Goal: Task Accomplishment & Management: Manage account settings

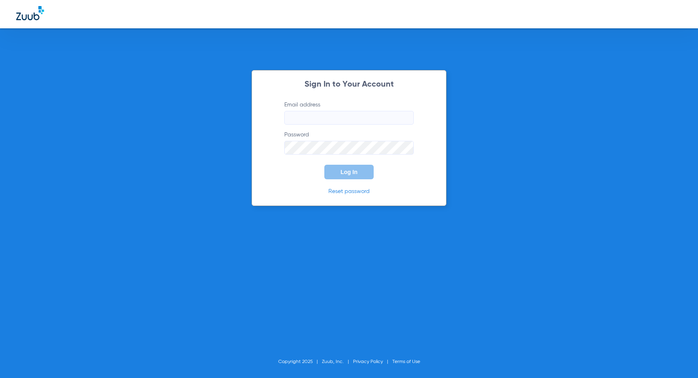
type input "marie+beta@zuub.com"
click at [352, 169] on span "Log In" at bounding box center [348, 172] width 17 height 6
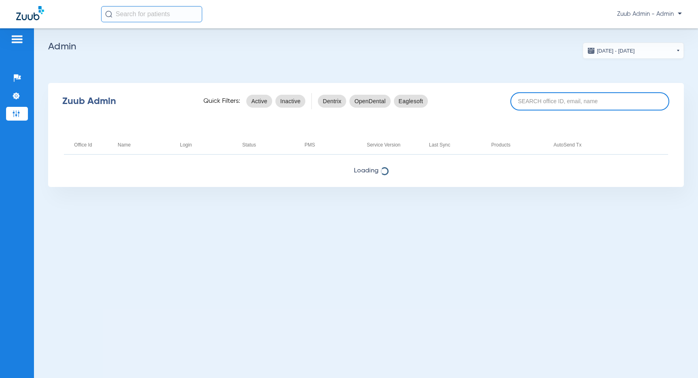
click at [503, 105] on input at bounding box center [589, 101] width 159 height 18
paste input "m.cortes@bancroftdentalcare.com"
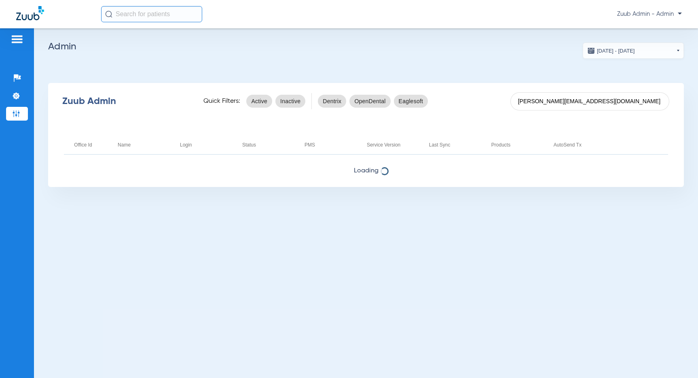
type input "m.cortes@bancroftdentalcare.com"
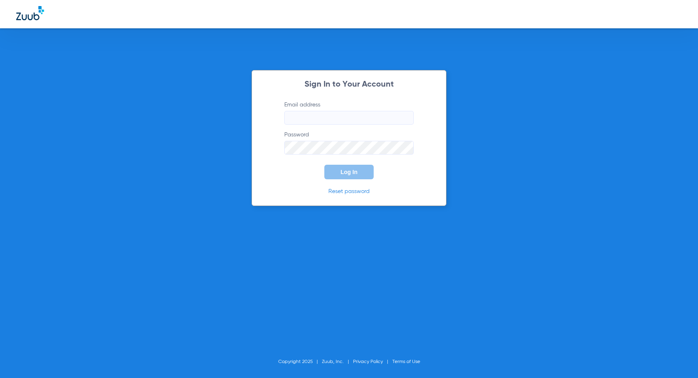
type input "marie+beta@zuub.com"
click at [355, 176] on button "Log In" at bounding box center [348, 172] width 49 height 15
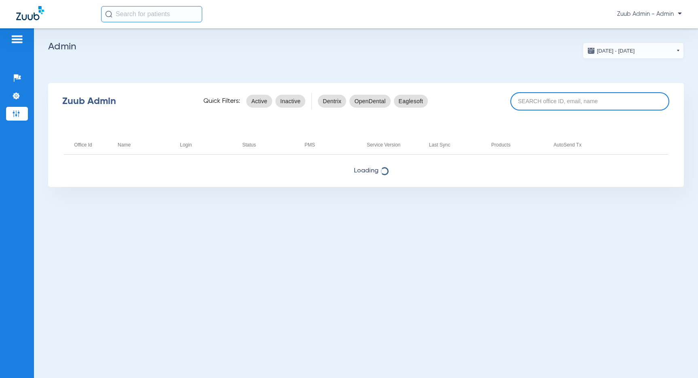
click at [503, 102] on input at bounding box center [589, 101] width 159 height 18
paste input "17006753"
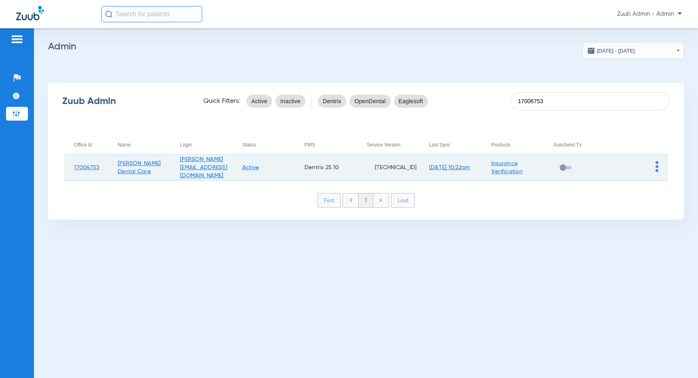
type input "17006753"
click at [503, 164] on img at bounding box center [656, 166] width 3 height 11
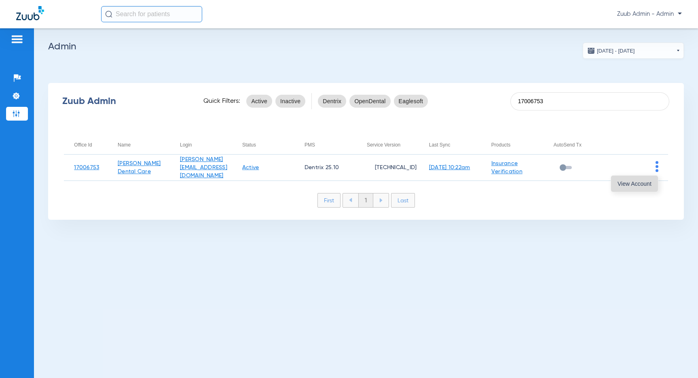
click at [503, 178] on button "View Account" at bounding box center [634, 183] width 47 height 16
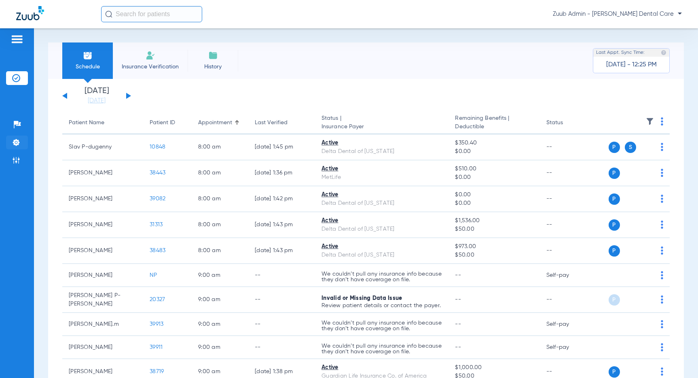
click at [15, 144] on img at bounding box center [16, 142] width 8 height 8
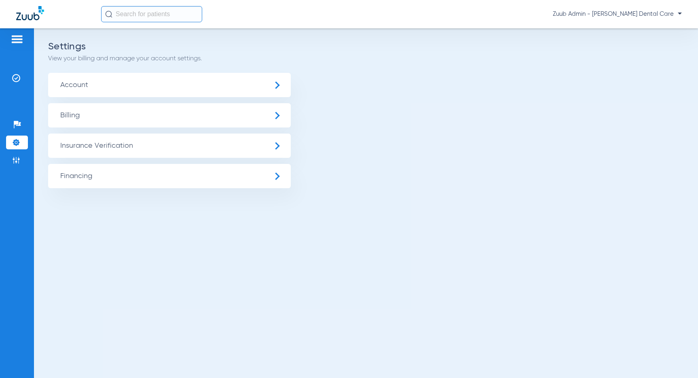
click at [121, 147] on span "Insurance Verification" at bounding box center [169, 145] width 243 height 24
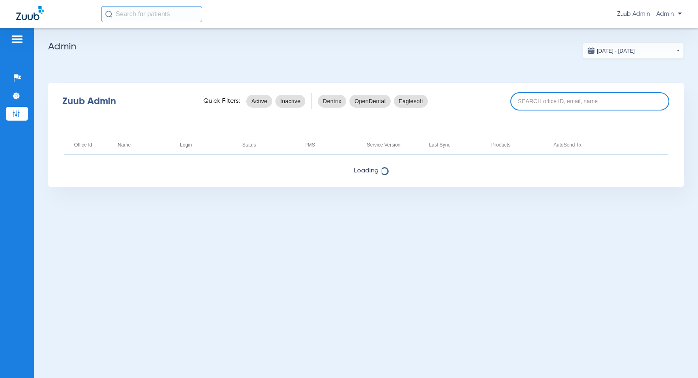
click at [521, 101] on input at bounding box center [589, 101] width 159 height 18
paste input "17006753"
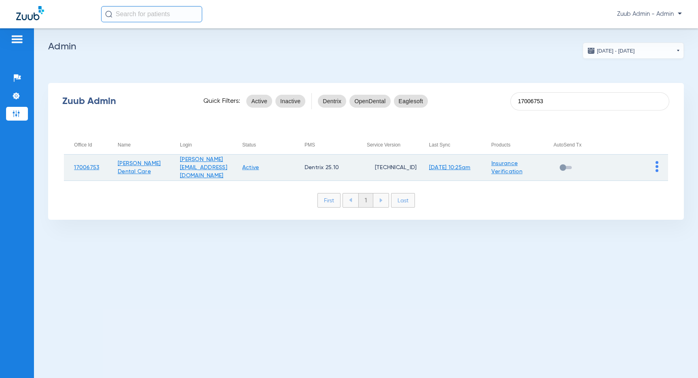
type input "17006753"
click at [657, 165] on img at bounding box center [656, 166] width 3 height 11
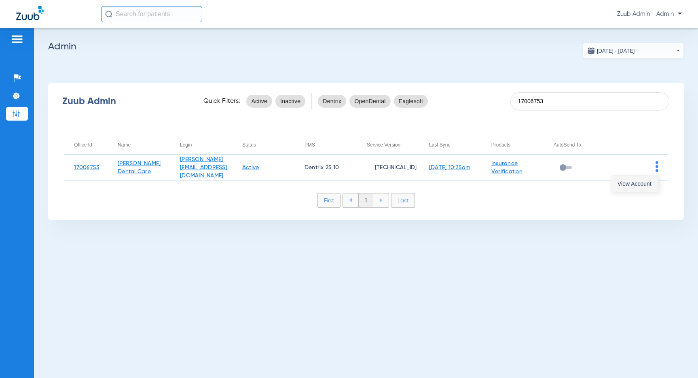
click at [648, 184] on span "View Account" at bounding box center [634, 184] width 34 height 6
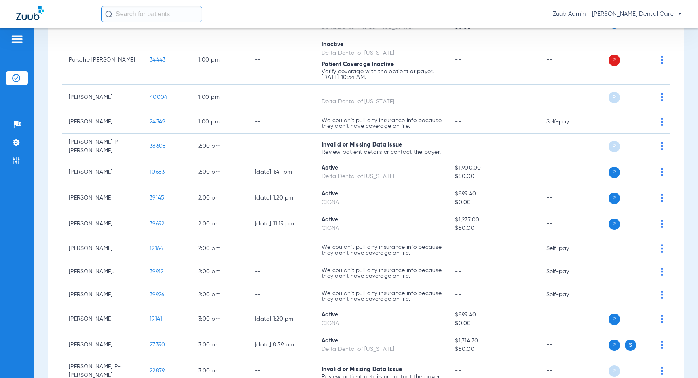
scroll to position [1427, 0]
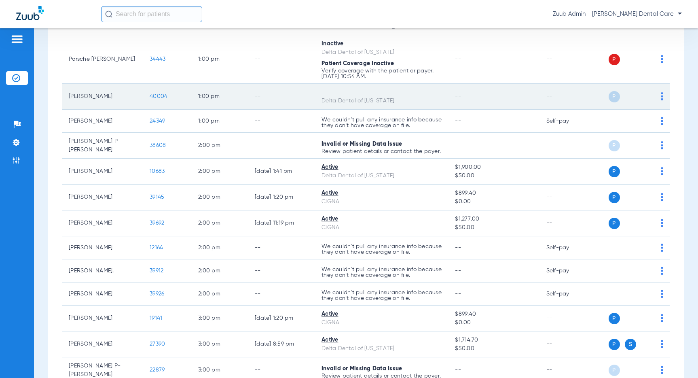
click at [662, 100] on img at bounding box center [662, 96] width 2 height 8
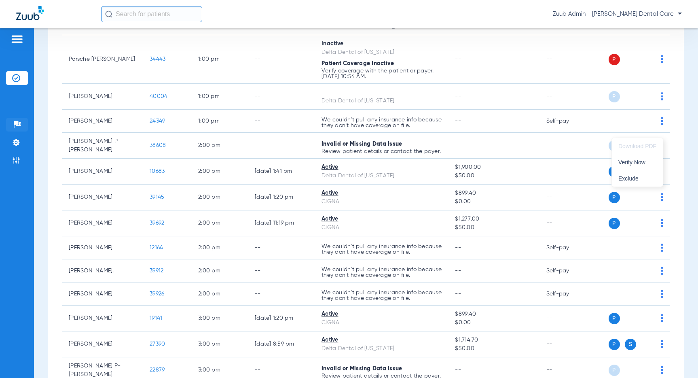
drag, startPoint x: 645, startPoint y: 159, endPoint x: 9, endPoint y: 117, distance: 637.3
click at [645, 160] on span "Verify Now" at bounding box center [637, 162] width 38 height 6
click at [17, 141] on img at bounding box center [16, 142] width 8 height 8
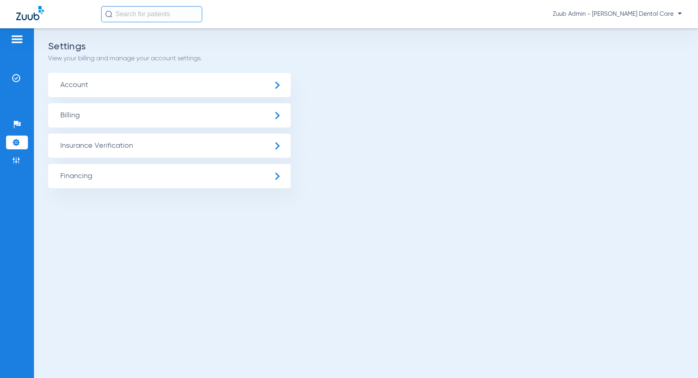
click at [140, 144] on span "Insurance Verification" at bounding box center [169, 145] width 243 height 24
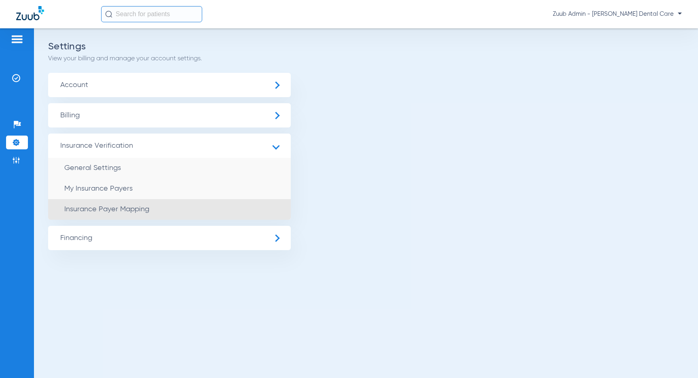
click at [148, 207] on span "Insurance Payer Mapping" at bounding box center [106, 208] width 85 height 7
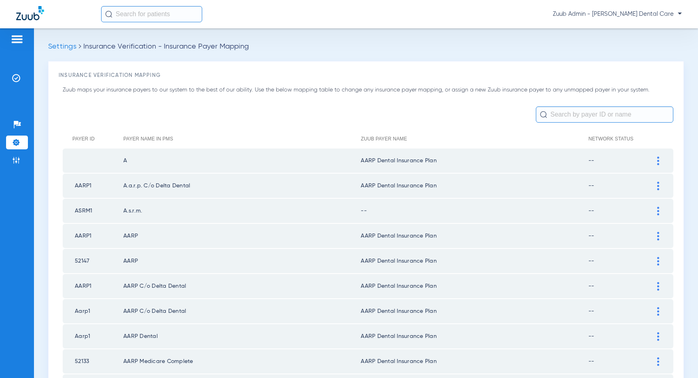
click at [658, 209] on img at bounding box center [658, 211] width 2 height 8
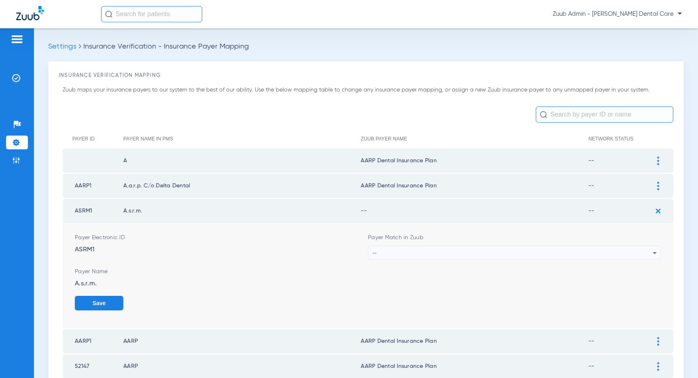
click at [644, 252] on div "--" at bounding box center [512, 253] width 280 height 14
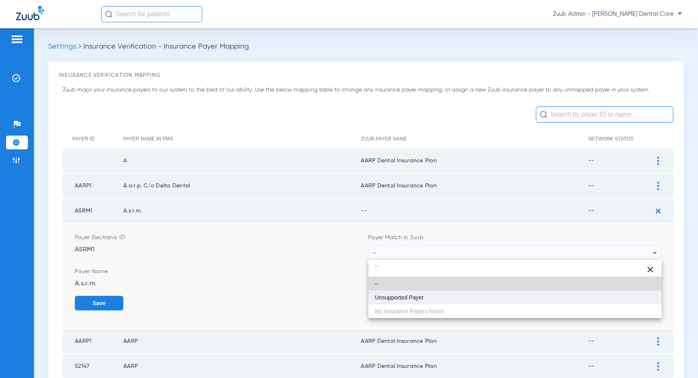
type input "``"
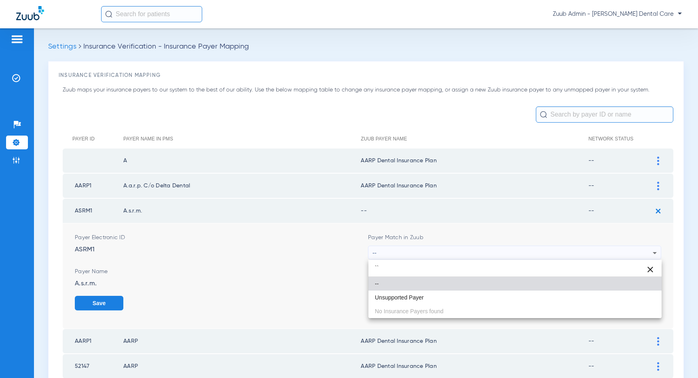
drag, startPoint x: 415, startPoint y: 294, endPoint x: 424, endPoint y: 289, distance: 10.1
click at [415, 294] on span "Unsupported Payer" at bounding box center [399, 297] width 49 height 6
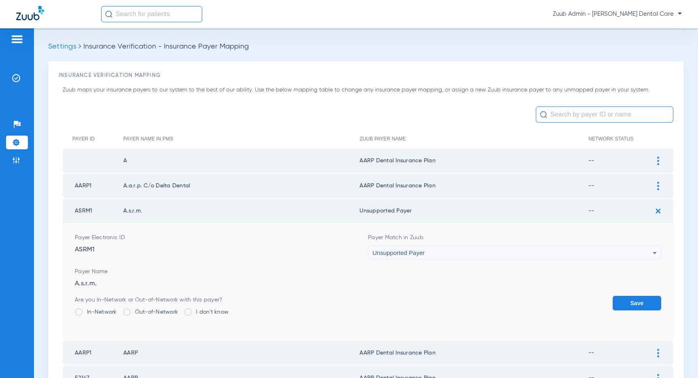
click at [629, 299] on button "Save" at bounding box center [637, 303] width 49 height 15
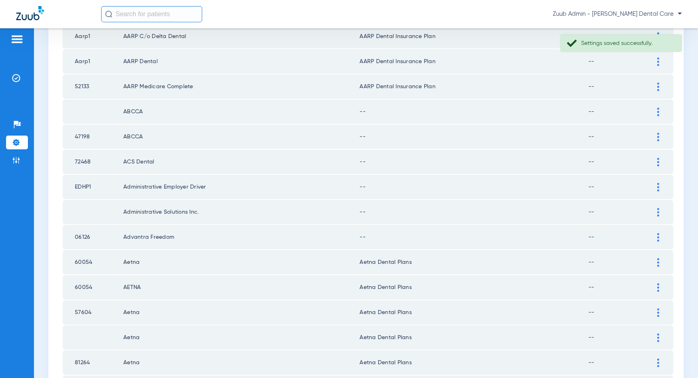
scroll to position [276, 0]
click at [657, 109] on img at bounding box center [658, 110] width 2 height 8
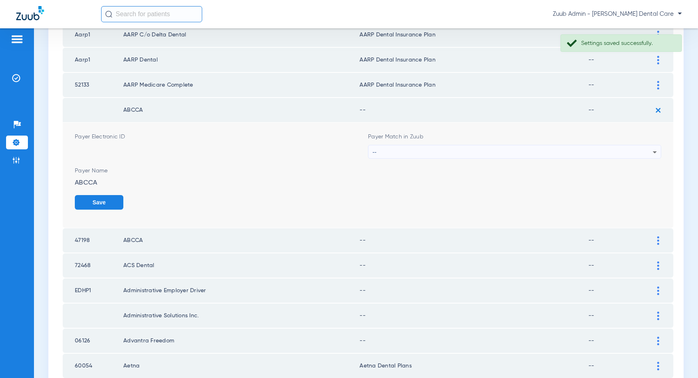
click at [581, 152] on div "--" at bounding box center [512, 152] width 280 height 14
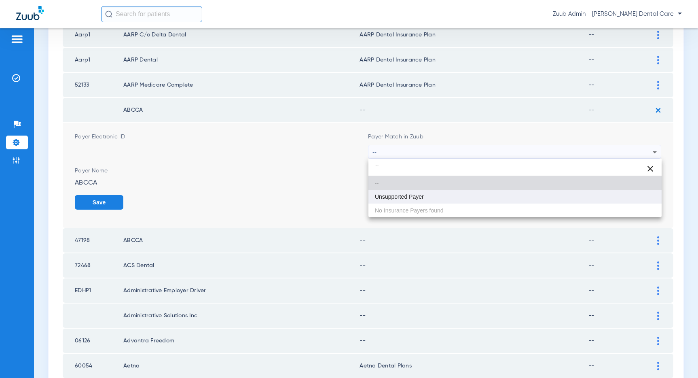
type input "``"
click at [380, 195] on span "Unsupported Payer" at bounding box center [399, 197] width 49 height 6
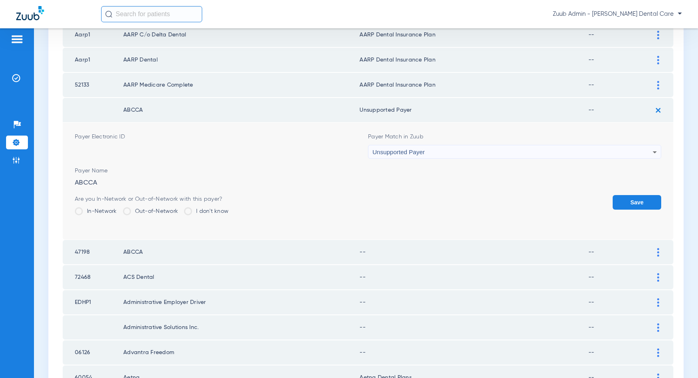
click at [635, 201] on button "Save" at bounding box center [637, 202] width 49 height 15
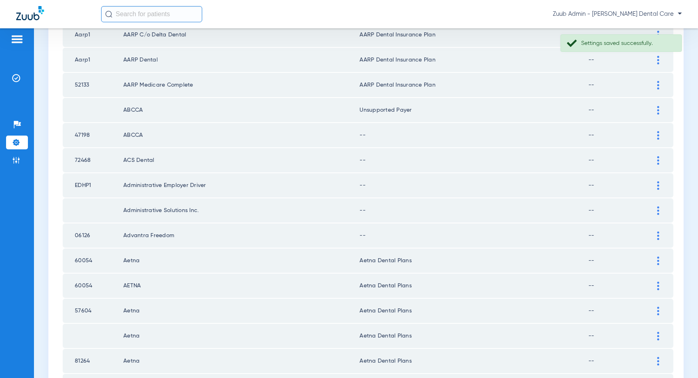
click at [659, 133] on img at bounding box center [658, 135] width 2 height 8
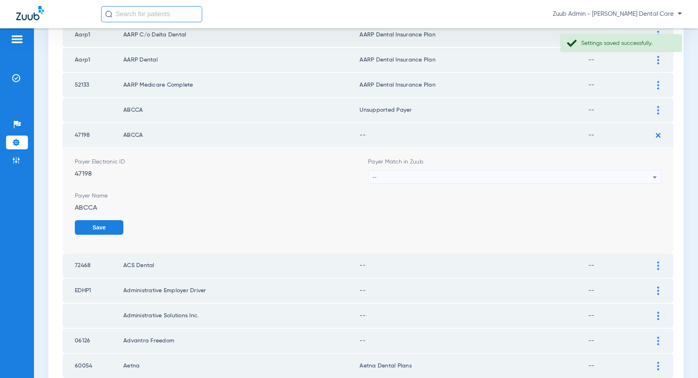
click at [460, 179] on div "--" at bounding box center [512, 177] width 280 height 14
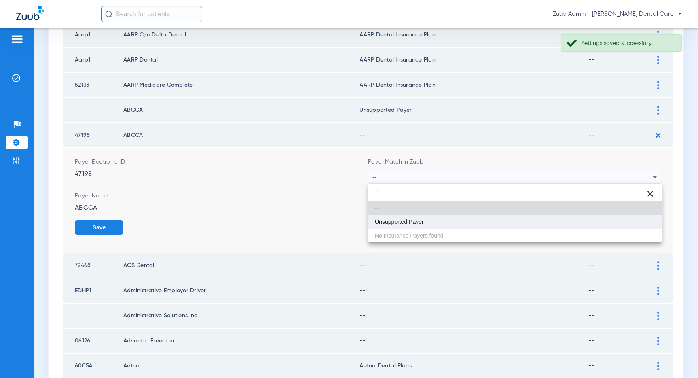
type input "``"
click at [414, 224] on span "Unsupported Payer" at bounding box center [399, 222] width 49 height 6
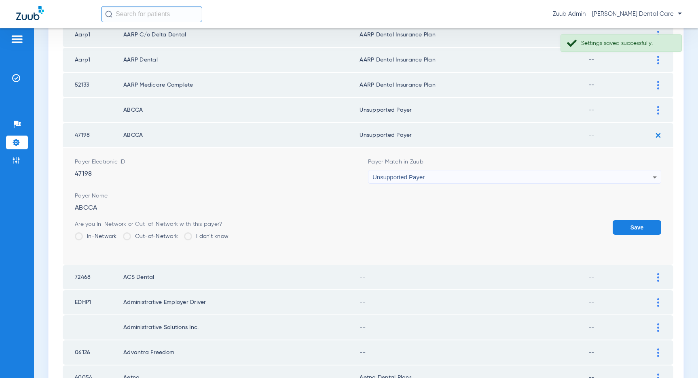
click at [640, 227] on button "Save" at bounding box center [637, 227] width 49 height 15
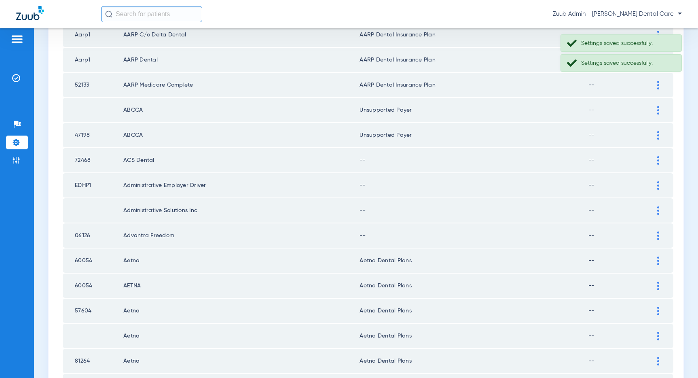
click at [657, 159] on img at bounding box center [658, 160] width 2 height 8
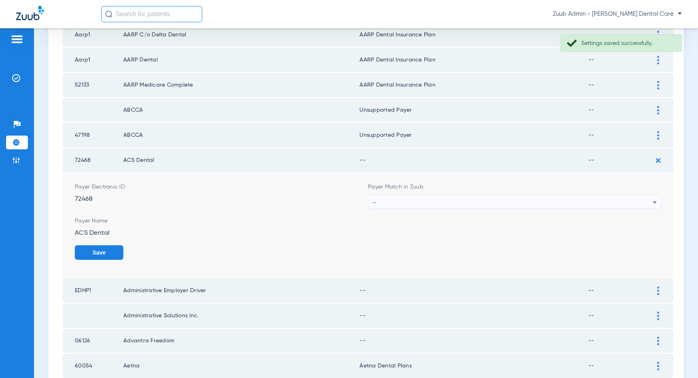
click at [508, 206] on div "--" at bounding box center [512, 202] width 280 height 14
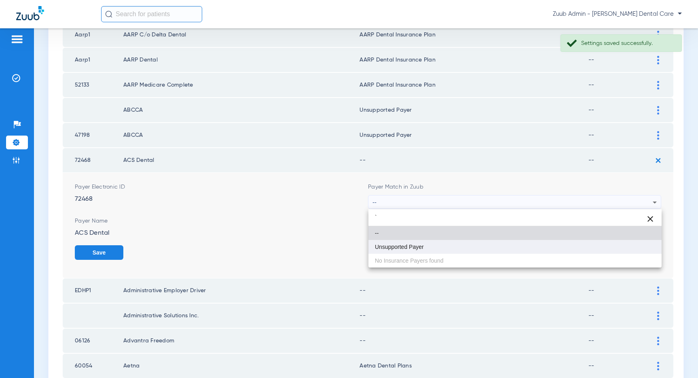
type input "`"
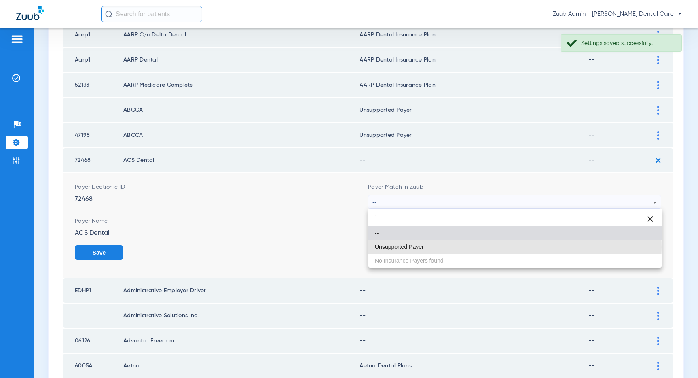
drag, startPoint x: 441, startPoint y: 247, endPoint x: 560, endPoint y: 226, distance: 121.2
click at [441, 247] on mat-option "Unsupported Payer" at bounding box center [514, 247] width 293 height 14
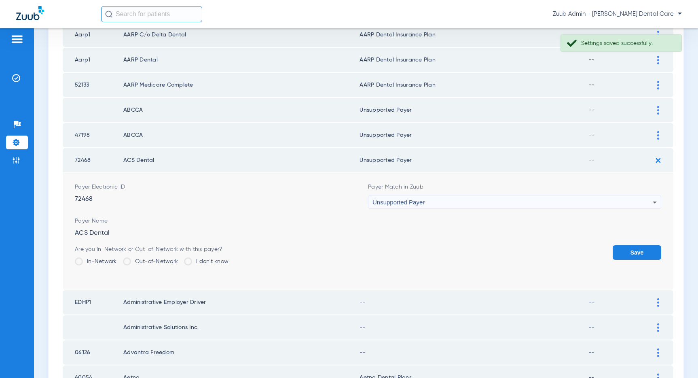
drag, startPoint x: 635, startPoint y: 254, endPoint x: 631, endPoint y: 232, distance: 21.8
click at [634, 253] on button "Save" at bounding box center [637, 252] width 49 height 15
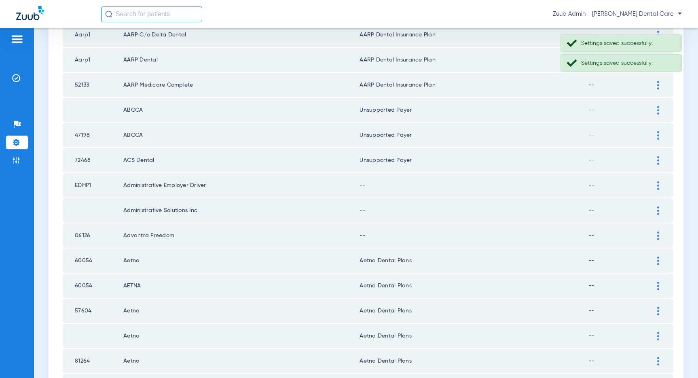
click at [656, 185] on div at bounding box center [658, 185] width 14 height 8
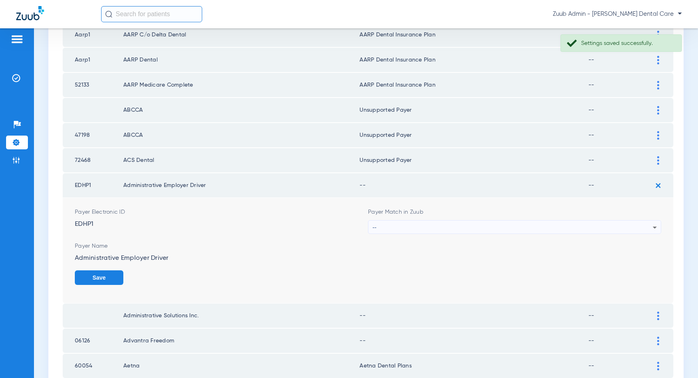
click at [441, 228] on div "--" at bounding box center [512, 227] width 280 height 14
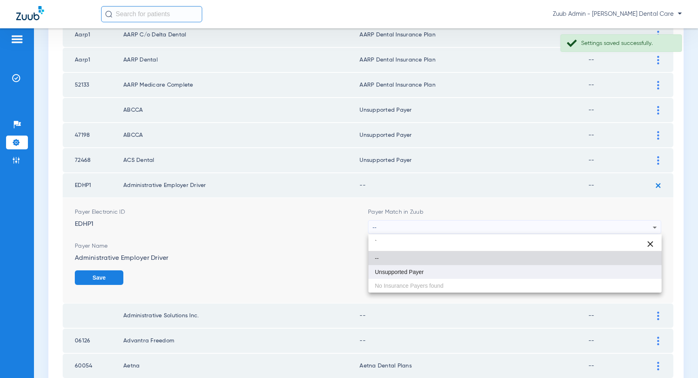
type input "`"
drag, startPoint x: 412, startPoint y: 266, endPoint x: 416, endPoint y: 266, distance: 4.1
click at [413, 266] on mat-option "Unsupported Payer" at bounding box center [514, 272] width 293 height 14
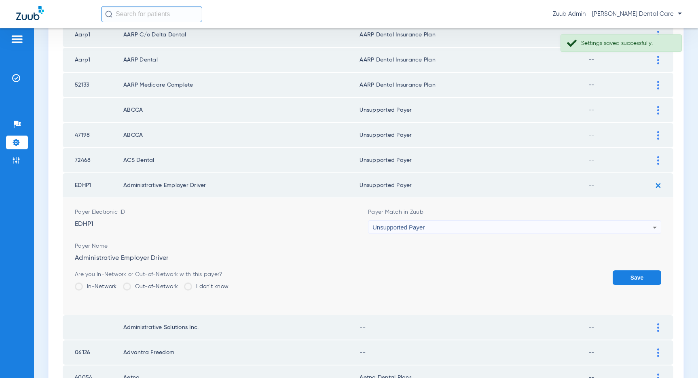
click at [623, 270] on button "Save" at bounding box center [637, 277] width 49 height 15
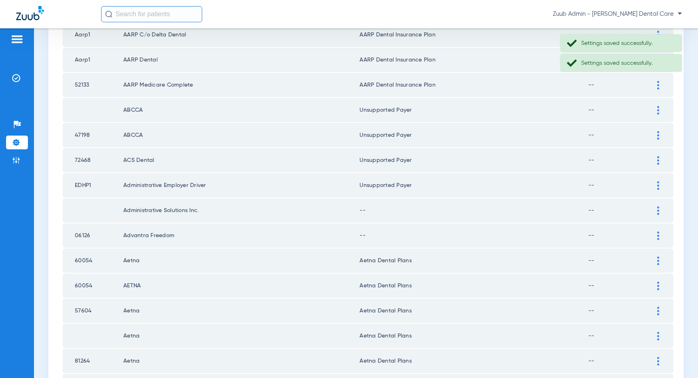
click at [657, 207] on img at bounding box center [658, 210] width 2 height 8
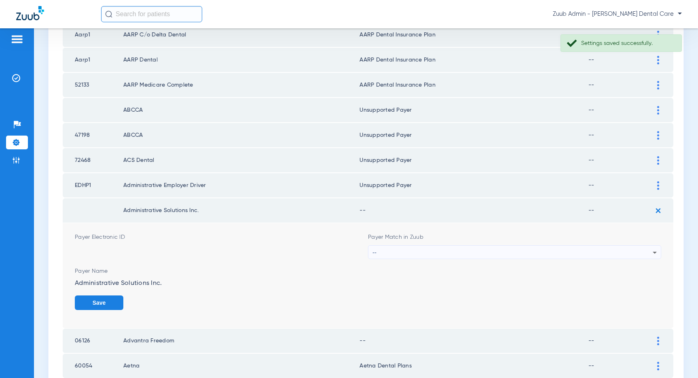
click at [521, 254] on div "--" at bounding box center [512, 252] width 280 height 14
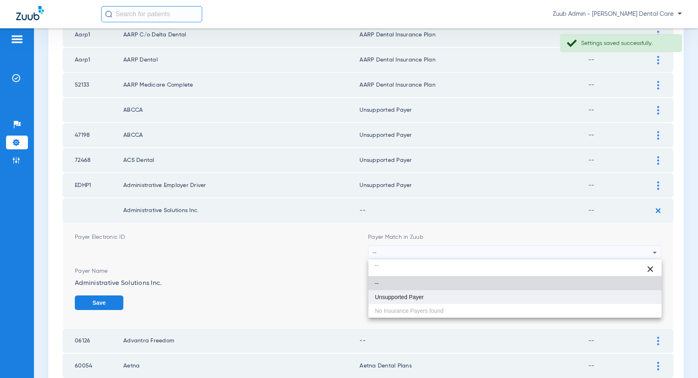
type input "``"
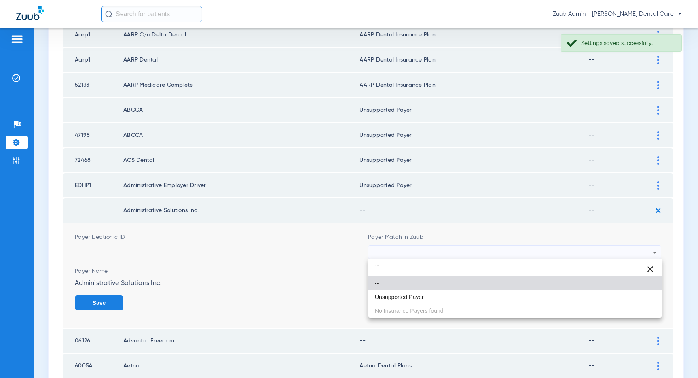
click at [417, 295] on span "Unsupported Payer" at bounding box center [399, 297] width 49 height 6
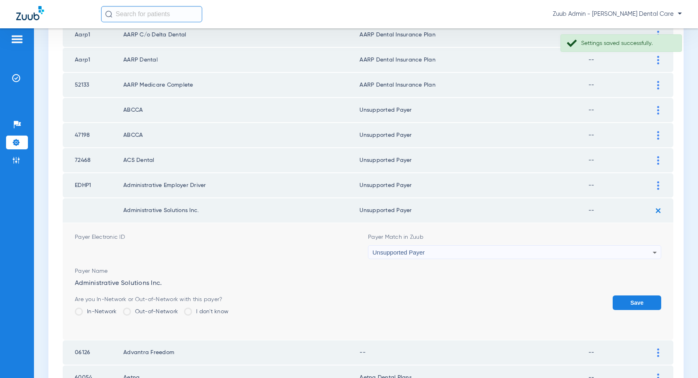
click at [642, 301] on button "Save" at bounding box center [637, 302] width 49 height 15
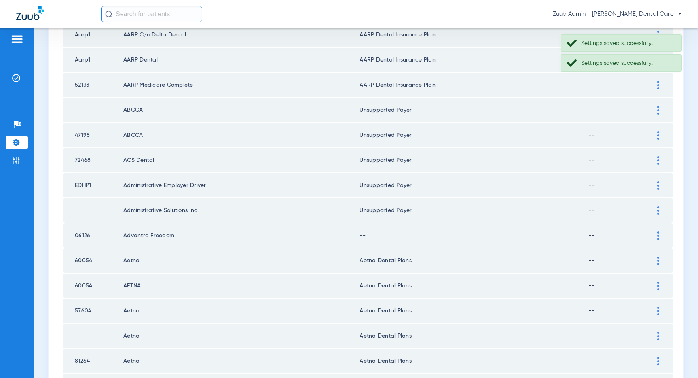
click at [657, 235] on img at bounding box center [658, 235] width 2 height 8
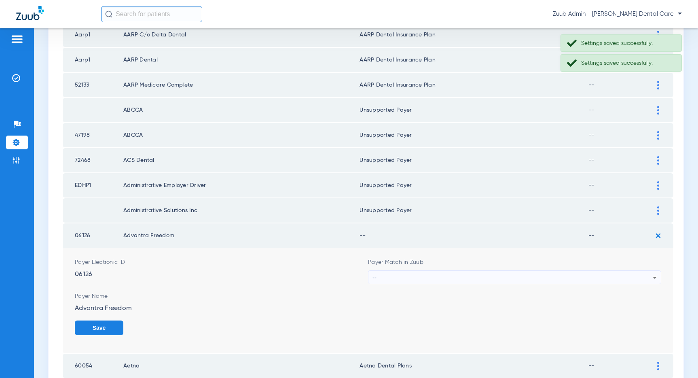
click at [482, 279] on div "--" at bounding box center [512, 277] width 280 height 14
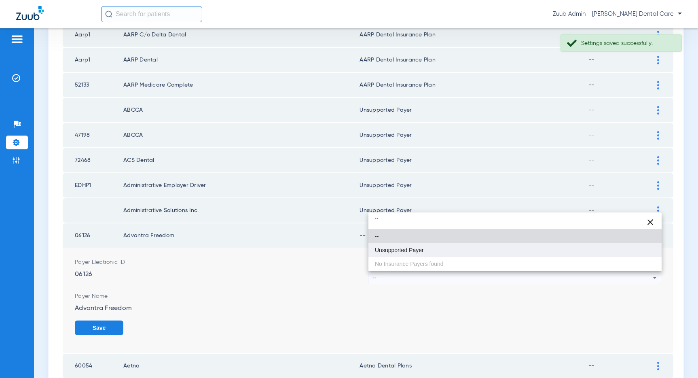
type input "``"
click at [407, 249] on span "Unsupported Payer" at bounding box center [399, 250] width 49 height 6
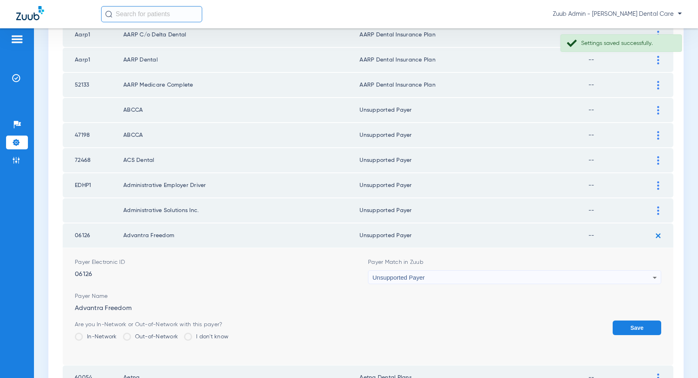
click at [631, 325] on button "Save" at bounding box center [637, 327] width 49 height 15
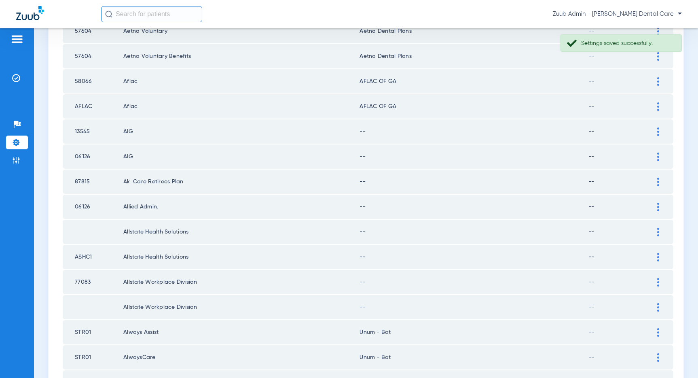
scroll to position [934, 0]
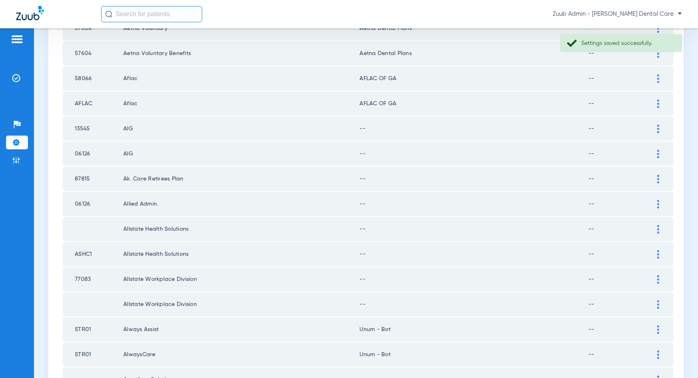
click at [660, 131] on div at bounding box center [658, 129] width 14 height 8
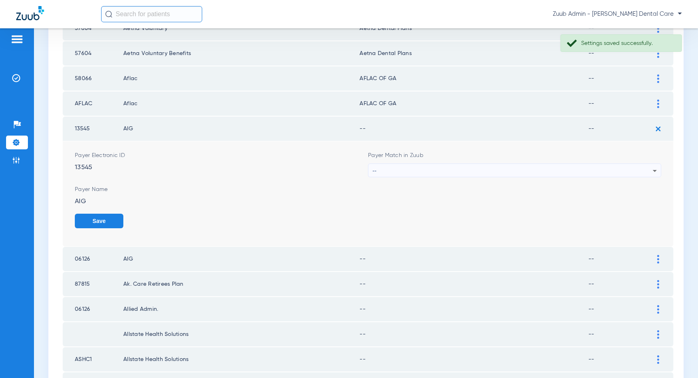
click at [648, 171] on div "--" at bounding box center [512, 171] width 280 height 14
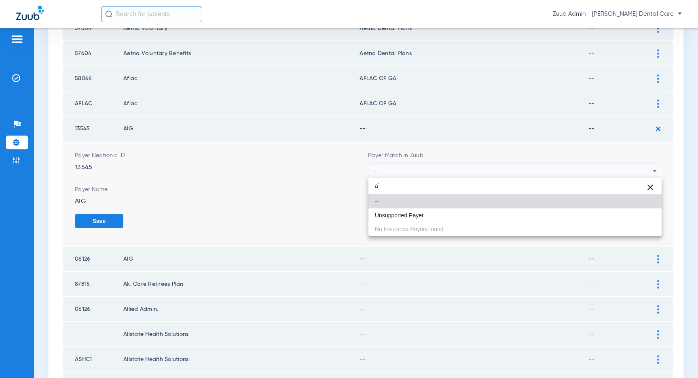
type input "a"
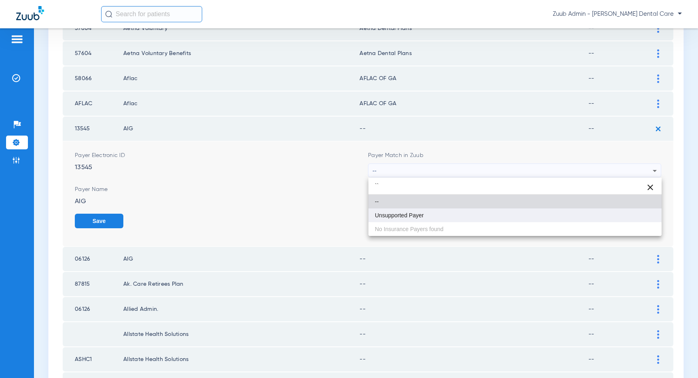
type input "``"
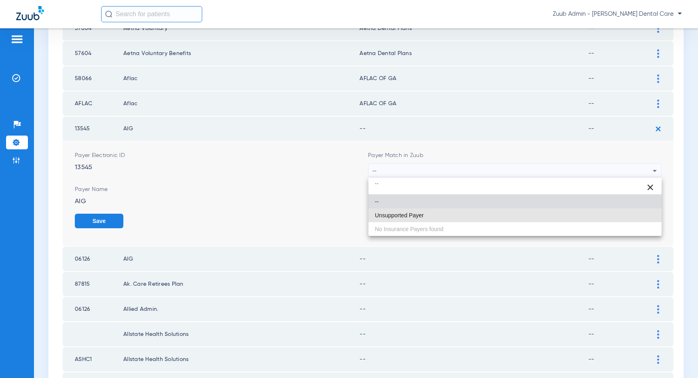
drag, startPoint x: 401, startPoint y: 217, endPoint x: 425, endPoint y: 219, distance: 24.4
click at [401, 217] on span "Unsupported Payer" at bounding box center [399, 215] width 49 height 6
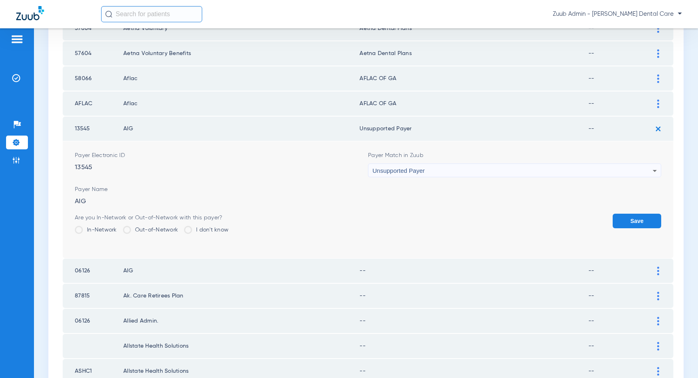
click at [646, 217] on button "Save" at bounding box center [637, 220] width 49 height 15
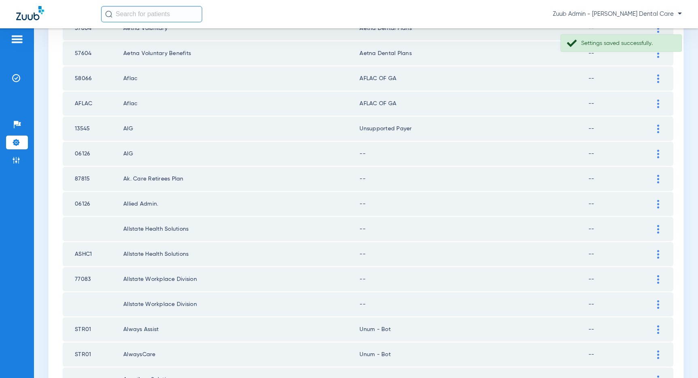
click at [657, 153] on img at bounding box center [658, 154] width 2 height 8
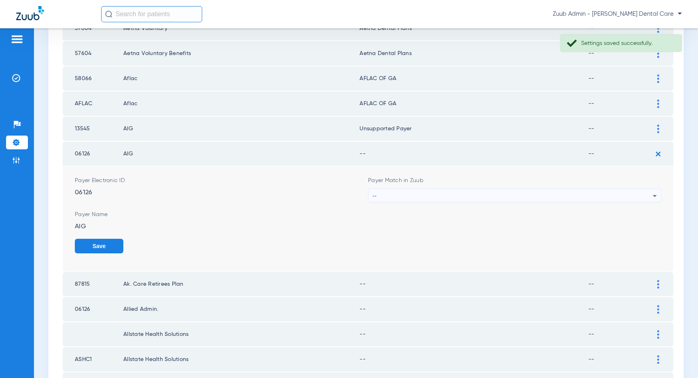
click at [602, 198] on div "--" at bounding box center [512, 196] width 280 height 14
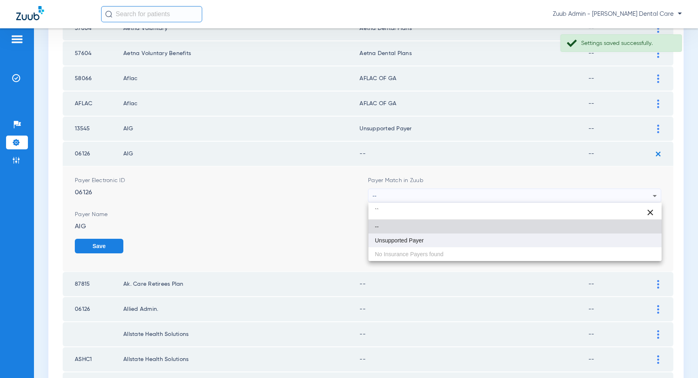
type input "``"
click at [428, 239] on mat-option "Unsupported Payer" at bounding box center [514, 240] width 293 height 14
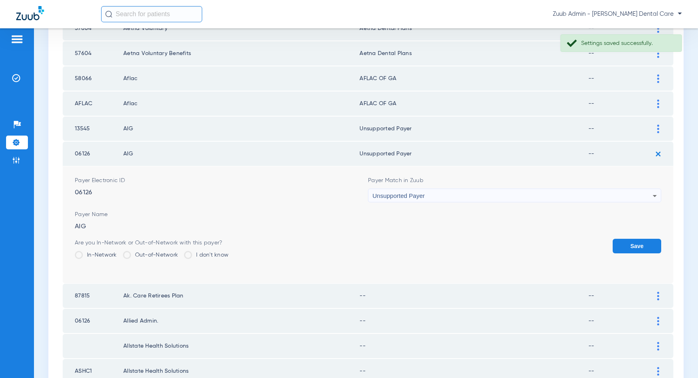
click at [621, 245] on button "Save" at bounding box center [637, 246] width 49 height 15
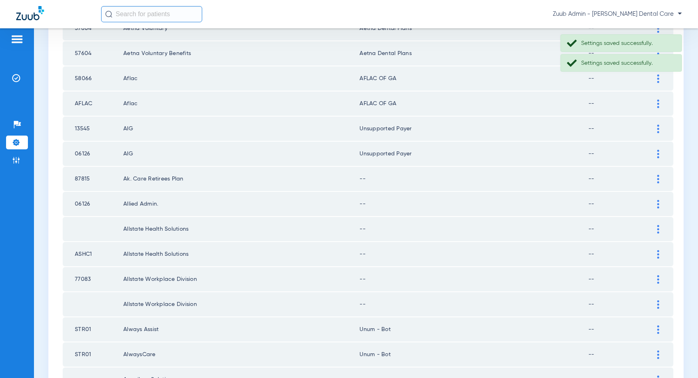
click at [656, 180] on div at bounding box center [658, 179] width 14 height 8
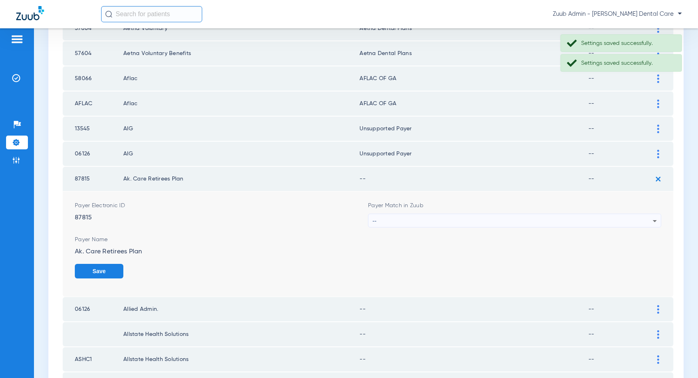
click at [595, 218] on div "--" at bounding box center [512, 221] width 280 height 14
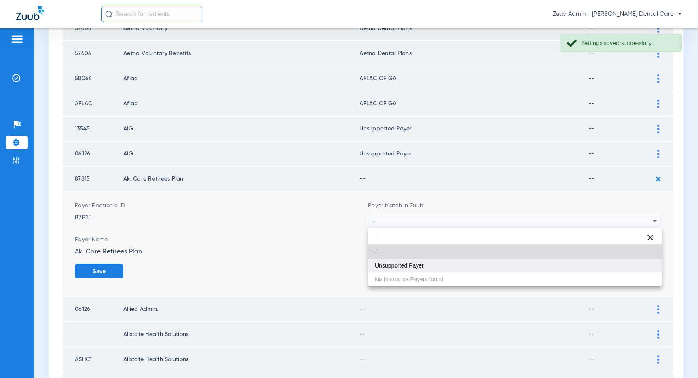
type input "``"
click at [438, 261] on mat-option "Unsupported Payer" at bounding box center [514, 265] width 293 height 14
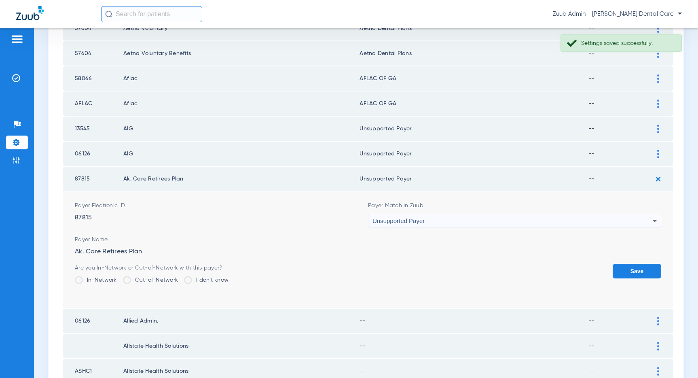
click at [629, 267] on button "Save" at bounding box center [637, 271] width 49 height 15
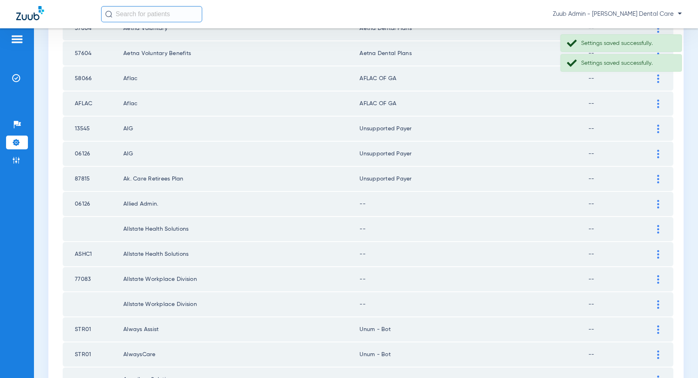
click at [659, 204] on div at bounding box center [658, 204] width 14 height 8
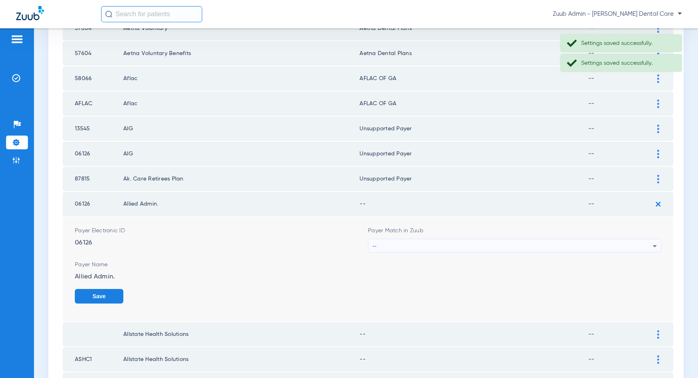
click at [596, 243] on div "--" at bounding box center [512, 246] width 280 height 14
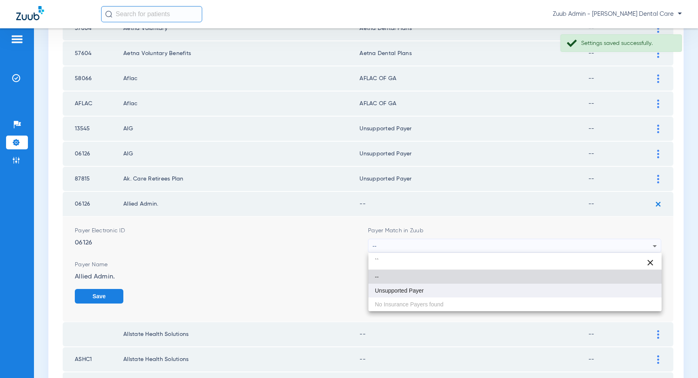
type input "``"
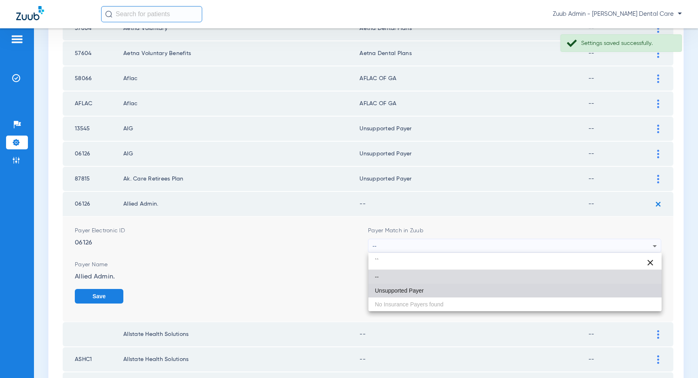
click at [435, 285] on mat-option "Unsupported Payer" at bounding box center [514, 290] width 293 height 14
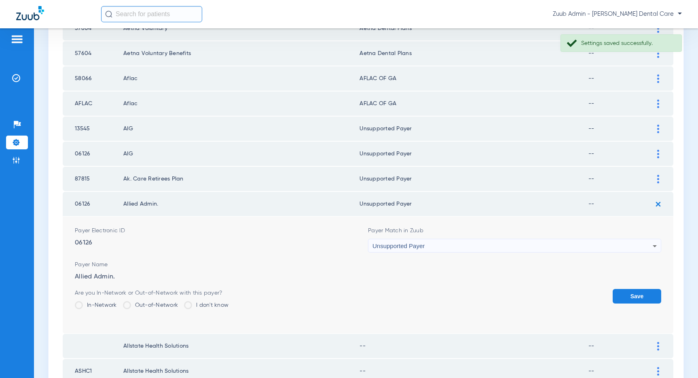
click at [636, 298] on button "Save" at bounding box center [637, 296] width 49 height 15
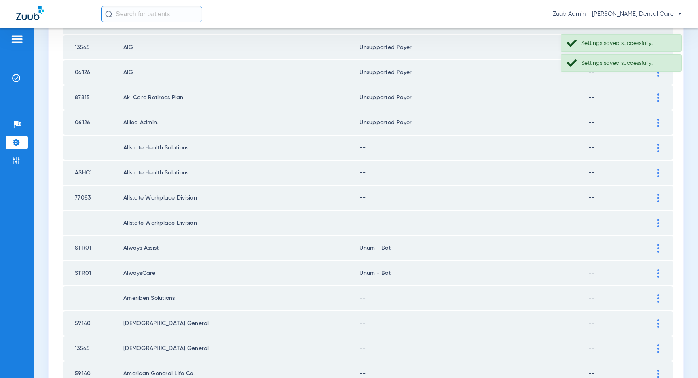
scroll to position [1017, 0]
click at [657, 148] on img at bounding box center [658, 146] width 2 height 8
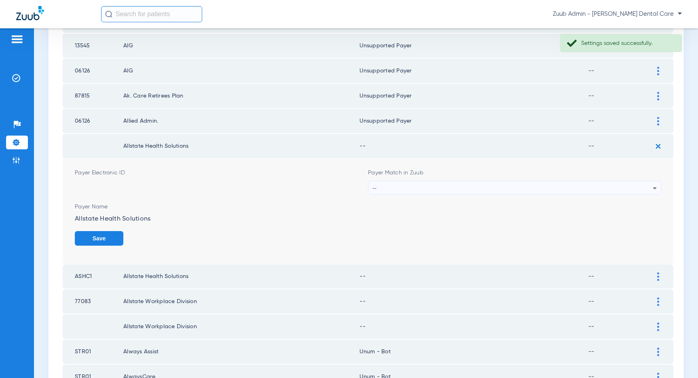
click at [591, 188] on div "--" at bounding box center [512, 188] width 280 height 14
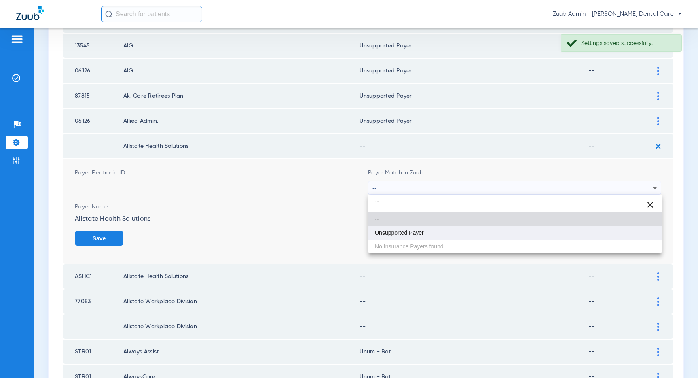
type input "``"
click at [382, 232] on span "Unsupported Payer" at bounding box center [399, 233] width 49 height 6
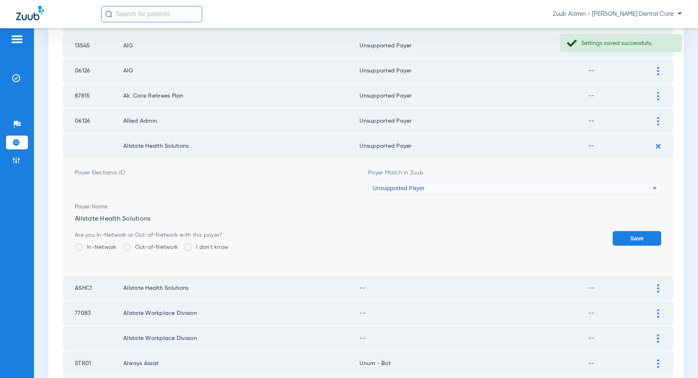
click at [623, 242] on button "Save" at bounding box center [637, 238] width 49 height 15
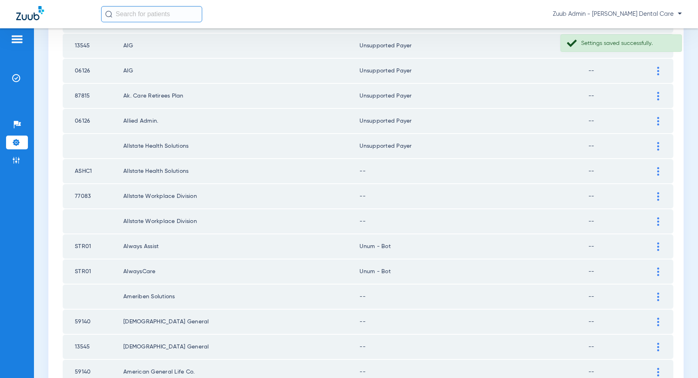
click at [657, 170] on img at bounding box center [658, 171] width 2 height 8
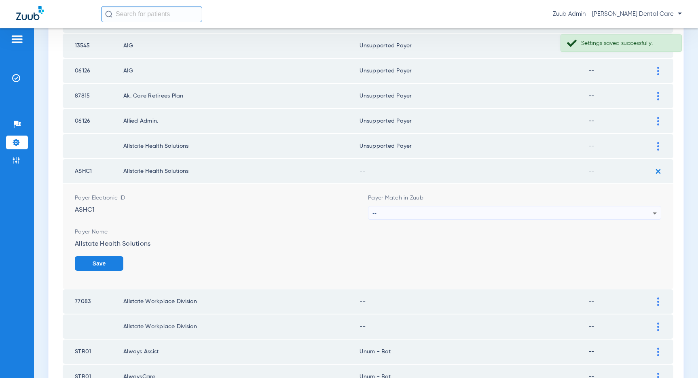
click at [509, 212] on div "--" at bounding box center [512, 213] width 280 height 14
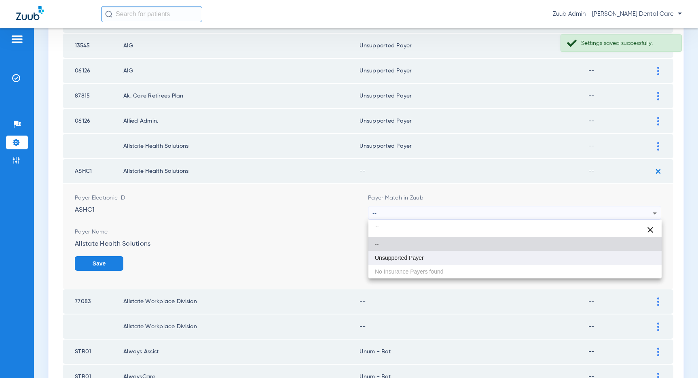
type input "``"
click at [437, 253] on mat-option "Unsupported Payer" at bounding box center [514, 258] width 293 height 14
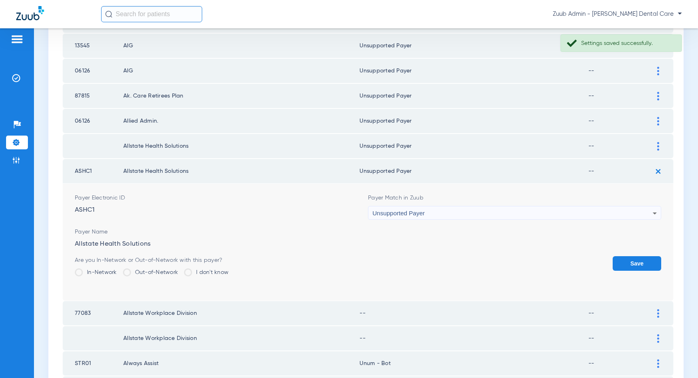
click at [637, 264] on button "Save" at bounding box center [637, 263] width 49 height 15
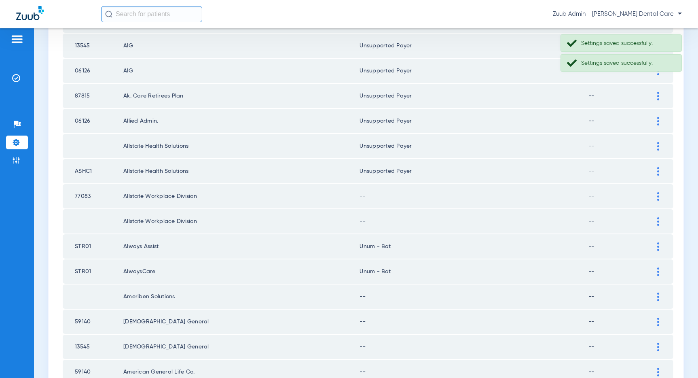
click at [656, 192] on div at bounding box center [658, 196] width 14 height 8
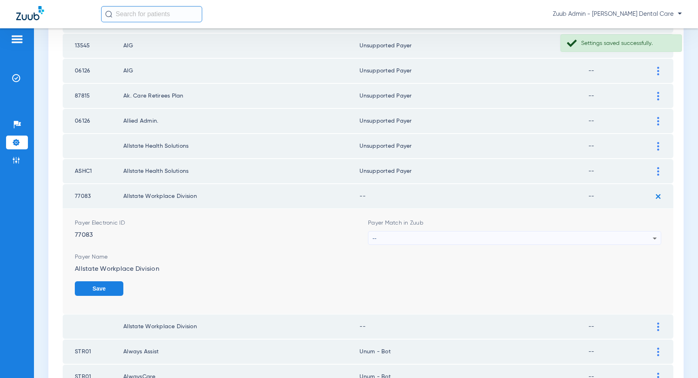
click at [520, 243] on div "--" at bounding box center [512, 238] width 280 height 14
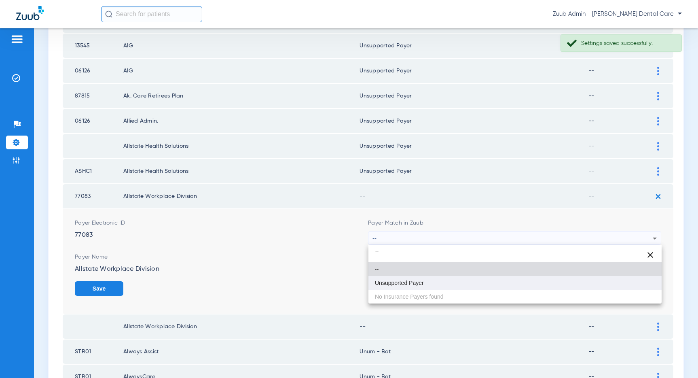
type input "``"
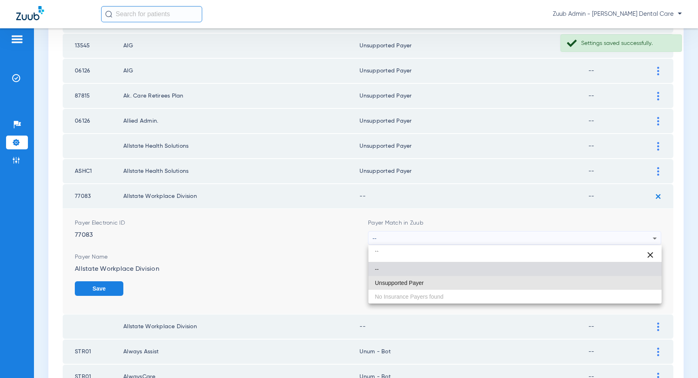
drag, startPoint x: 473, startPoint y: 280, endPoint x: 591, endPoint y: 288, distance: 118.4
click at [473, 280] on mat-option "Unsupported Payer" at bounding box center [514, 283] width 293 height 14
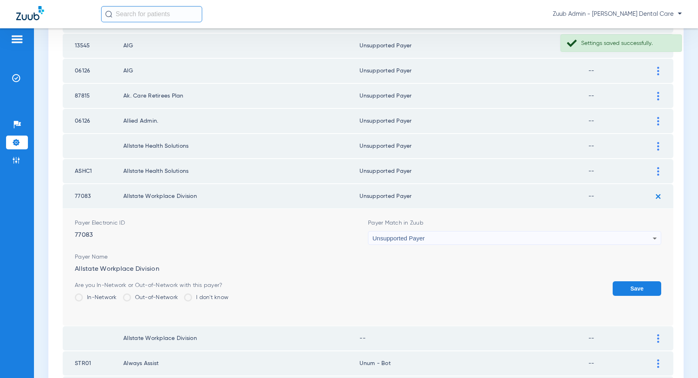
click at [623, 289] on button "Save" at bounding box center [637, 288] width 49 height 15
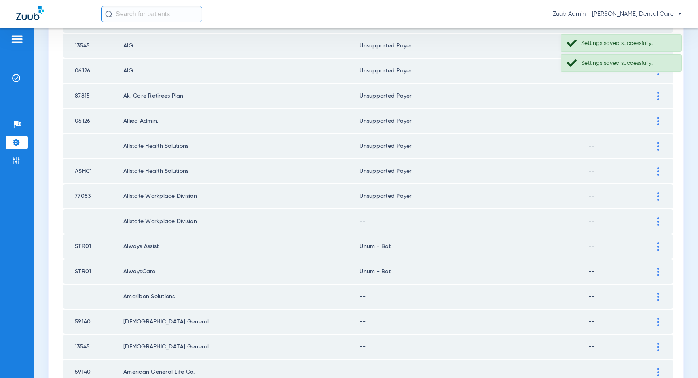
click at [655, 220] on div at bounding box center [658, 221] width 14 height 8
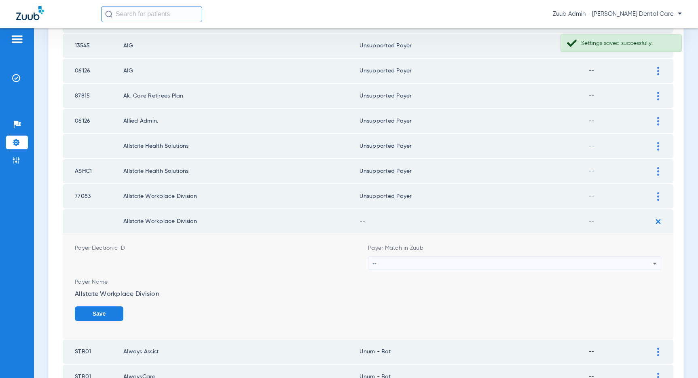
click at [539, 268] on div "--" at bounding box center [512, 263] width 280 height 14
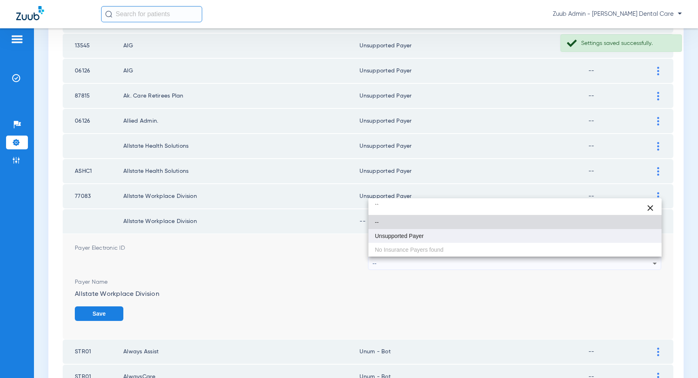
type input "``"
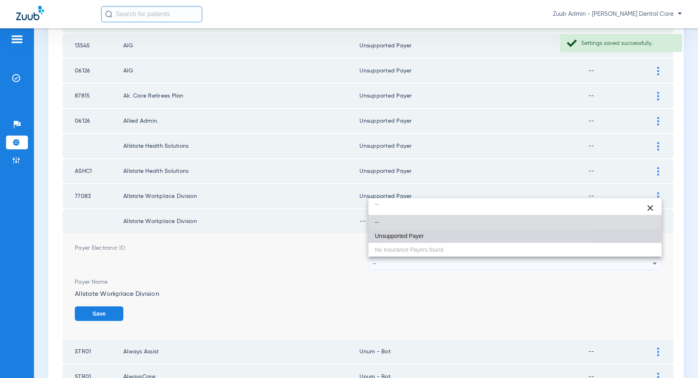
click at [421, 241] on mat-option "Unsupported Payer" at bounding box center [514, 236] width 293 height 14
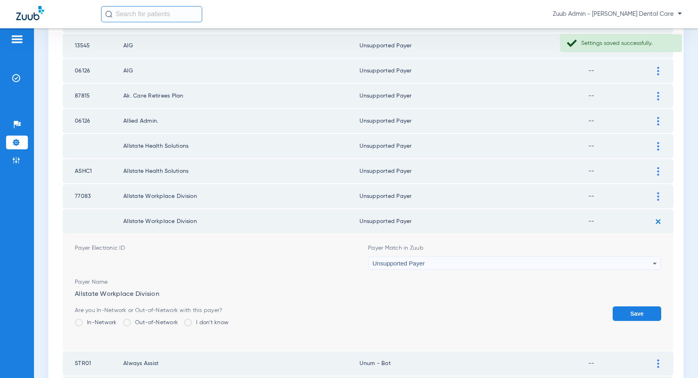
click at [618, 307] on button "Save" at bounding box center [637, 313] width 49 height 15
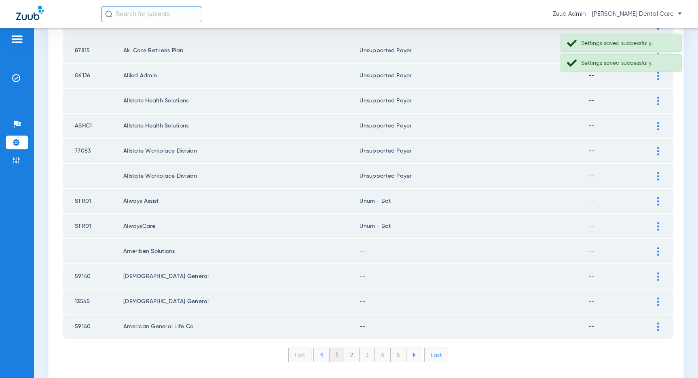
scroll to position [1084, 0]
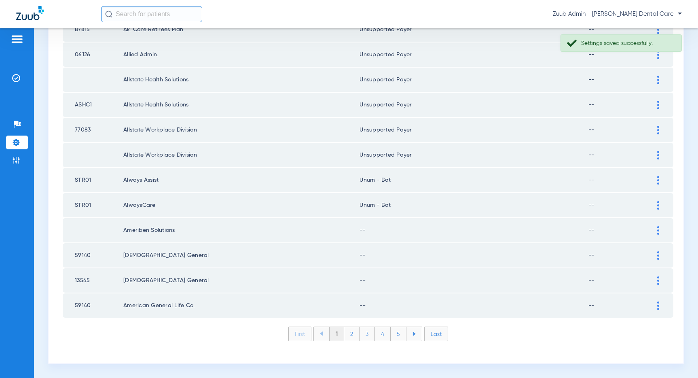
click at [654, 226] on div at bounding box center [658, 230] width 14 height 8
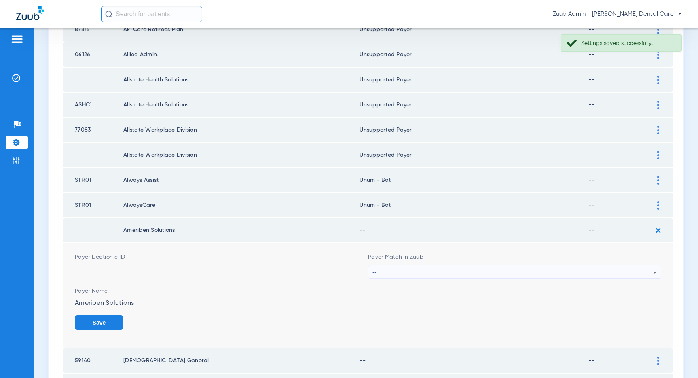
click at [637, 268] on div "--" at bounding box center [512, 272] width 280 height 14
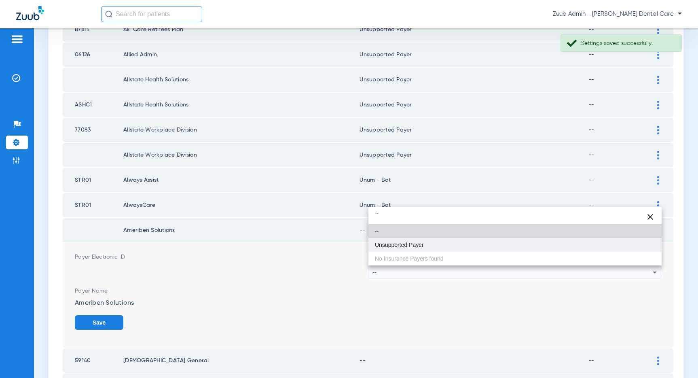
type input "``"
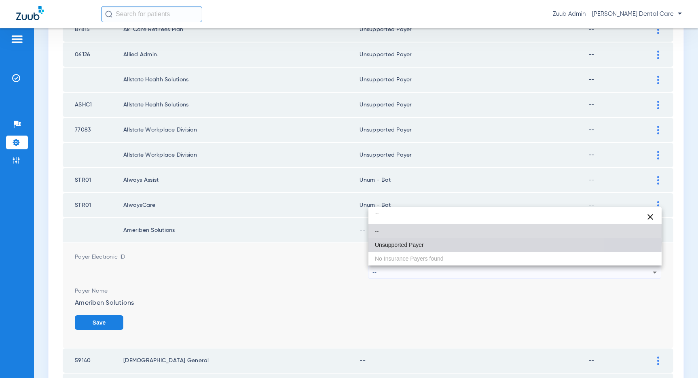
click at [427, 242] on mat-option "Unsupported Payer" at bounding box center [514, 245] width 293 height 14
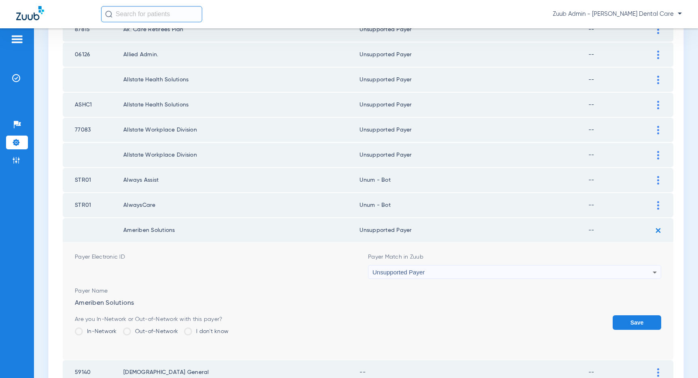
click at [628, 320] on button "Save" at bounding box center [637, 322] width 49 height 15
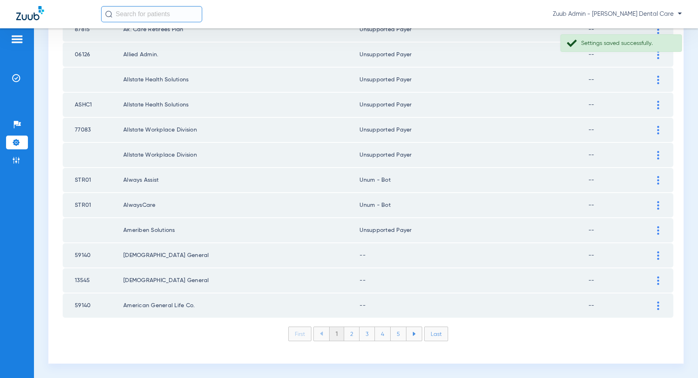
click at [655, 255] on div at bounding box center [658, 255] width 14 height 8
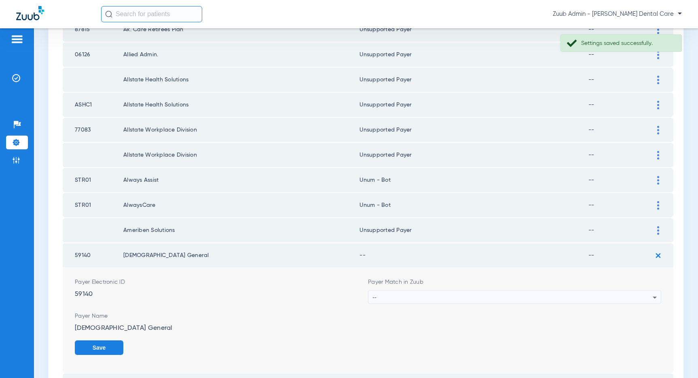
click at [570, 298] on div "--" at bounding box center [512, 297] width 280 height 14
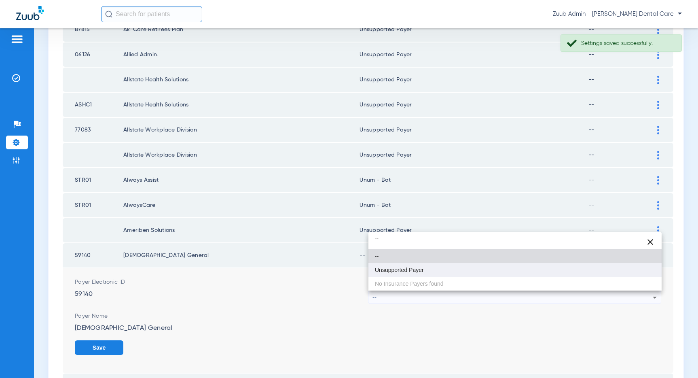
type input "``"
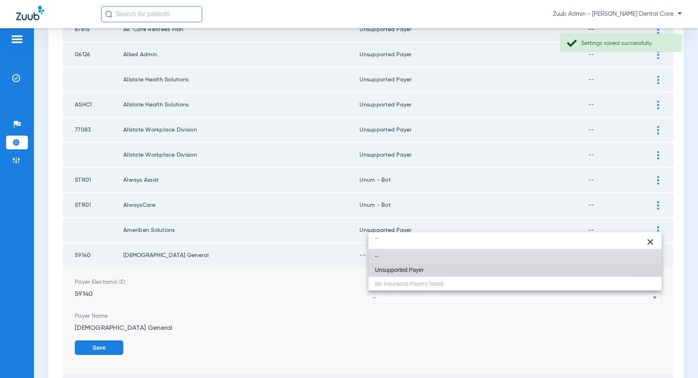
click at [391, 270] on span "Unsupported Payer" at bounding box center [399, 270] width 49 height 6
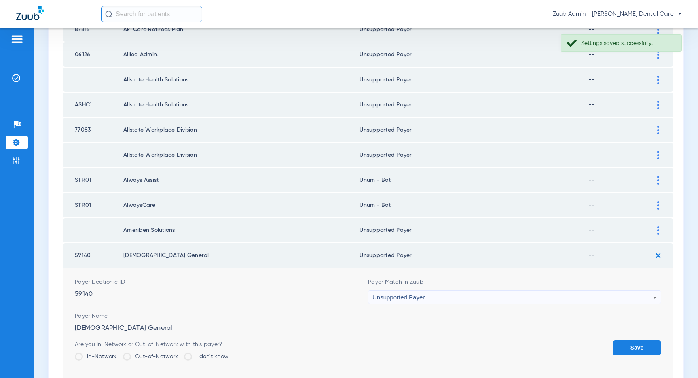
click at [635, 344] on button "Save" at bounding box center [637, 347] width 49 height 15
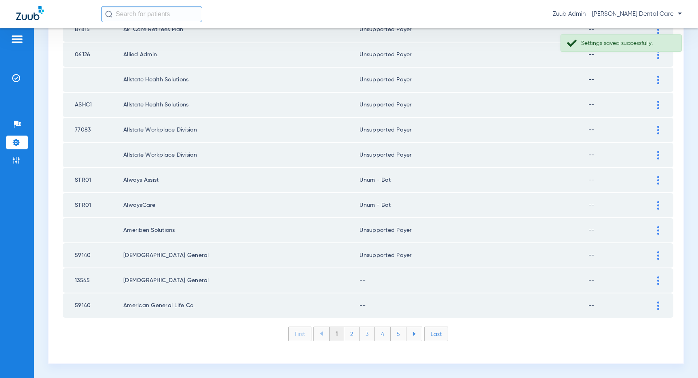
click at [656, 279] on div at bounding box center [658, 280] width 14 height 8
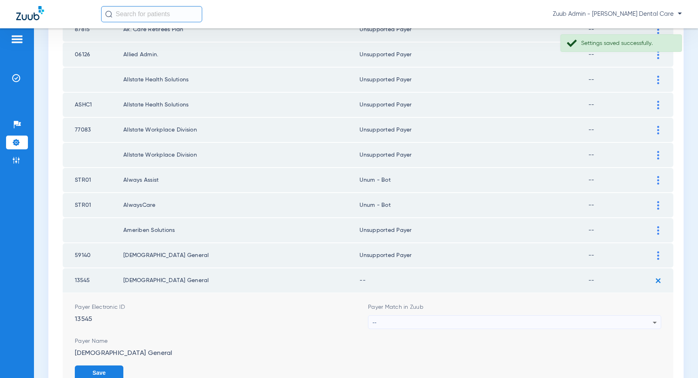
click at [617, 319] on div "--" at bounding box center [512, 322] width 280 height 14
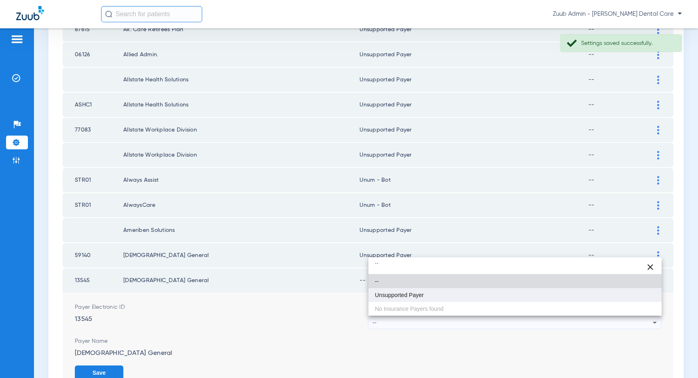
type input "``"
click at [488, 296] on mat-option "Unsupported Payer" at bounding box center [514, 295] width 293 height 14
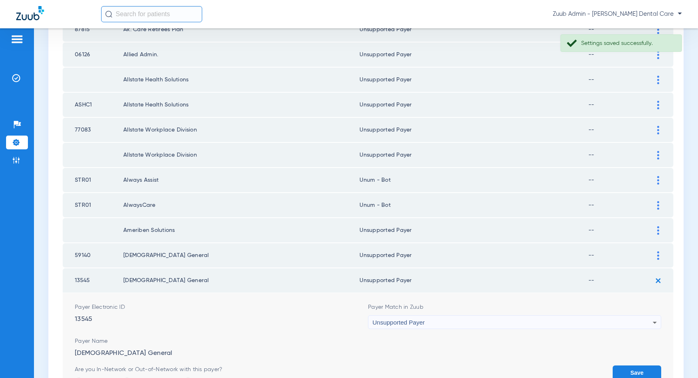
scroll to position [1107, 0]
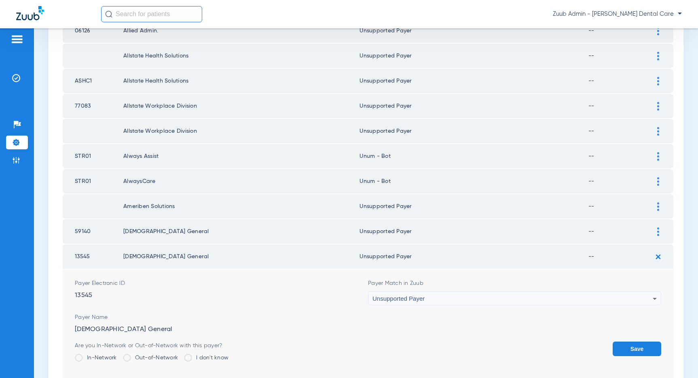
click at [622, 351] on button "Save" at bounding box center [637, 348] width 49 height 15
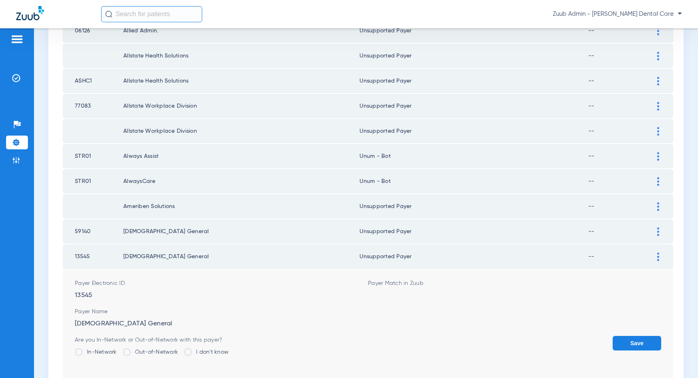
scroll to position [1084, 0]
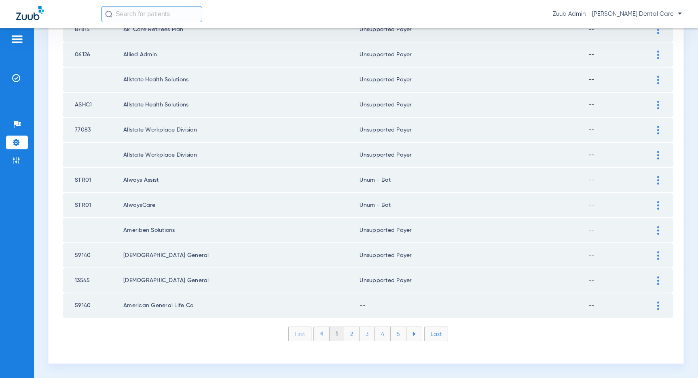
click at [655, 305] on div at bounding box center [658, 305] width 14 height 8
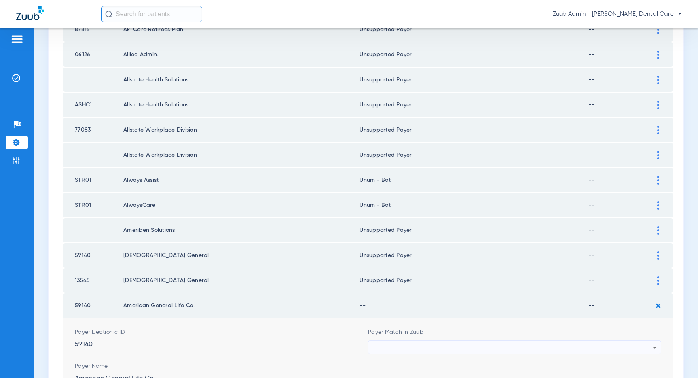
click at [633, 307] on td "--" at bounding box center [619, 305] width 63 height 24
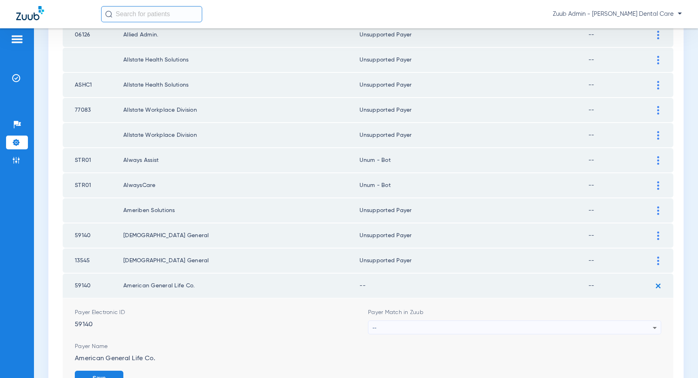
click at [638, 331] on div "--" at bounding box center [512, 328] width 280 height 14
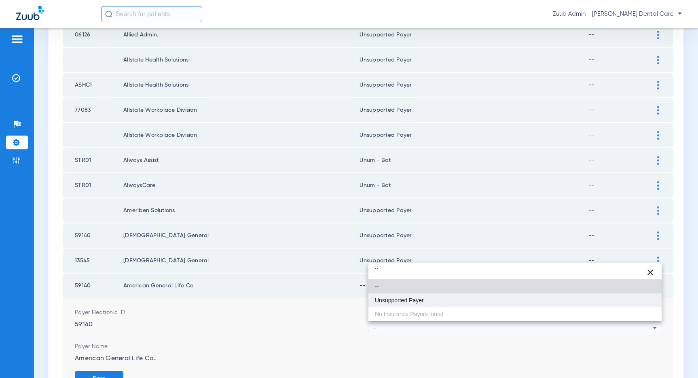
type input "``"
click at [448, 296] on mat-option "Unsupported Payer" at bounding box center [514, 300] width 293 height 14
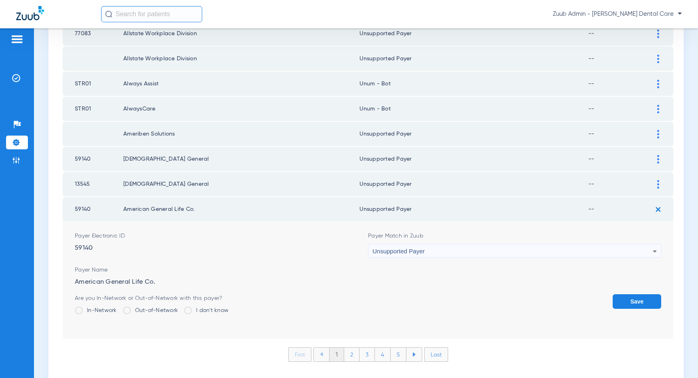
scroll to position [1200, 0]
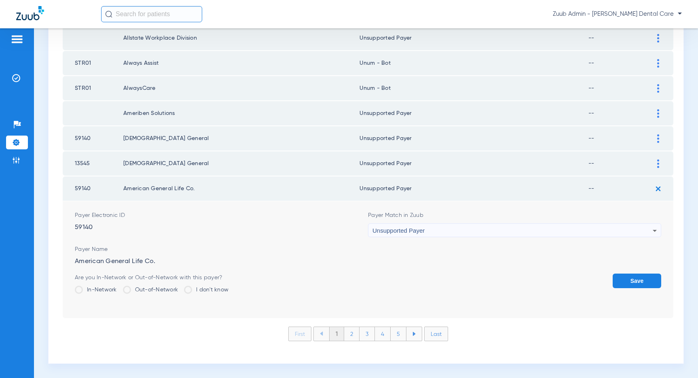
click at [644, 274] on button "Save" at bounding box center [637, 280] width 49 height 15
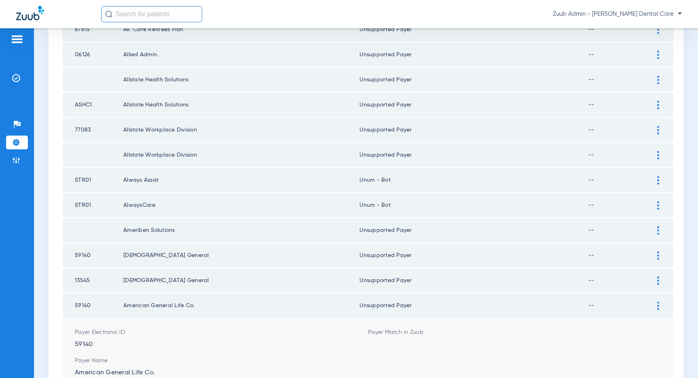
scroll to position [1084, 0]
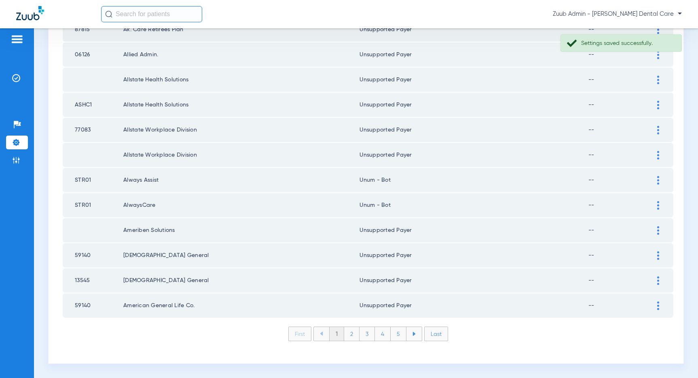
click at [353, 332] on li "2" at bounding box center [351, 334] width 15 height 14
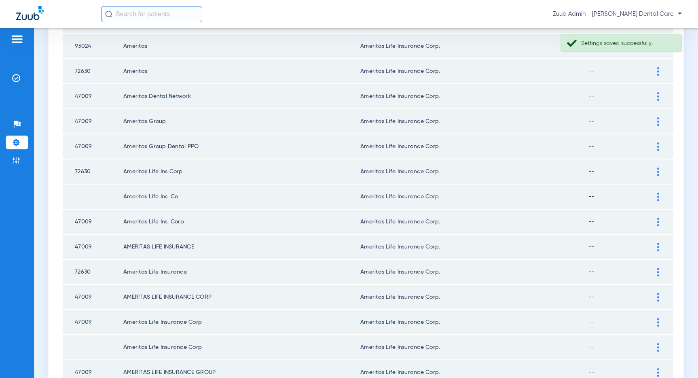
scroll to position [0, 0]
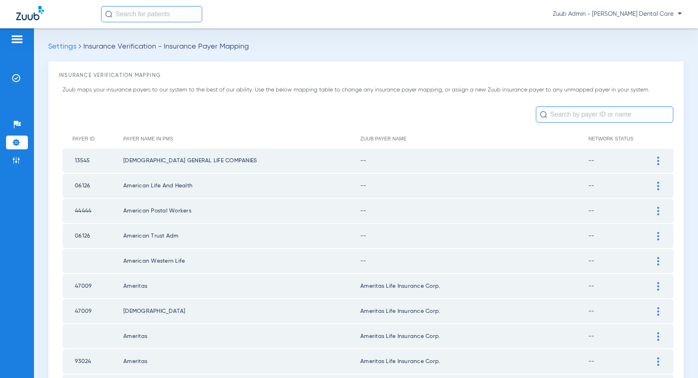
click at [655, 162] on div at bounding box center [658, 160] width 14 height 8
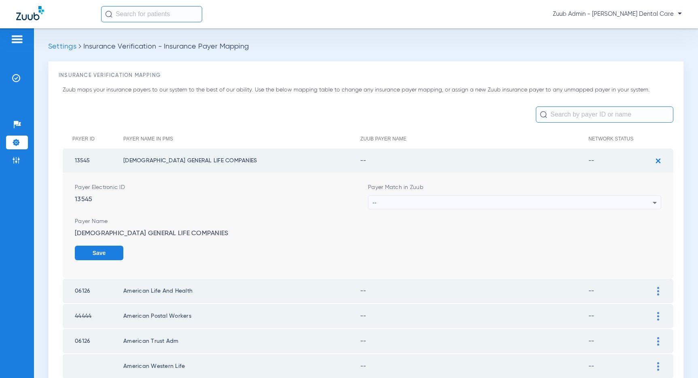
click at [512, 199] on div "--" at bounding box center [512, 203] width 280 height 14
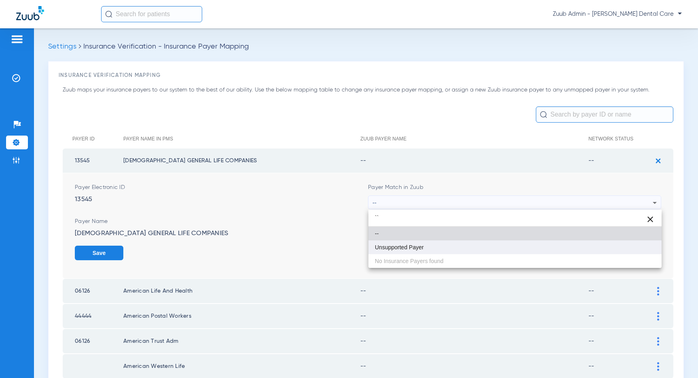
type input "``"
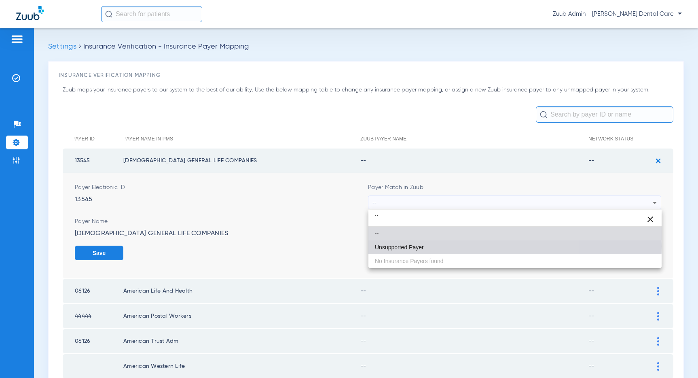
click at [414, 246] on span "Unsupported Payer" at bounding box center [399, 247] width 49 height 6
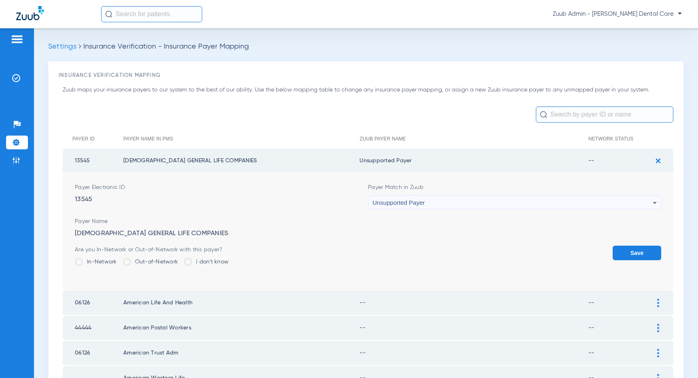
click at [632, 249] on button "Save" at bounding box center [637, 252] width 49 height 15
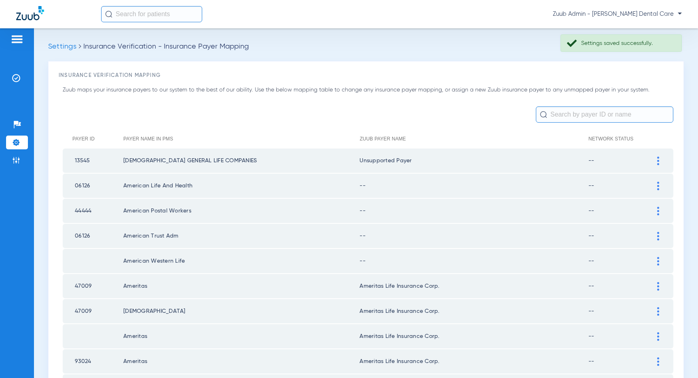
click at [656, 184] on div at bounding box center [658, 186] width 14 height 8
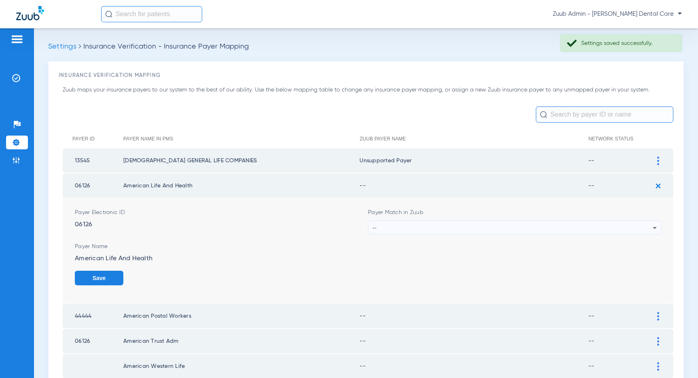
click at [529, 218] on div "Payer Match in Zuub --" at bounding box center [514, 221] width 293 height 26
click at [501, 229] on div "--" at bounding box center [512, 228] width 280 height 14
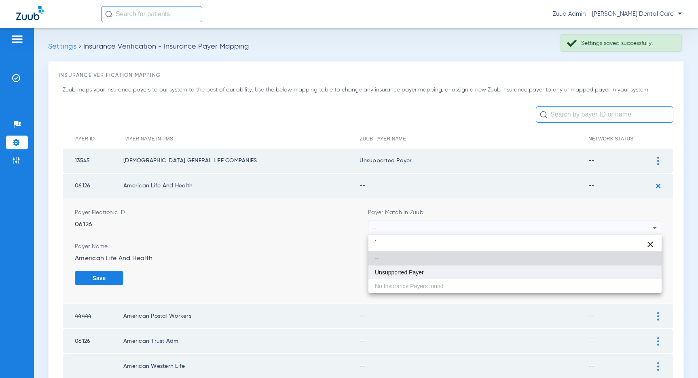
type input "`"
click at [437, 273] on mat-option "Unsupported Payer" at bounding box center [514, 272] width 293 height 14
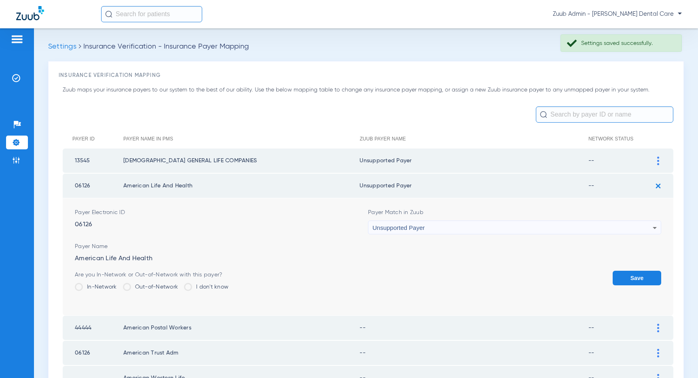
click at [623, 280] on button "Save" at bounding box center [637, 277] width 49 height 15
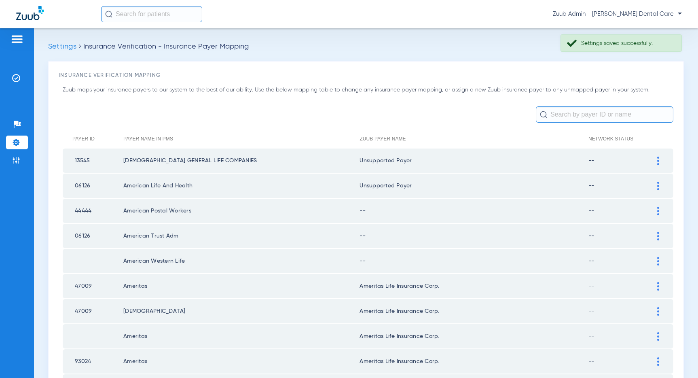
click at [657, 213] on img at bounding box center [658, 211] width 2 height 8
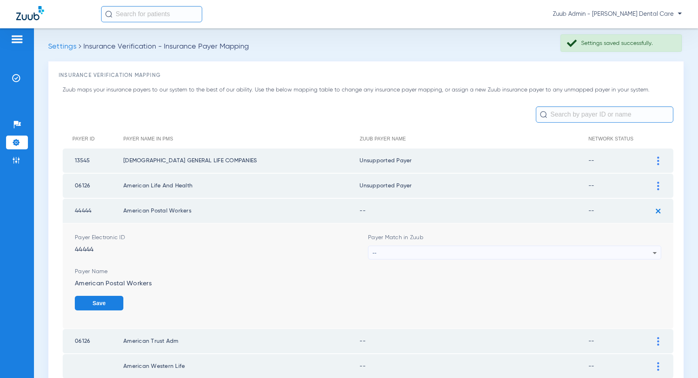
click at [538, 259] on div "--" at bounding box center [512, 253] width 280 height 14
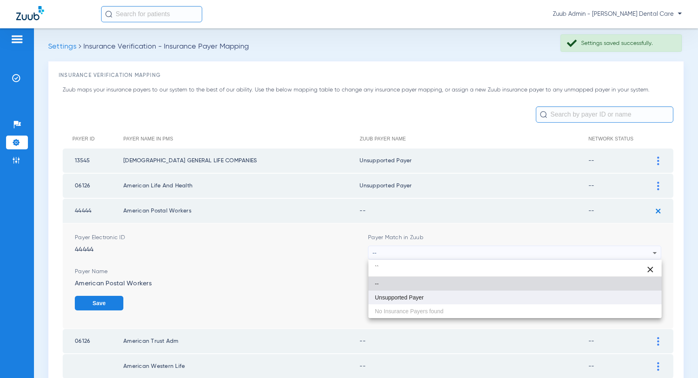
type input "``"
click at [414, 298] on span "Unsupported Payer" at bounding box center [399, 297] width 49 height 6
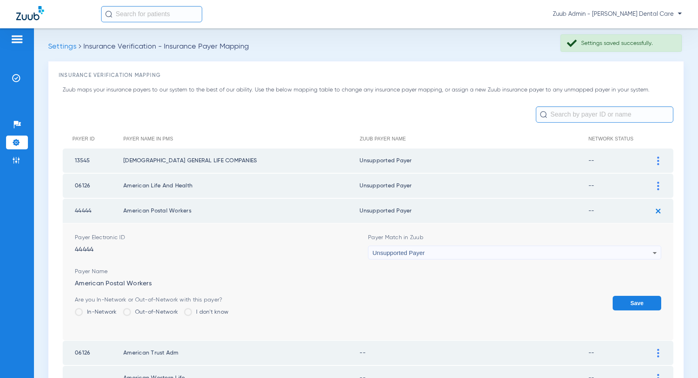
click at [628, 302] on button "Save" at bounding box center [637, 303] width 49 height 15
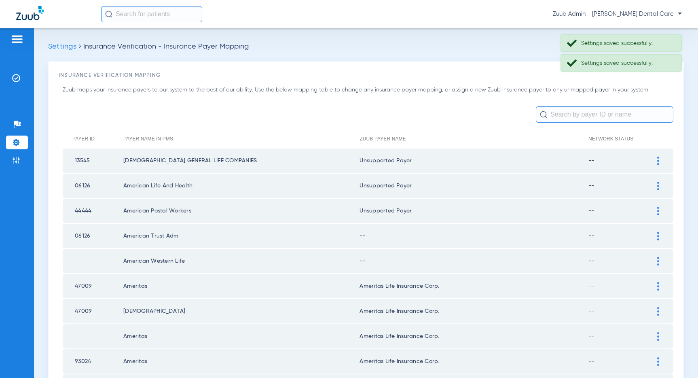
click at [655, 240] on td at bounding box center [662, 236] width 22 height 24
click at [656, 235] on div at bounding box center [658, 236] width 14 height 8
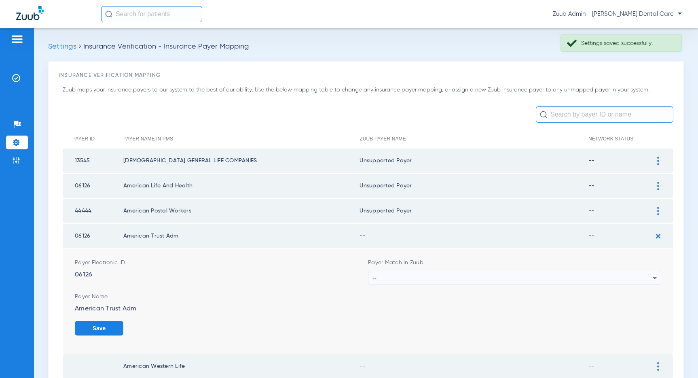
click at [498, 276] on div "--" at bounding box center [512, 278] width 280 height 14
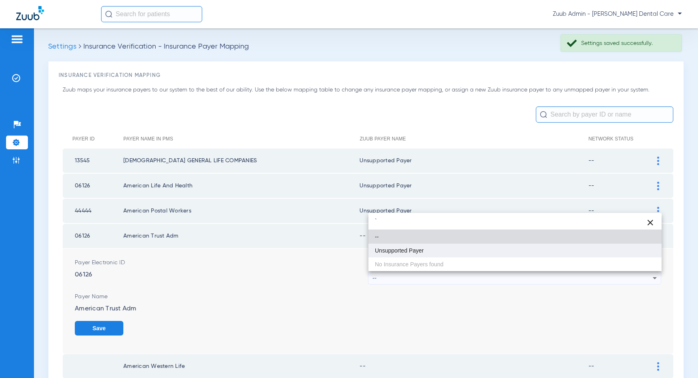
type input "`"
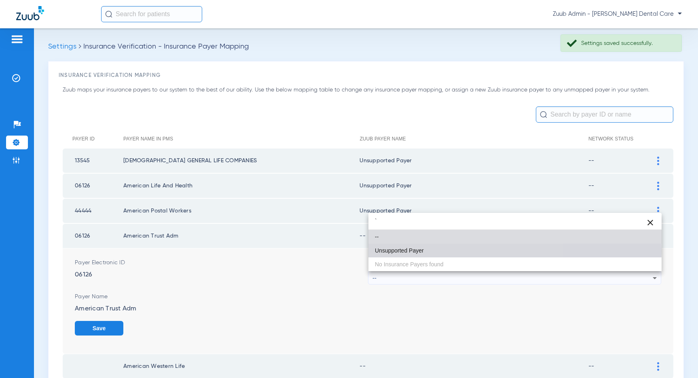
click at [407, 251] on span "Unsupported Payer" at bounding box center [399, 250] width 49 height 6
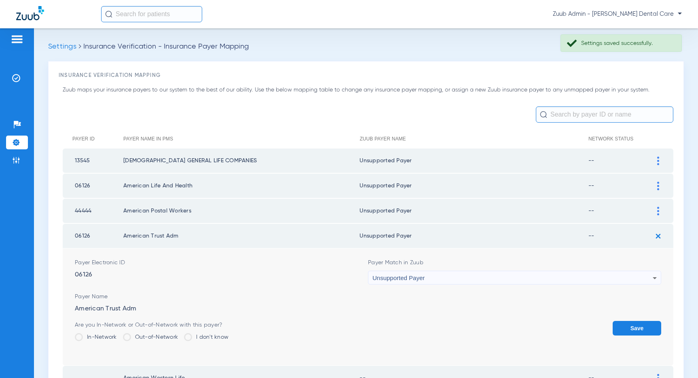
click at [629, 324] on button "Save" at bounding box center [637, 328] width 49 height 15
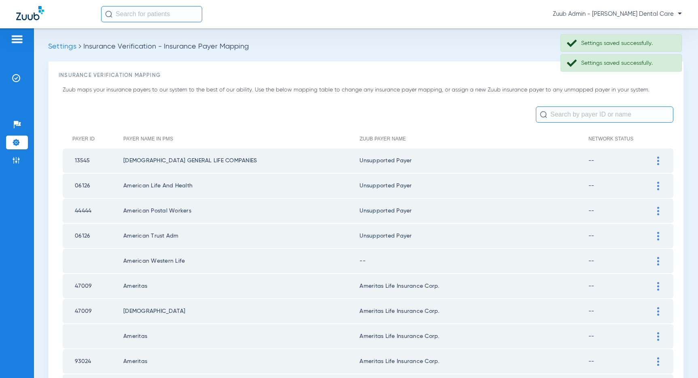
click at [657, 260] on img at bounding box center [658, 261] width 2 height 8
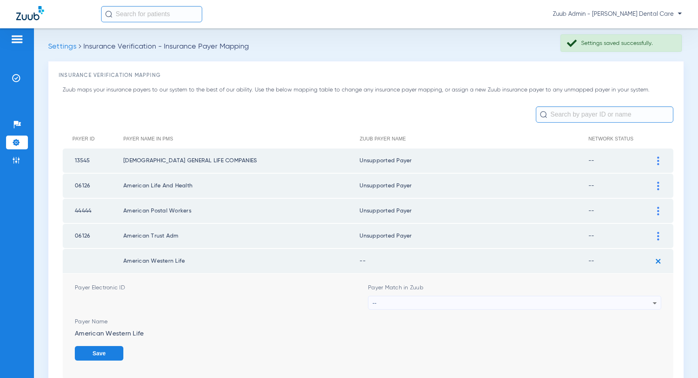
click at [567, 299] on div "--" at bounding box center [512, 303] width 280 height 14
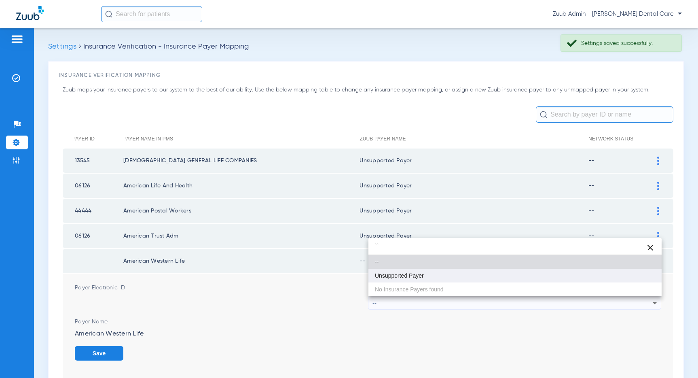
type input "``"
click at [438, 277] on mat-option "Unsupported Payer" at bounding box center [514, 275] width 293 height 14
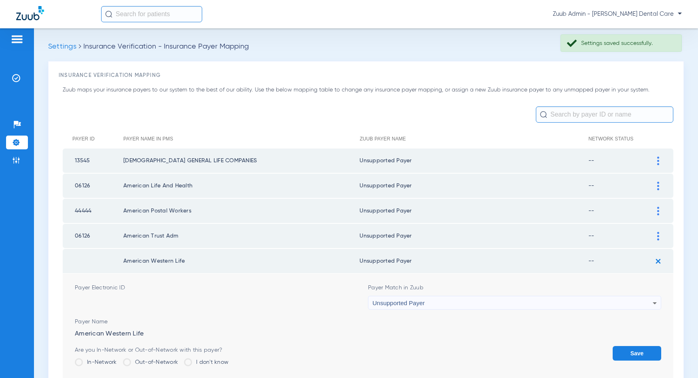
click at [637, 350] on button "Save" at bounding box center [637, 353] width 49 height 15
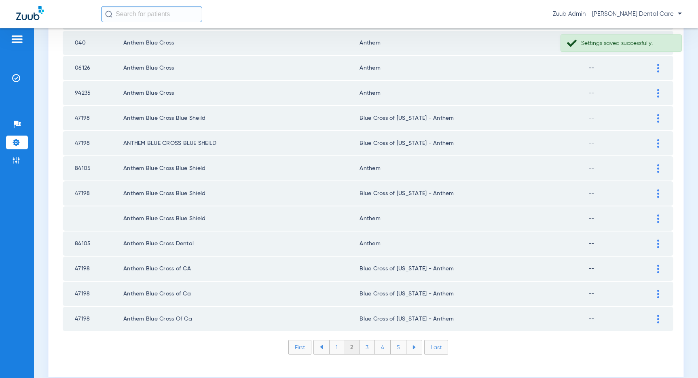
scroll to position [1084, 0]
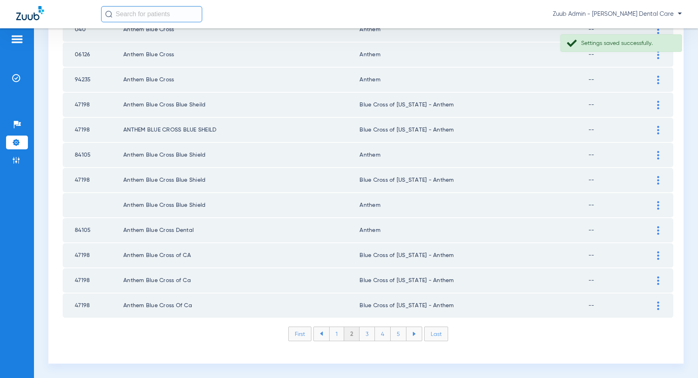
click at [369, 334] on li "3" at bounding box center [366, 334] width 15 height 14
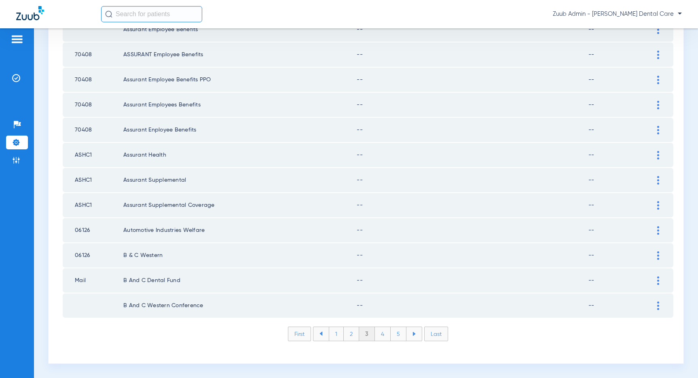
click at [658, 304] on img at bounding box center [658, 305] width 2 height 8
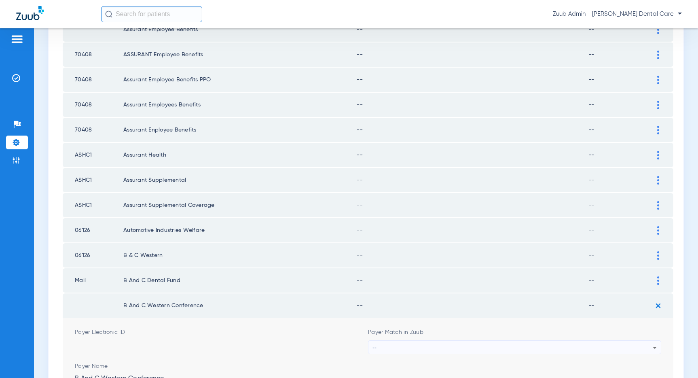
click at [634, 346] on div "--" at bounding box center [512, 347] width 280 height 14
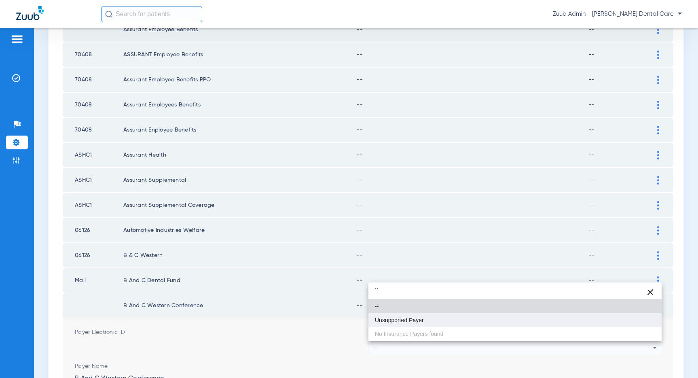
type input "``"
click at [466, 321] on mat-option "Unsupported Payer" at bounding box center [514, 320] width 293 height 14
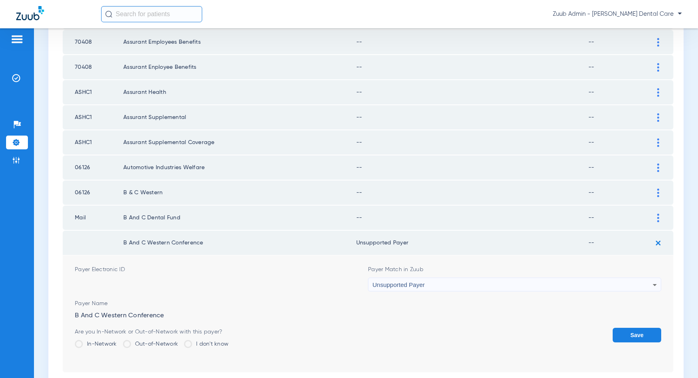
drag, startPoint x: 622, startPoint y: 334, endPoint x: 626, endPoint y: 317, distance: 17.5
click at [622, 334] on button "Save" at bounding box center [637, 334] width 49 height 15
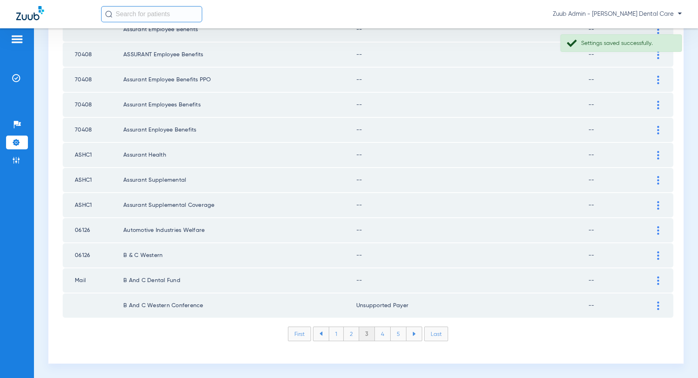
click at [659, 258] on div at bounding box center [658, 255] width 14 height 8
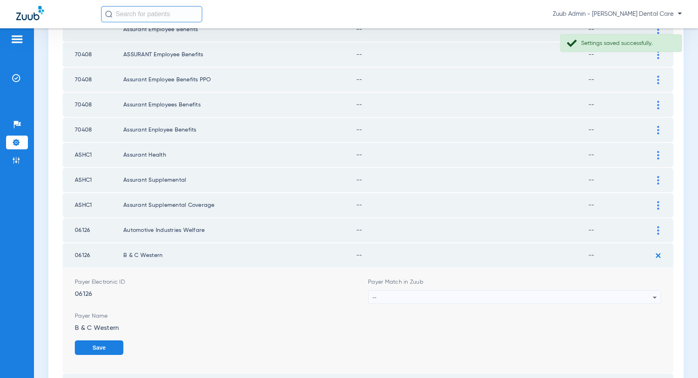
click at [657, 299] on icon at bounding box center [655, 297] width 10 height 10
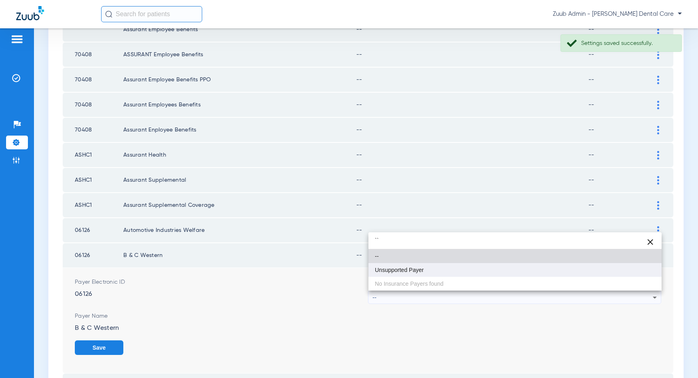
type input "``"
click at [437, 272] on mat-option "Unsupported Payer" at bounding box center [514, 270] width 293 height 14
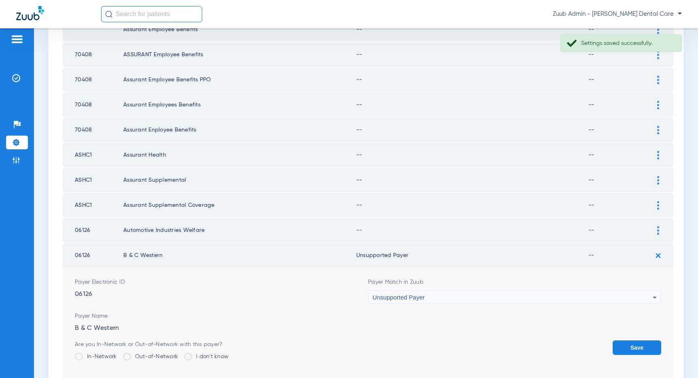
click at [633, 346] on button "Save" at bounding box center [637, 347] width 49 height 15
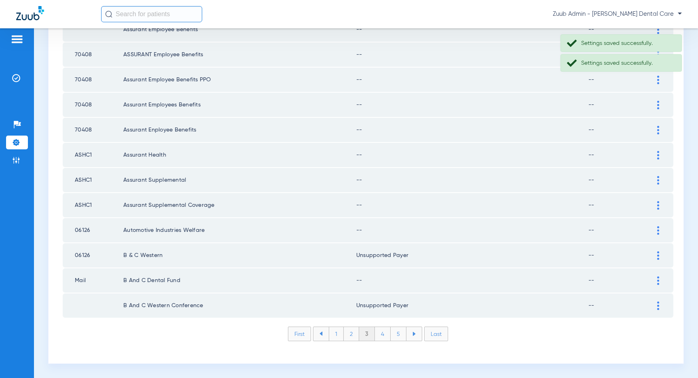
click at [659, 278] on div at bounding box center [658, 280] width 14 height 8
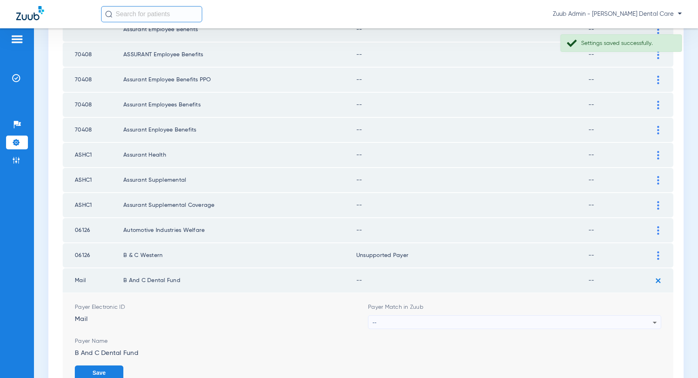
click at [524, 320] on div "--" at bounding box center [512, 322] width 280 height 14
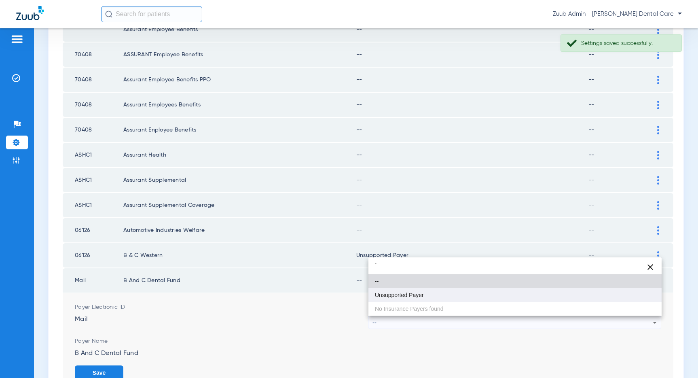
type input "`"
click at [416, 294] on span "Unsupported Payer" at bounding box center [399, 295] width 49 height 6
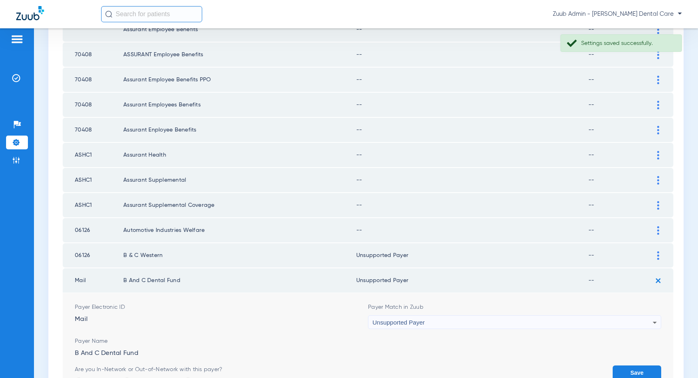
click at [627, 368] on button "Save" at bounding box center [637, 372] width 49 height 15
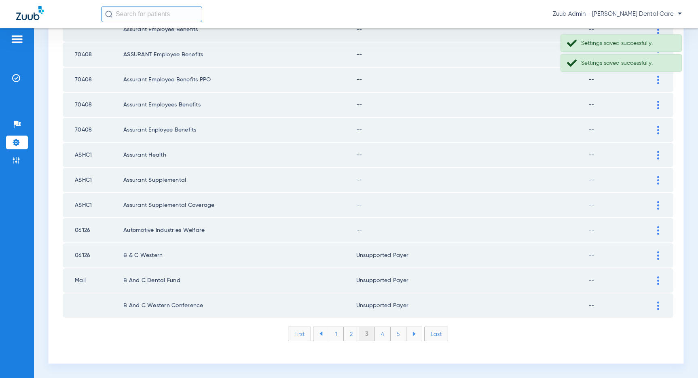
click at [654, 224] on td at bounding box center [662, 230] width 22 height 24
click at [657, 230] on img at bounding box center [658, 230] width 2 height 8
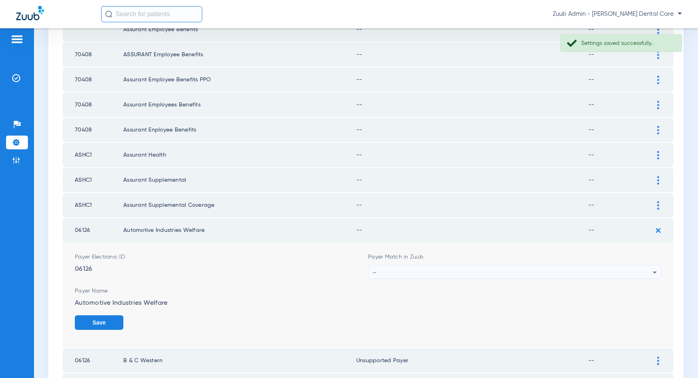
click at [586, 271] on div "--" at bounding box center [512, 272] width 280 height 14
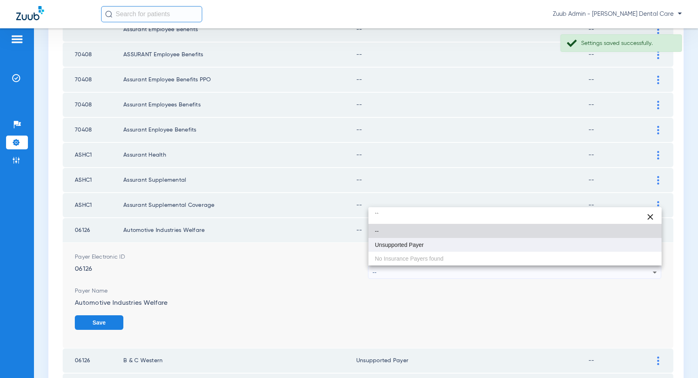
type input "``"
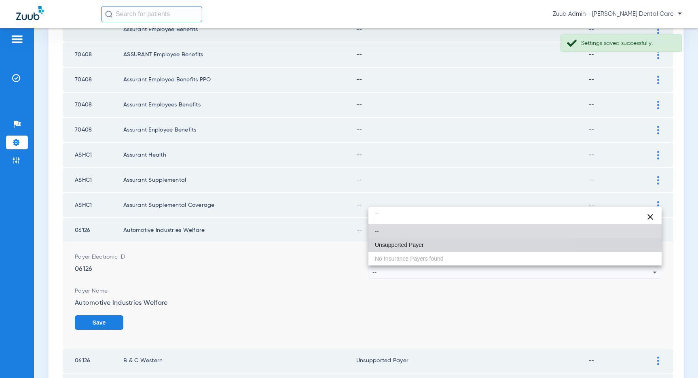
click at [464, 239] on mat-option "Unsupported Payer" at bounding box center [514, 245] width 293 height 14
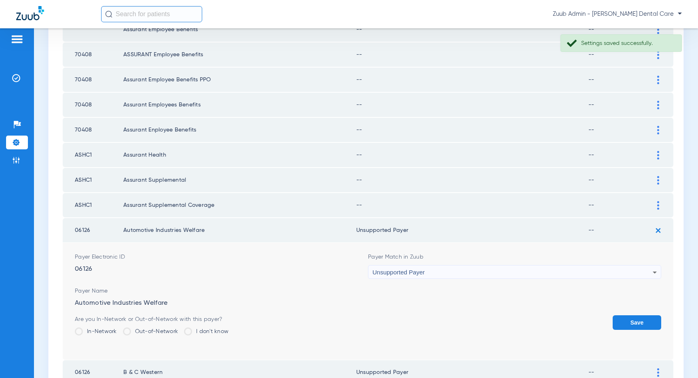
click at [627, 317] on button "Save" at bounding box center [637, 322] width 49 height 15
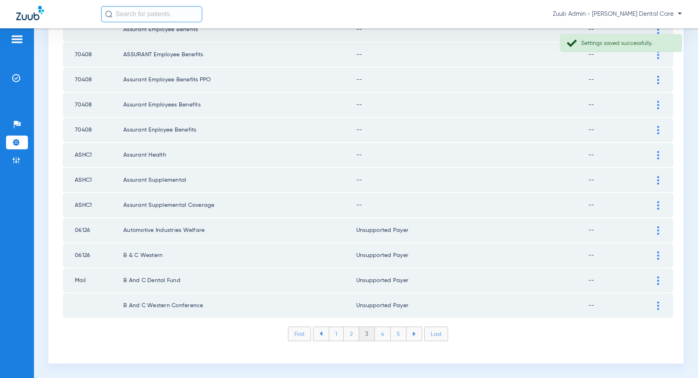
click at [656, 203] on div at bounding box center [658, 205] width 14 height 8
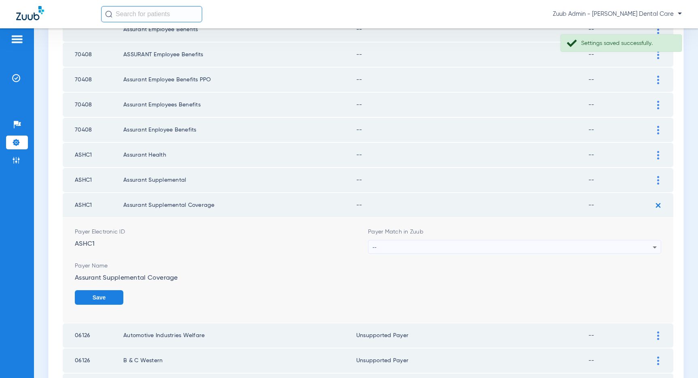
click at [596, 243] on div "--" at bounding box center [512, 247] width 280 height 14
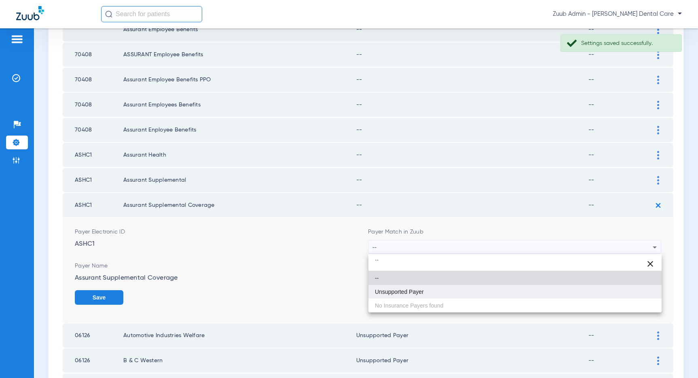
type input "``"
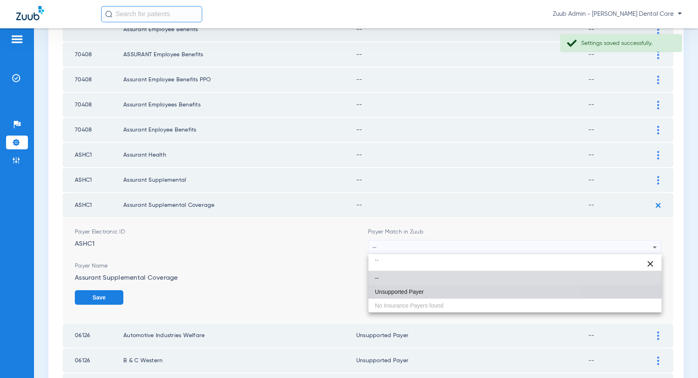
click at [467, 291] on mat-option "Unsupported Payer" at bounding box center [514, 292] width 293 height 14
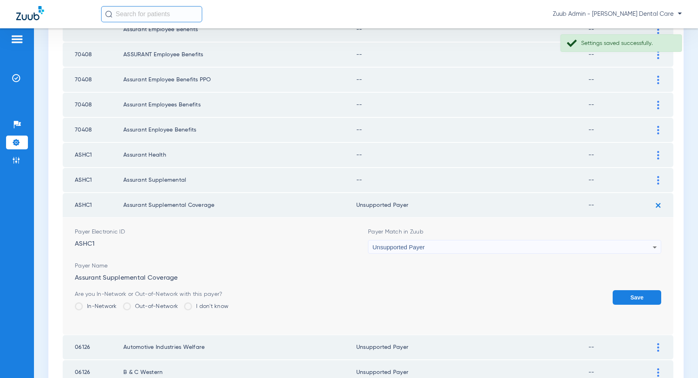
click at [624, 290] on button "Save" at bounding box center [637, 297] width 49 height 15
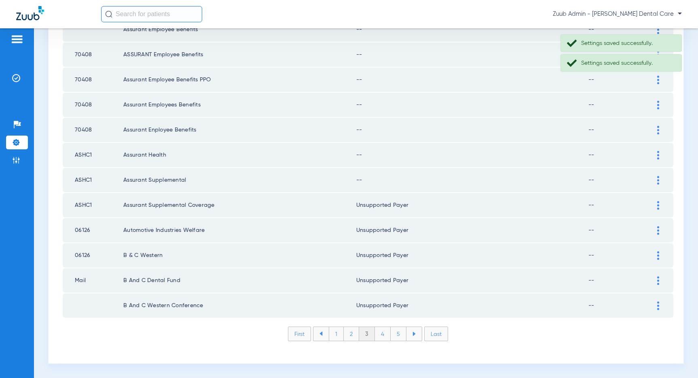
click at [659, 179] on div at bounding box center [658, 180] width 14 height 8
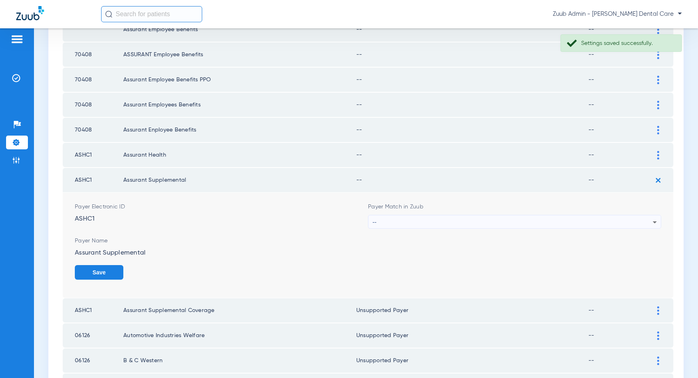
click at [550, 219] on div "--" at bounding box center [512, 222] width 280 height 14
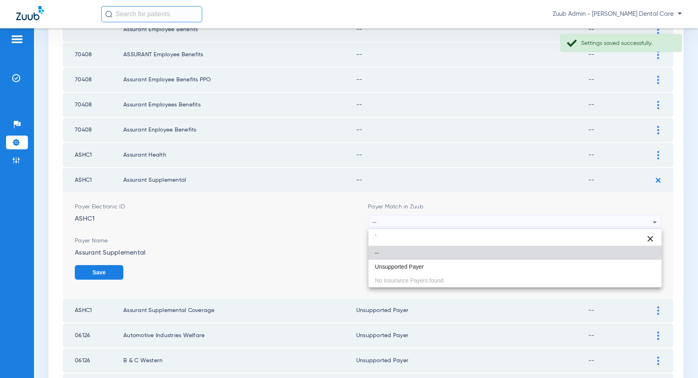
type input "`"
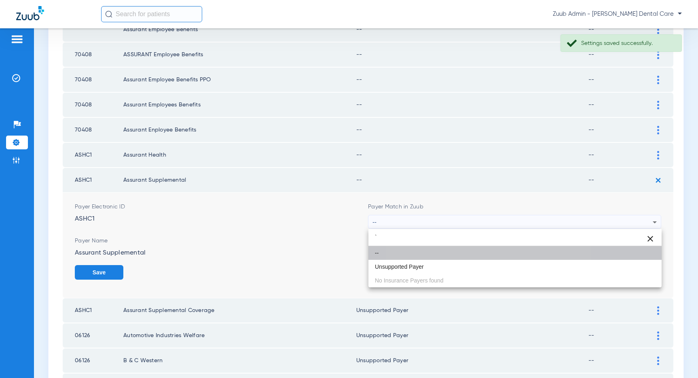
click at [472, 259] on mat-option "--" at bounding box center [514, 253] width 293 height 14
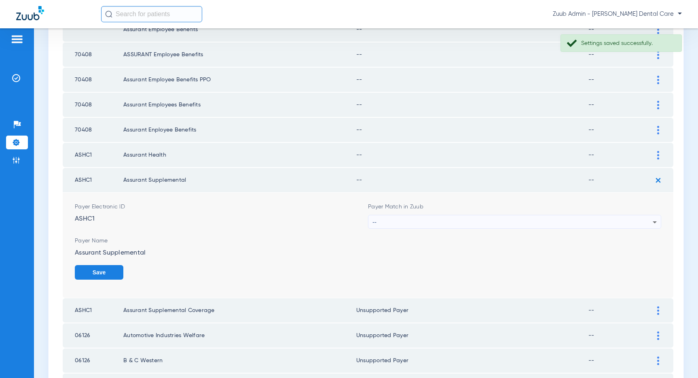
click at [504, 227] on div "--" at bounding box center [512, 222] width 280 height 14
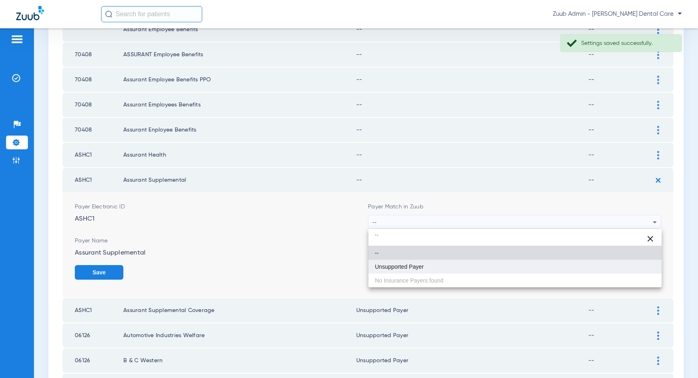
type input "``"
click at [429, 267] on mat-option "Unsupported Payer" at bounding box center [514, 267] width 293 height 14
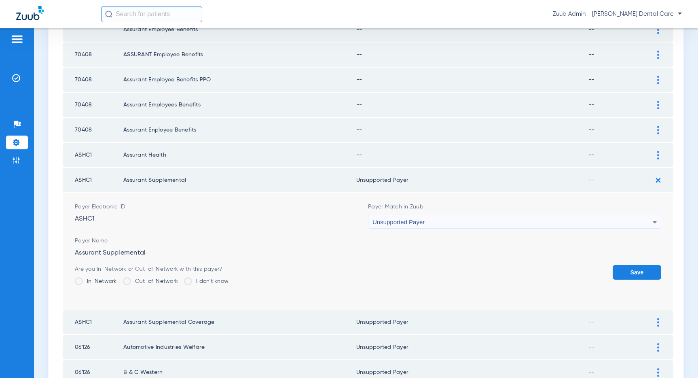
drag, startPoint x: 638, startPoint y: 270, endPoint x: 637, endPoint y: 256, distance: 14.6
click at [638, 270] on button "Save" at bounding box center [637, 272] width 49 height 15
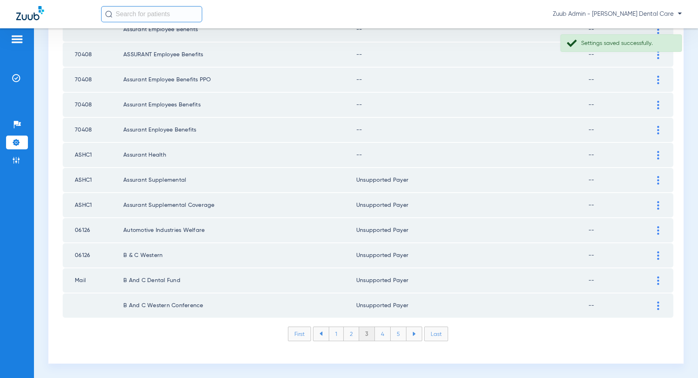
click at [657, 156] on img at bounding box center [658, 155] width 2 height 8
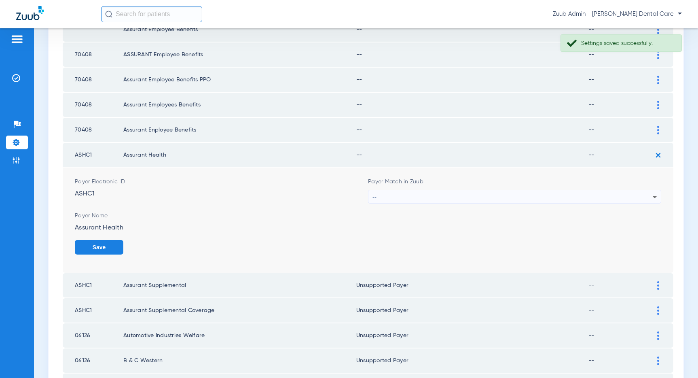
click at [539, 197] on div "--" at bounding box center [512, 197] width 280 height 14
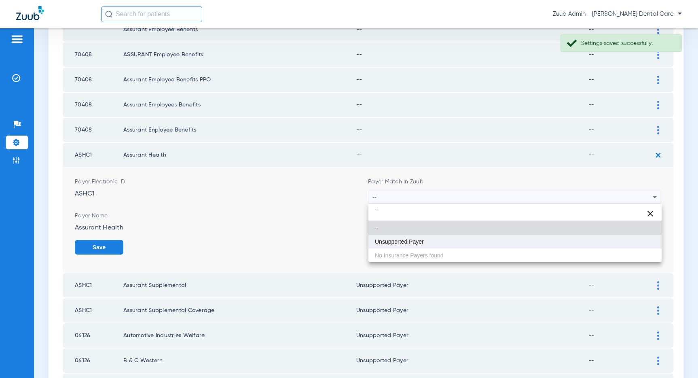
type input "``"
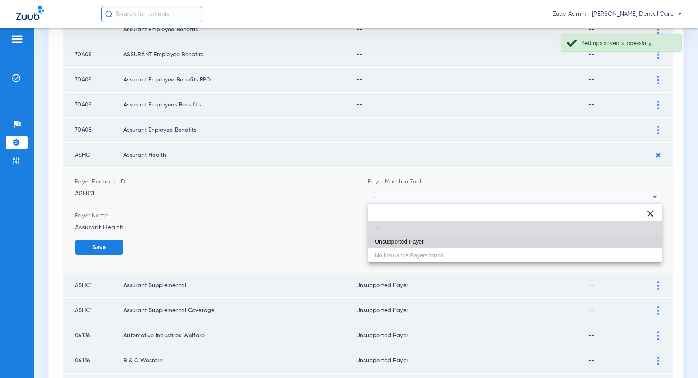
click at [418, 245] on mat-option "Unsupported Payer" at bounding box center [514, 241] width 293 height 14
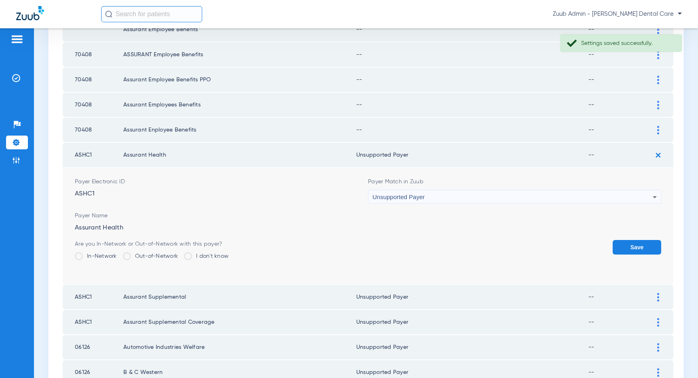
click at [639, 244] on button "Save" at bounding box center [637, 247] width 49 height 15
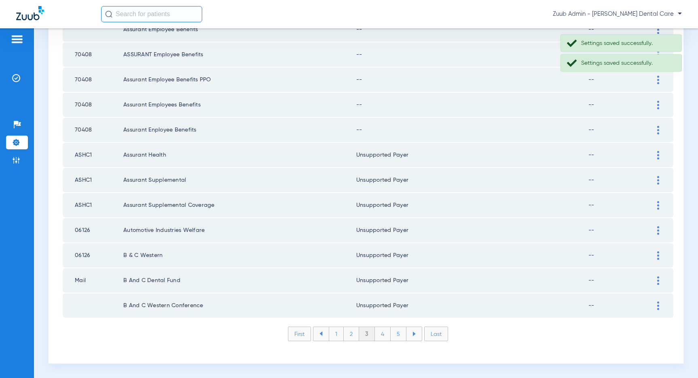
click at [658, 129] on img at bounding box center [658, 130] width 2 height 8
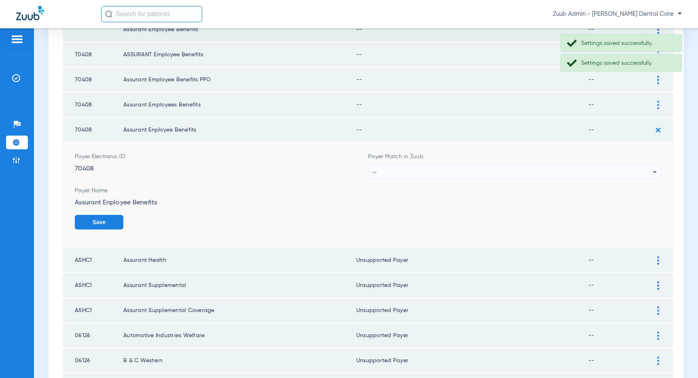
click at [530, 171] on div "--" at bounding box center [512, 172] width 280 height 14
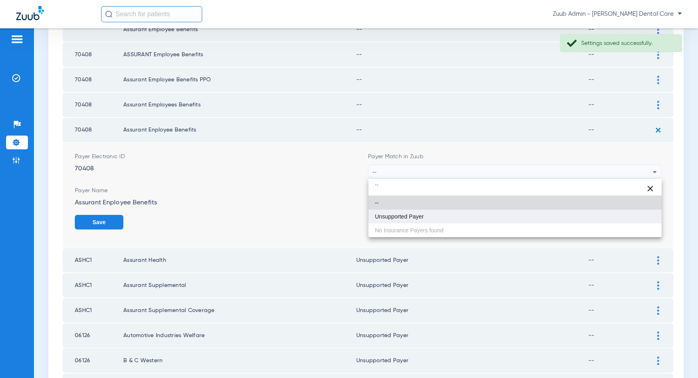
type input "``"
click at [427, 217] on mat-option "Unsupported Payer" at bounding box center [514, 216] width 293 height 14
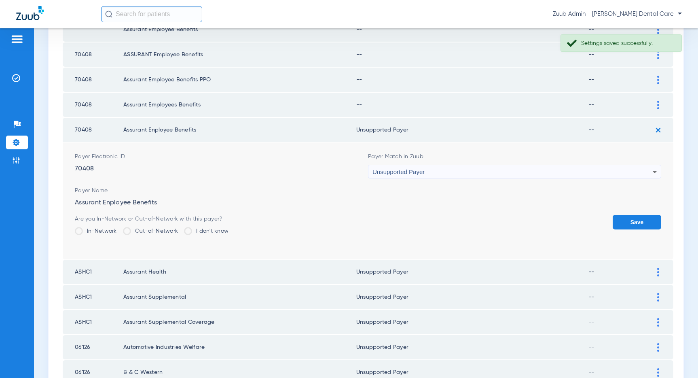
click at [638, 218] on button "Save" at bounding box center [637, 222] width 49 height 15
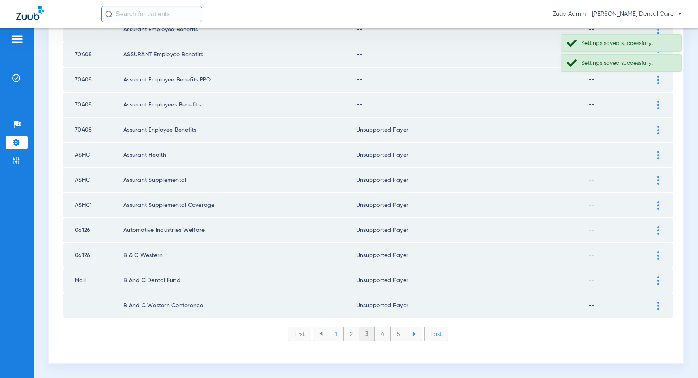
click at [658, 105] on img at bounding box center [658, 105] width 2 height 8
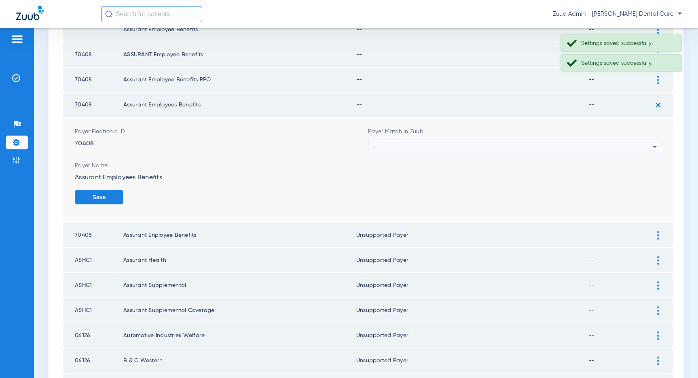
click at [571, 144] on div "--" at bounding box center [512, 147] width 280 height 14
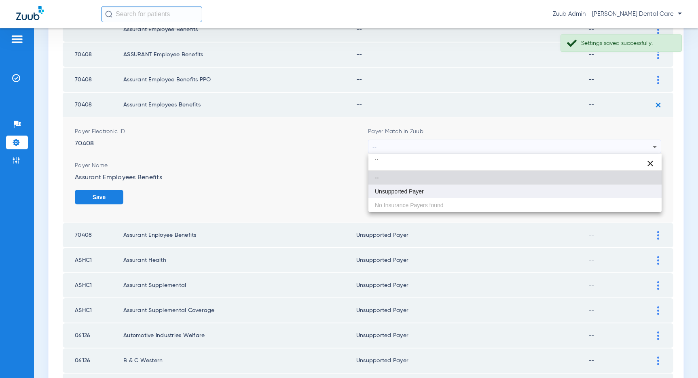
type input "``"
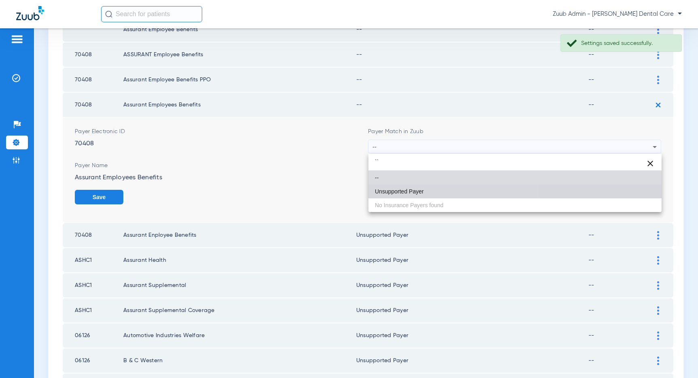
click at [446, 188] on mat-option "Unsupported Payer" at bounding box center [514, 191] width 293 height 14
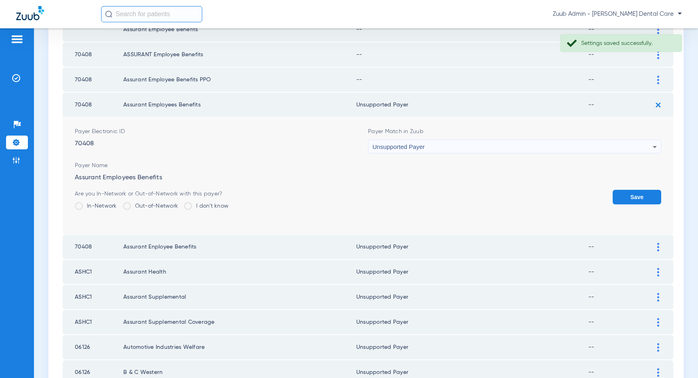
click at [635, 196] on button "Save" at bounding box center [637, 197] width 49 height 15
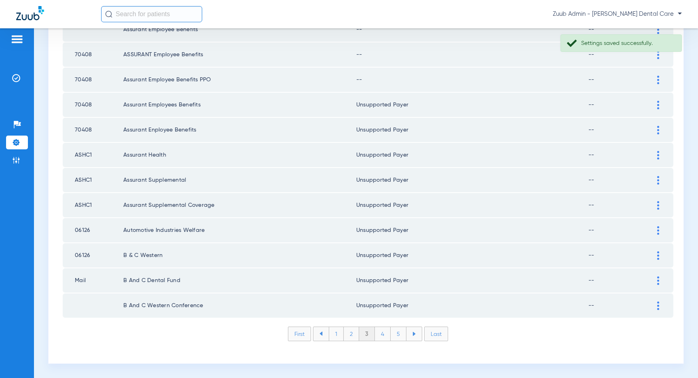
click at [656, 80] on div at bounding box center [658, 80] width 14 height 8
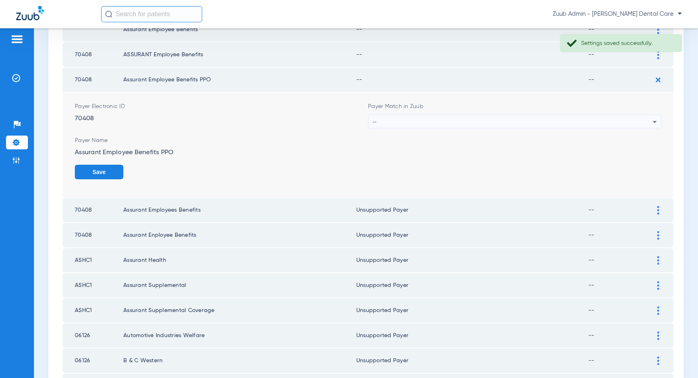
click at [540, 123] on div "--" at bounding box center [512, 122] width 280 height 14
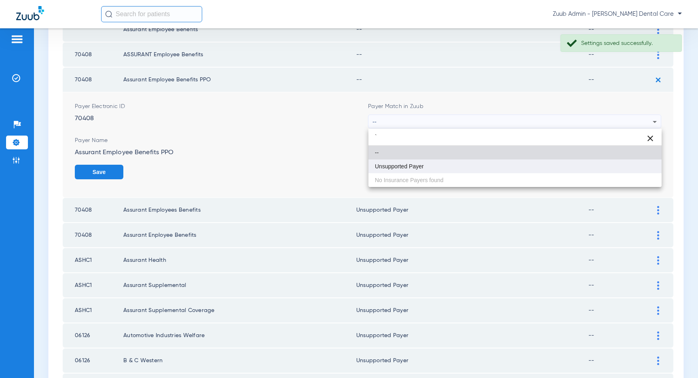
type input "`"
click at [462, 168] on mat-option "Unsupported Payer" at bounding box center [514, 166] width 293 height 14
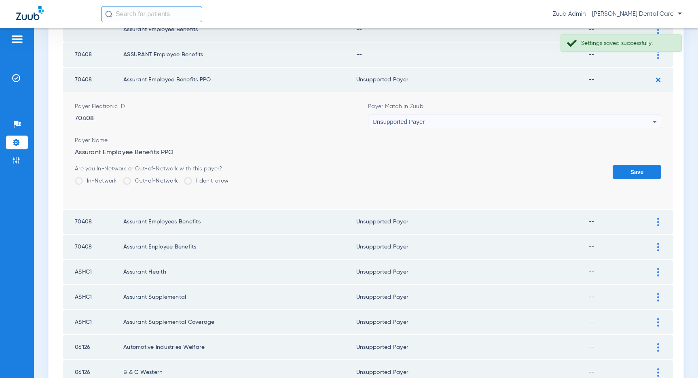
click at [627, 173] on button "Save" at bounding box center [637, 172] width 49 height 15
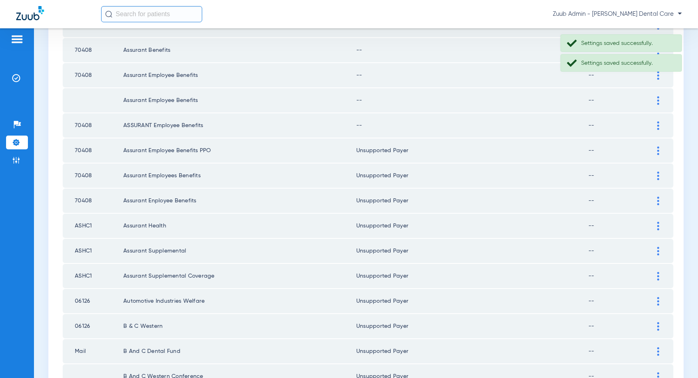
scroll to position [1008, 0]
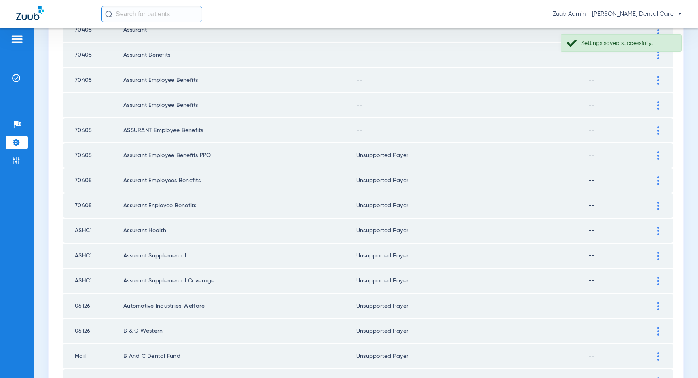
click at [658, 129] on img at bounding box center [658, 130] width 2 height 8
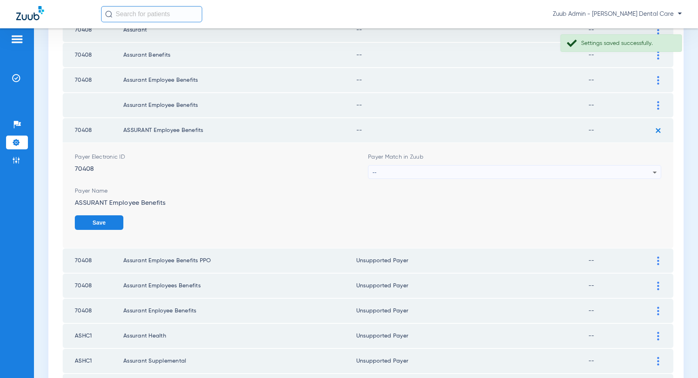
click at [574, 171] on div "--" at bounding box center [512, 172] width 280 height 14
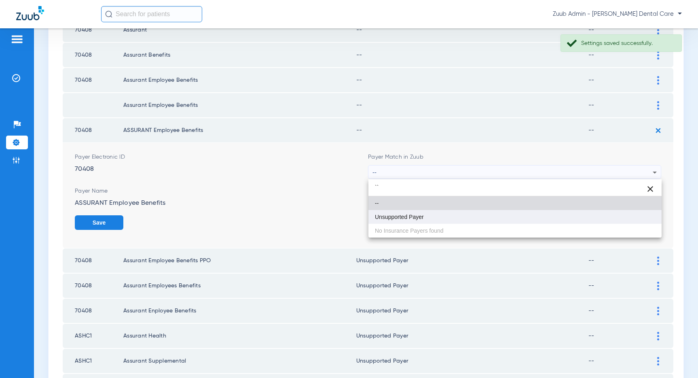
type input "``"
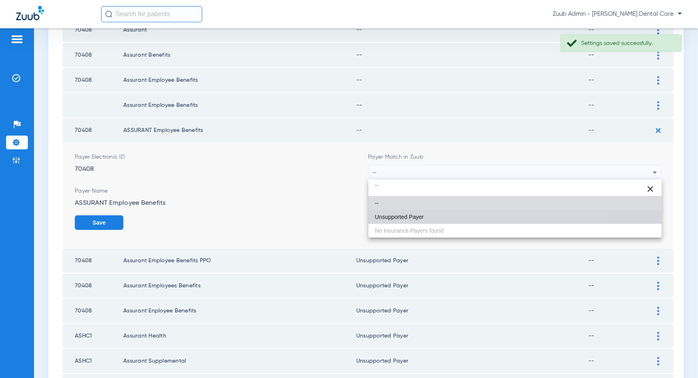
click at [430, 220] on mat-option "Unsupported Payer" at bounding box center [514, 217] width 293 height 14
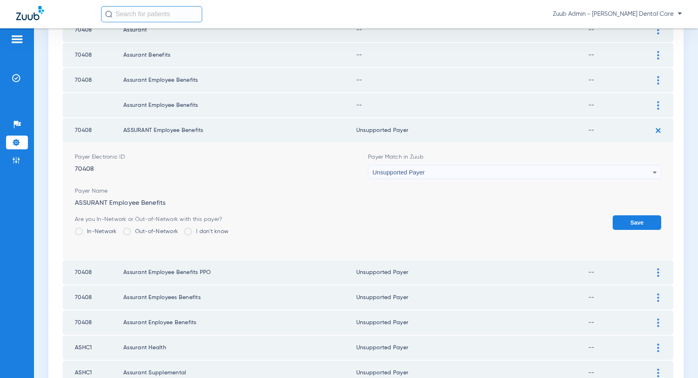
drag, startPoint x: 625, startPoint y: 221, endPoint x: 610, endPoint y: 216, distance: 15.6
click at [624, 220] on button "Save" at bounding box center [637, 222] width 49 height 15
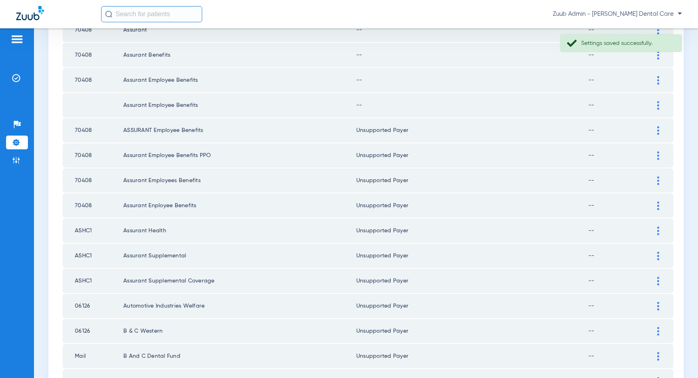
click at [659, 103] on img at bounding box center [658, 105] width 2 height 8
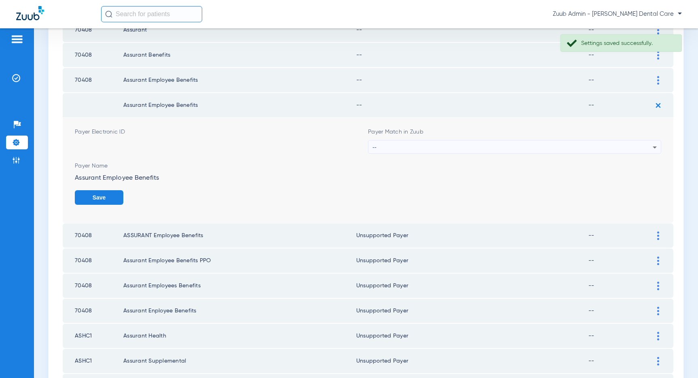
click at [596, 147] on div "--" at bounding box center [512, 147] width 280 height 14
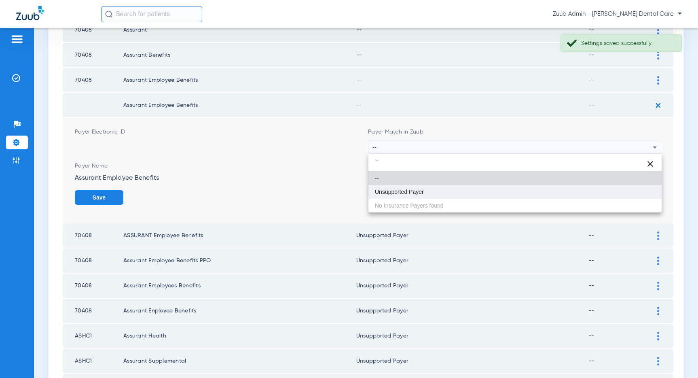
type input "``"
click at [464, 191] on mat-option "Unsupported Payer" at bounding box center [514, 192] width 293 height 14
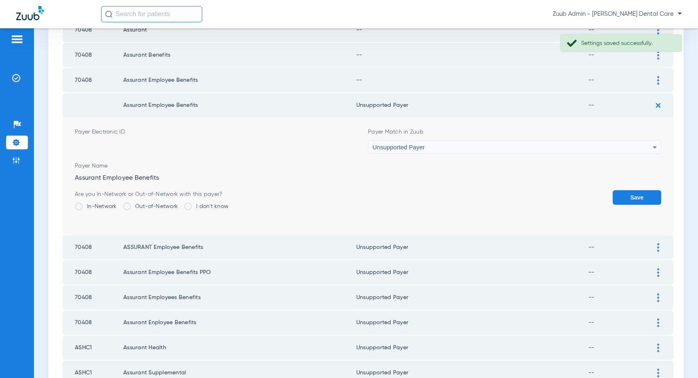
click at [631, 199] on button "Save" at bounding box center [637, 197] width 49 height 15
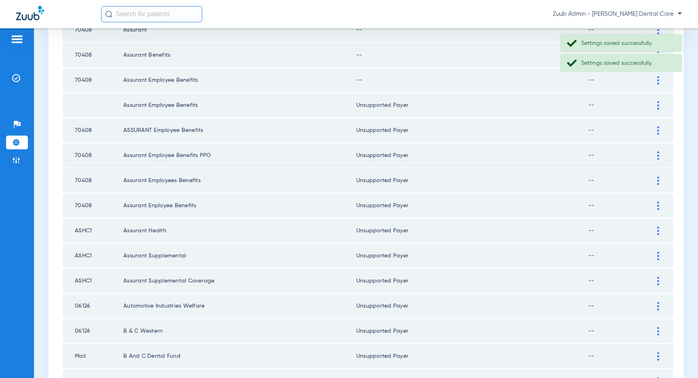
click at [657, 79] on img at bounding box center [658, 80] width 2 height 8
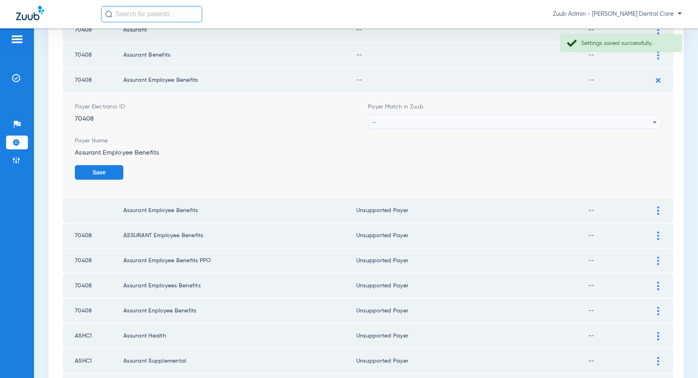
click at [472, 121] on div "--" at bounding box center [512, 122] width 280 height 14
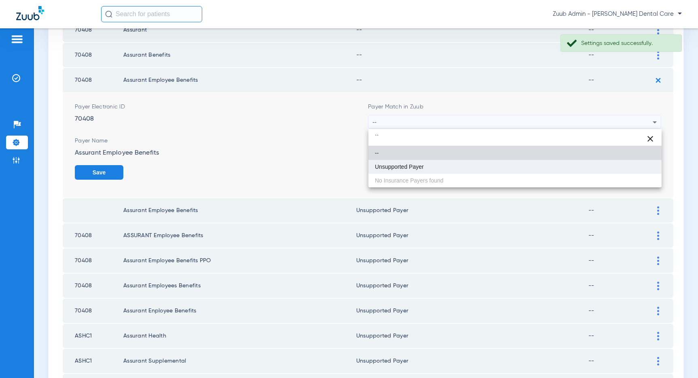
type input "``"
click at [433, 164] on mat-option "Unsupported Payer" at bounding box center [514, 167] width 293 height 14
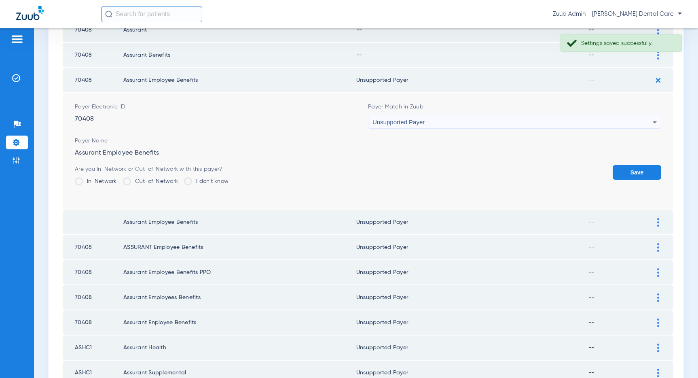
click at [635, 175] on button "Save" at bounding box center [637, 172] width 49 height 15
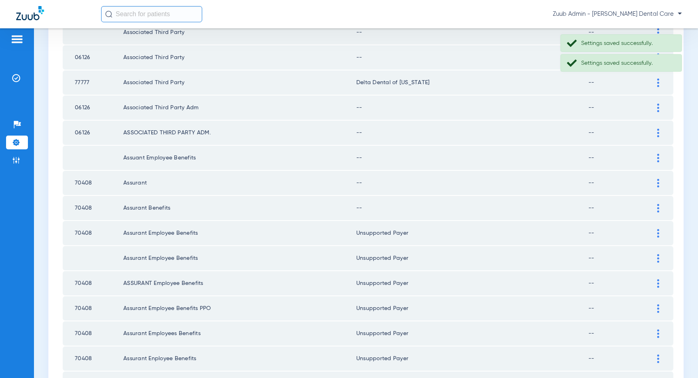
scroll to position [852, 0]
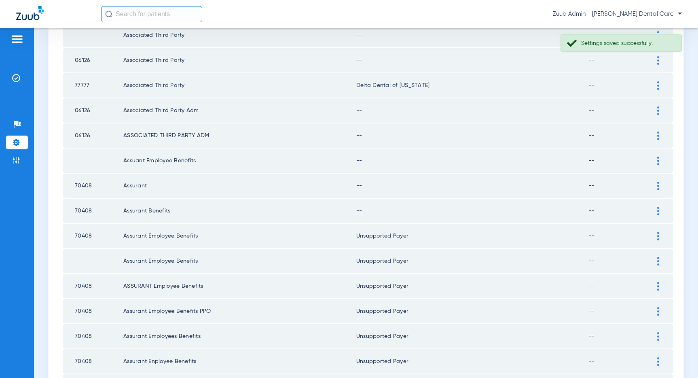
click at [658, 211] on img at bounding box center [658, 211] width 2 height 8
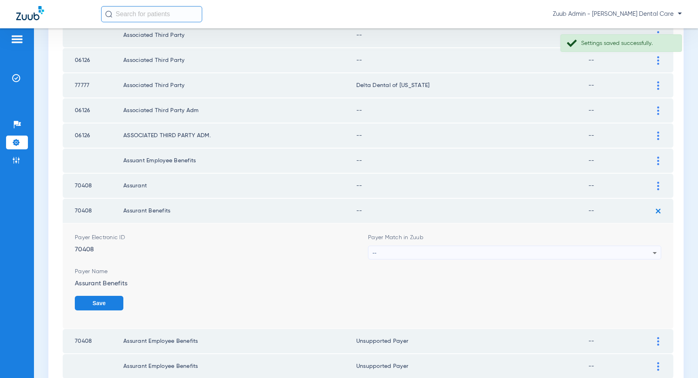
click at [561, 249] on div "--" at bounding box center [512, 253] width 280 height 14
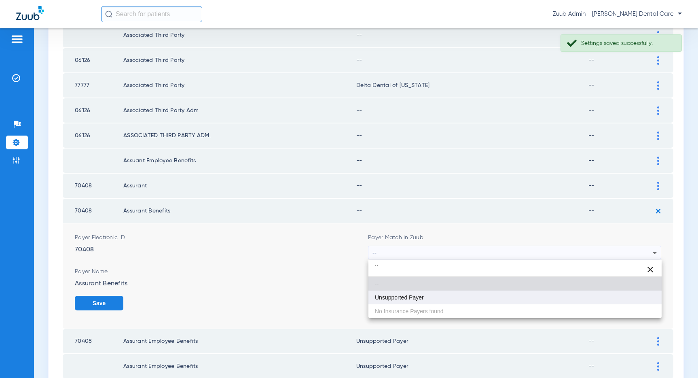
type input "``"
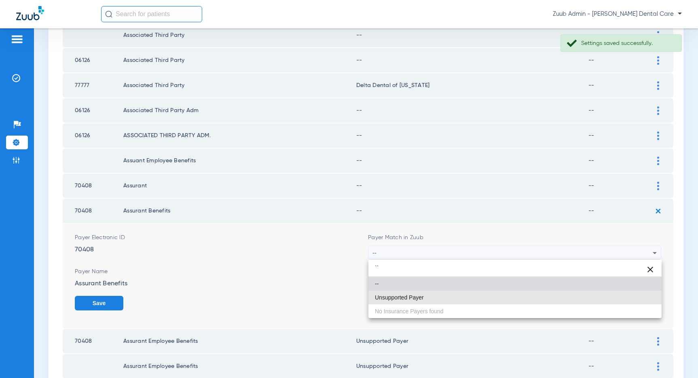
drag, startPoint x: 454, startPoint y: 292, endPoint x: 469, endPoint y: 292, distance: 15.4
click at [454, 292] on mat-option "Unsupported Payer" at bounding box center [514, 297] width 293 height 14
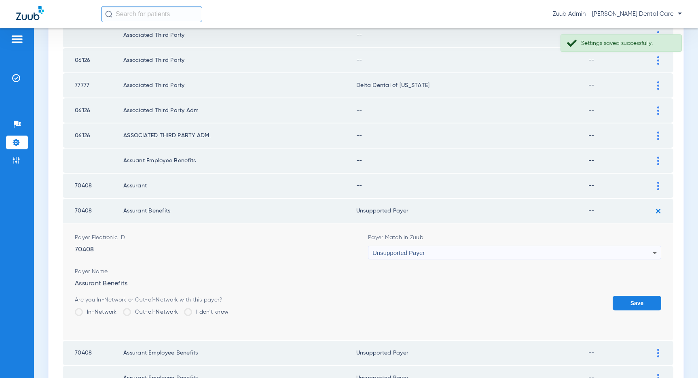
drag, startPoint x: 636, startPoint y: 298, endPoint x: 633, endPoint y: 290, distance: 8.3
click at [635, 297] on button "Save" at bounding box center [637, 303] width 49 height 15
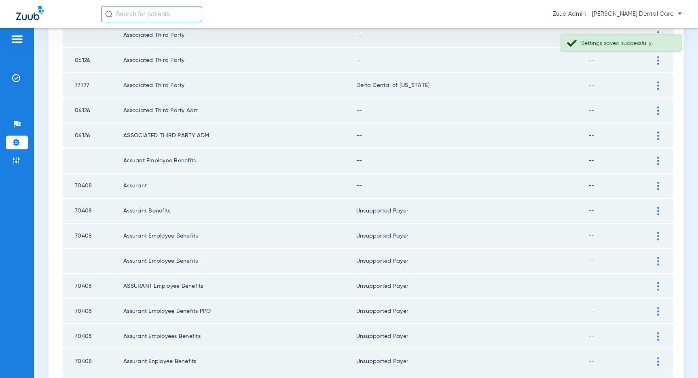
click at [657, 184] on img at bounding box center [658, 186] width 2 height 8
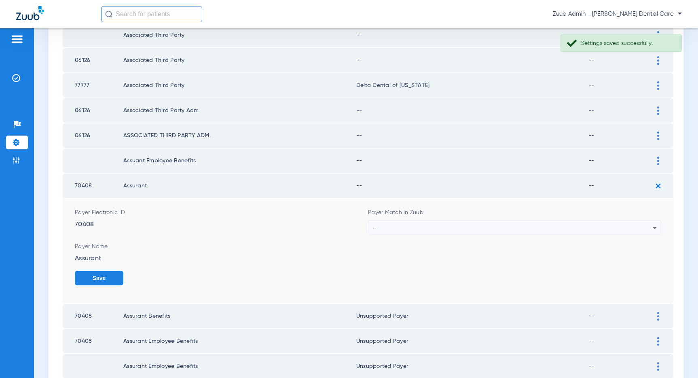
click at [521, 229] on div "--" at bounding box center [512, 228] width 280 height 14
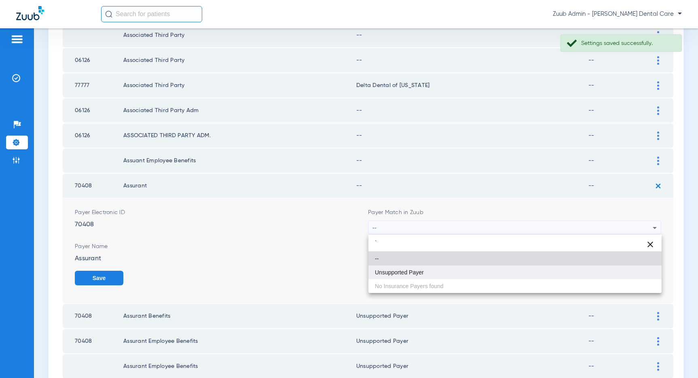
type input "`"
click at [435, 276] on mat-option "Unsupported Payer" at bounding box center [514, 272] width 293 height 14
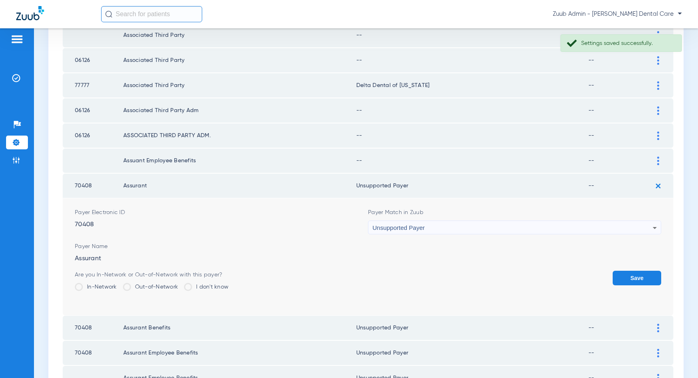
click at [638, 280] on button "Save" at bounding box center [637, 277] width 49 height 15
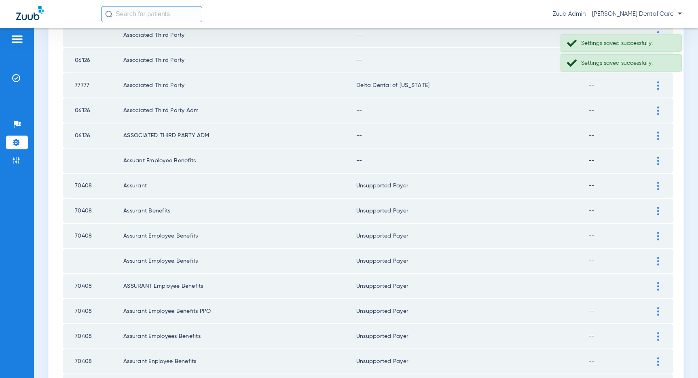
click at [657, 160] on img at bounding box center [658, 160] width 2 height 8
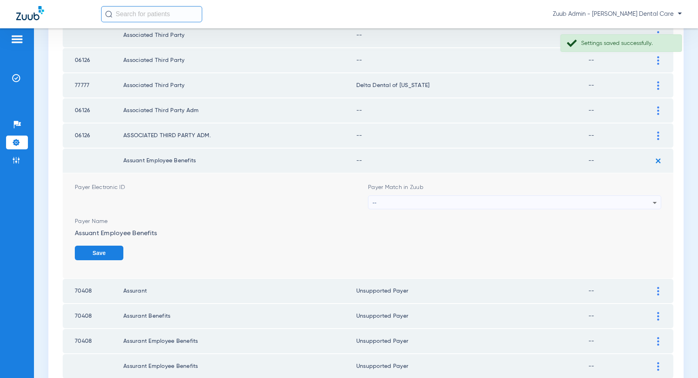
click at [475, 199] on div "--" at bounding box center [512, 203] width 280 height 14
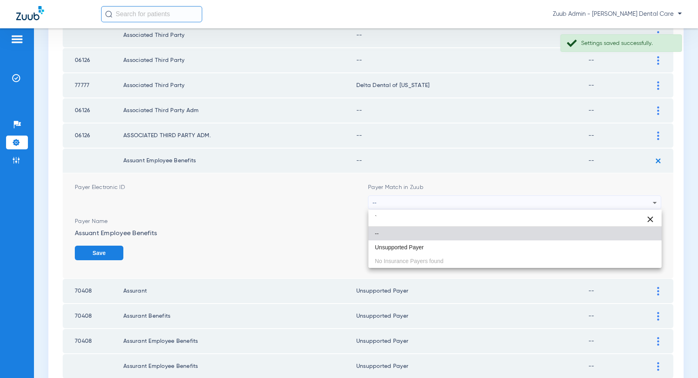
type input "`"
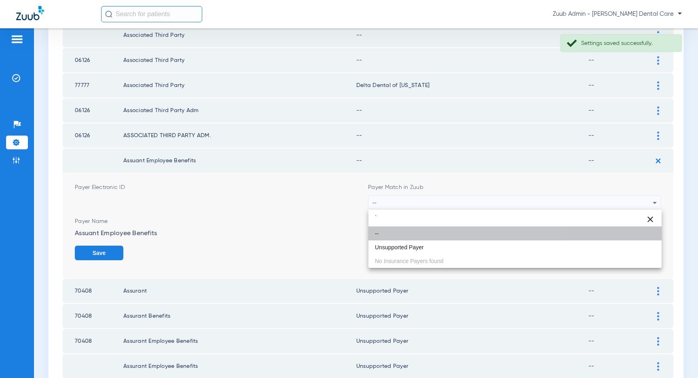
click at [409, 239] on mat-option "--" at bounding box center [514, 233] width 293 height 14
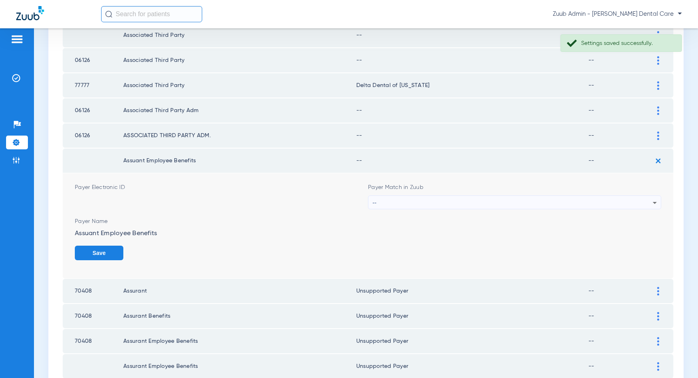
click at [488, 205] on div "--" at bounding box center [512, 203] width 280 height 14
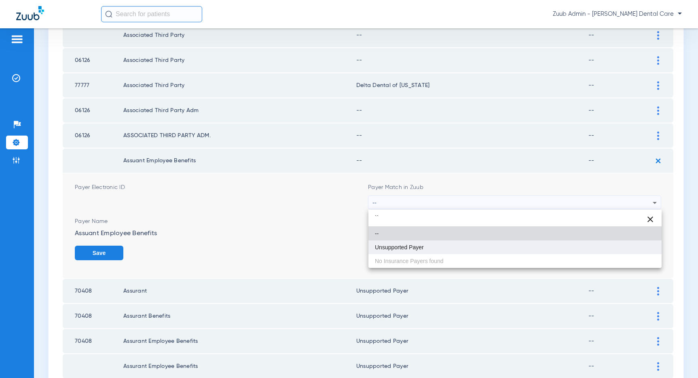
type input "``"
click at [414, 248] on span "Unsupported Payer" at bounding box center [399, 247] width 49 height 6
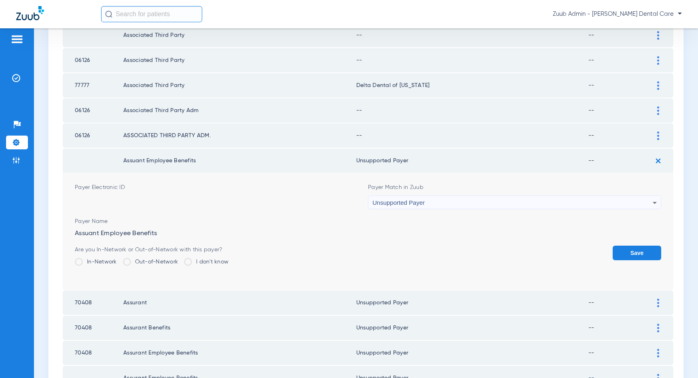
click at [644, 253] on button "Save" at bounding box center [637, 252] width 49 height 15
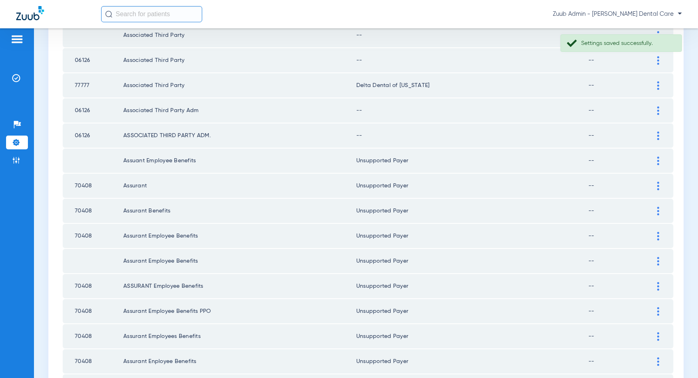
click at [657, 134] on img at bounding box center [658, 135] width 2 height 8
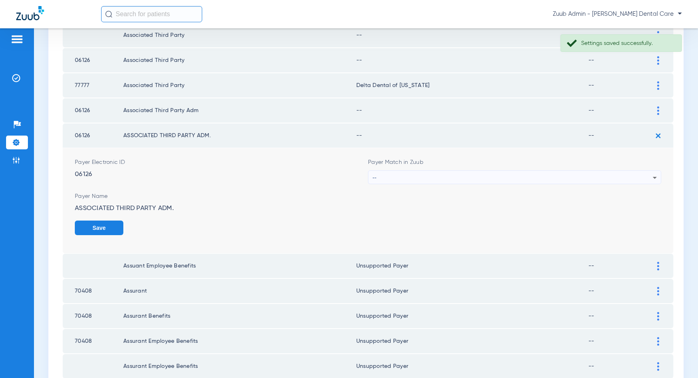
click at [486, 173] on div "--" at bounding box center [512, 178] width 280 height 14
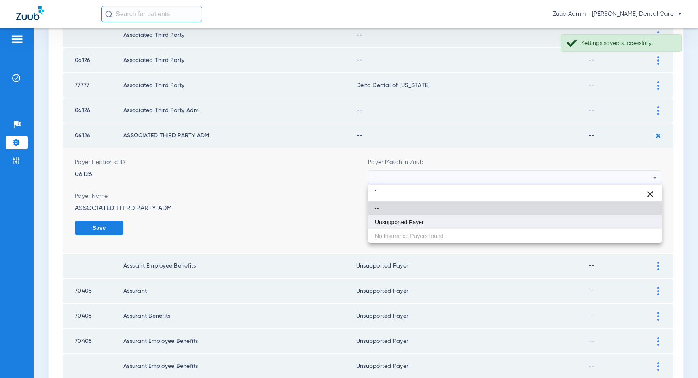
type input "`"
click at [418, 225] on mat-option "Unsupported Payer" at bounding box center [514, 222] width 293 height 14
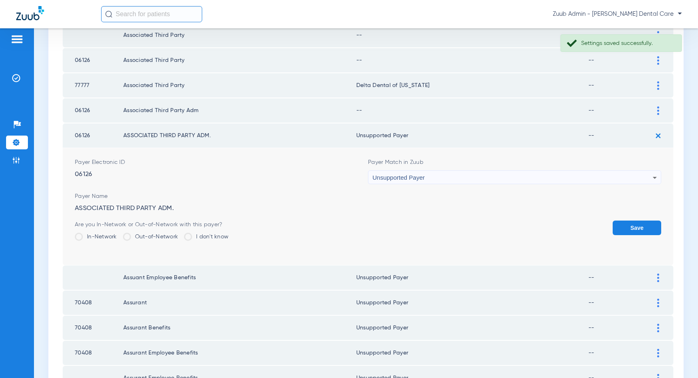
click at [644, 226] on button "Save" at bounding box center [637, 227] width 49 height 15
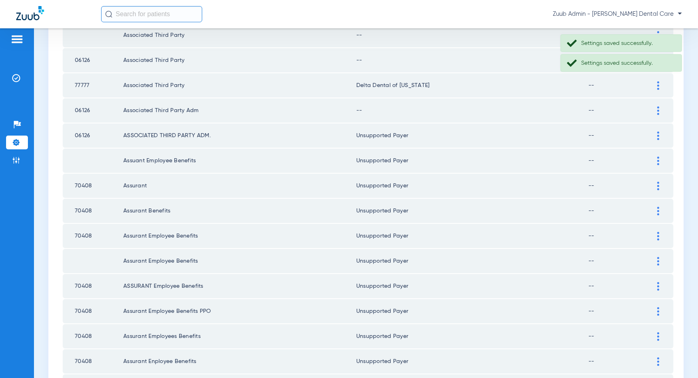
click at [658, 110] on img at bounding box center [658, 110] width 2 height 8
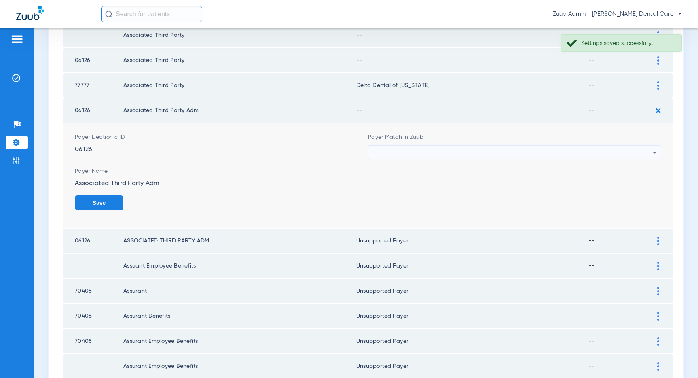
click at [577, 152] on div "--" at bounding box center [512, 153] width 280 height 14
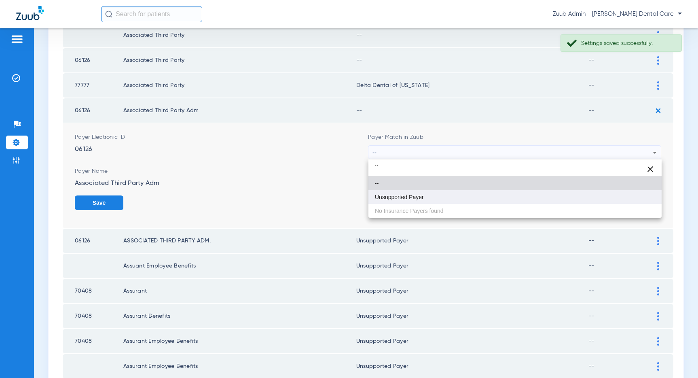
type input "``"
click at [461, 194] on mat-option "Unsupported Payer" at bounding box center [514, 197] width 293 height 14
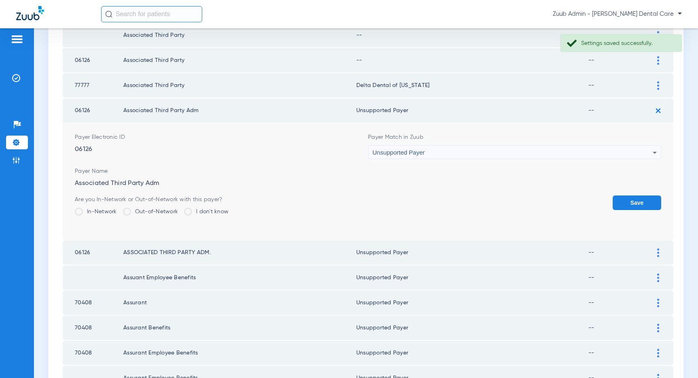
click at [646, 199] on button "Save" at bounding box center [637, 202] width 49 height 15
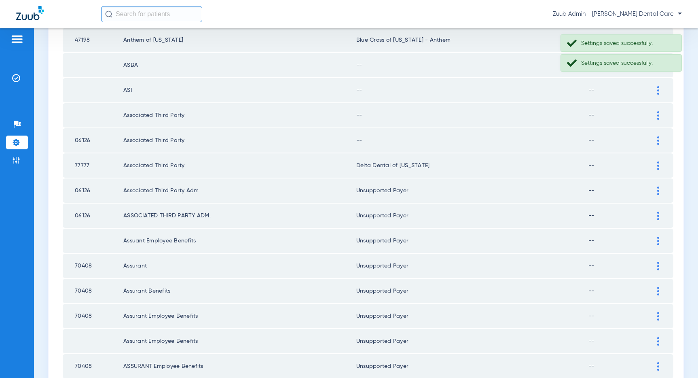
scroll to position [773, 0]
click at [657, 141] on img at bounding box center [658, 139] width 2 height 8
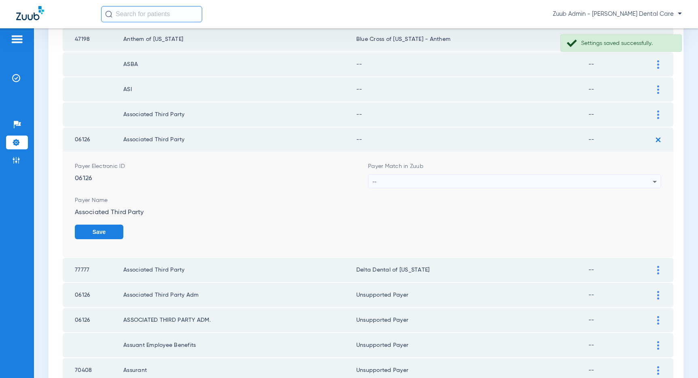
click at [609, 176] on div "--" at bounding box center [512, 182] width 280 height 14
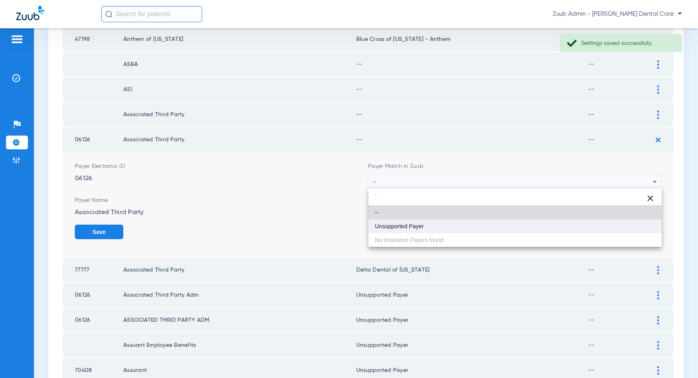
type input "`"
click at [446, 226] on mat-option "Unsupported Payer" at bounding box center [514, 226] width 293 height 14
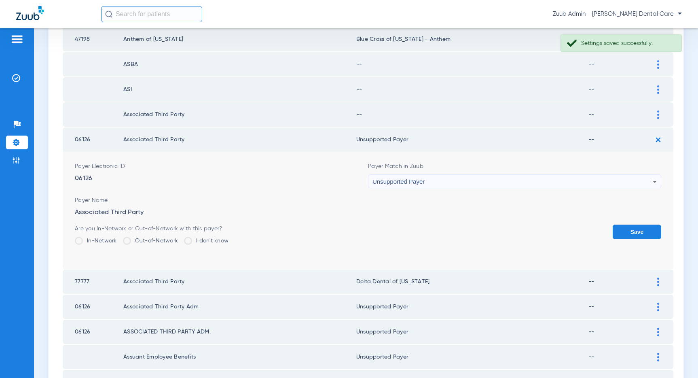
click at [629, 231] on button "Save" at bounding box center [637, 231] width 49 height 15
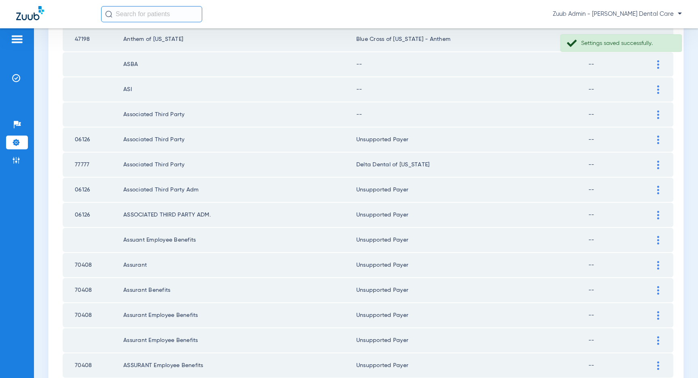
click at [656, 116] on div at bounding box center [658, 114] width 14 height 8
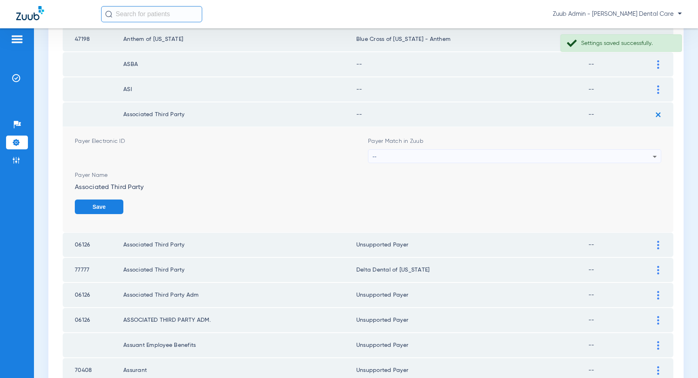
click at [582, 151] on div "--" at bounding box center [512, 157] width 280 height 14
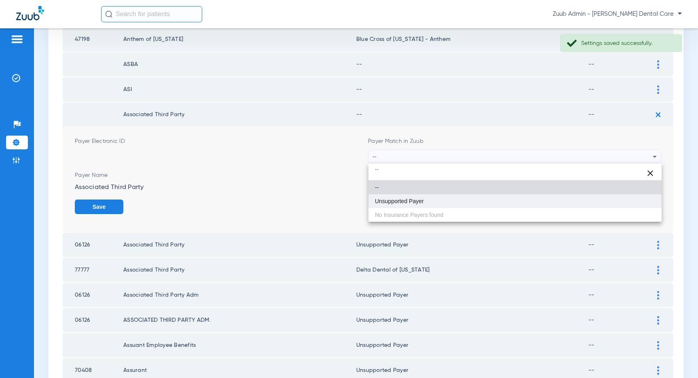
type input "``"
click at [447, 205] on mat-option "Unsupported Payer" at bounding box center [514, 201] width 293 height 14
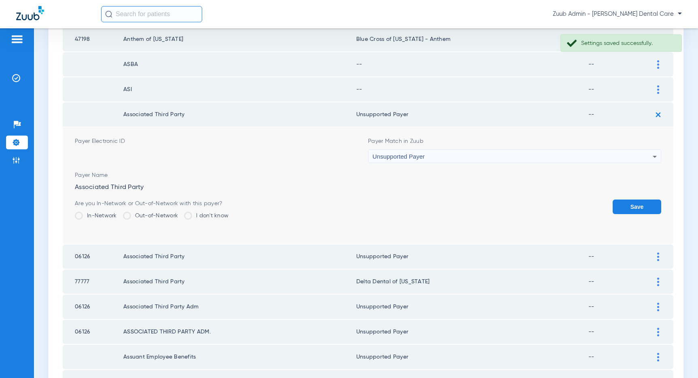
click at [640, 204] on button "Save" at bounding box center [637, 206] width 49 height 15
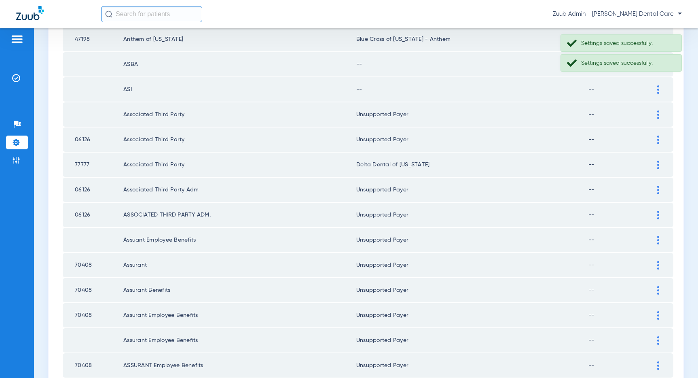
click at [657, 87] on img at bounding box center [658, 89] width 2 height 8
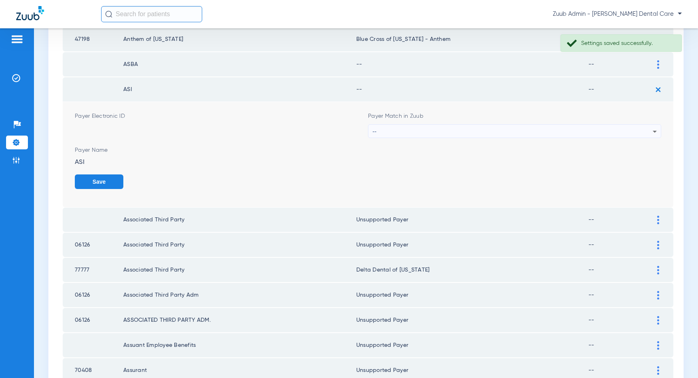
click at [570, 131] on div "--" at bounding box center [512, 132] width 280 height 14
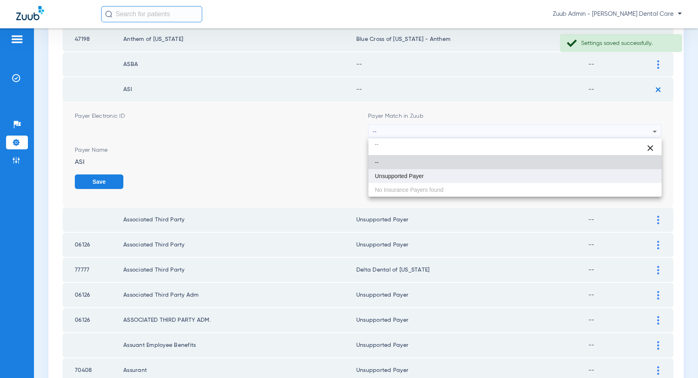
type input "``"
click at [435, 179] on mat-option "Unsupported Payer" at bounding box center [514, 176] width 293 height 14
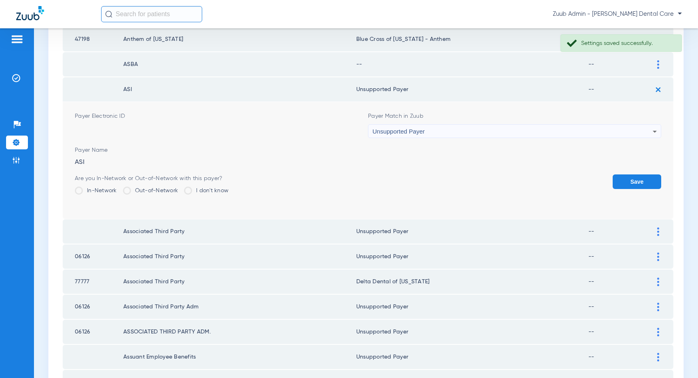
click at [630, 181] on button "Save" at bounding box center [637, 181] width 49 height 15
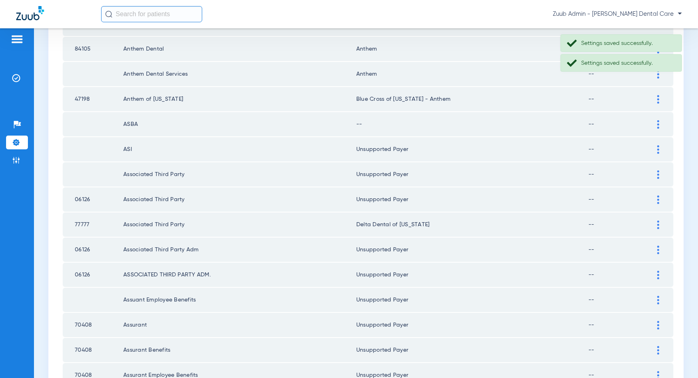
scroll to position [706, 0]
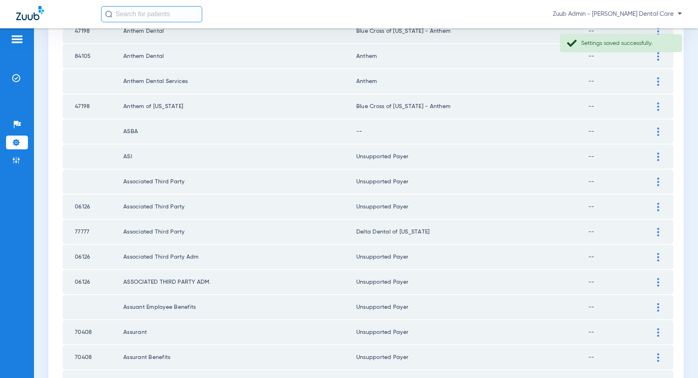
click at [659, 130] on img at bounding box center [658, 131] width 2 height 8
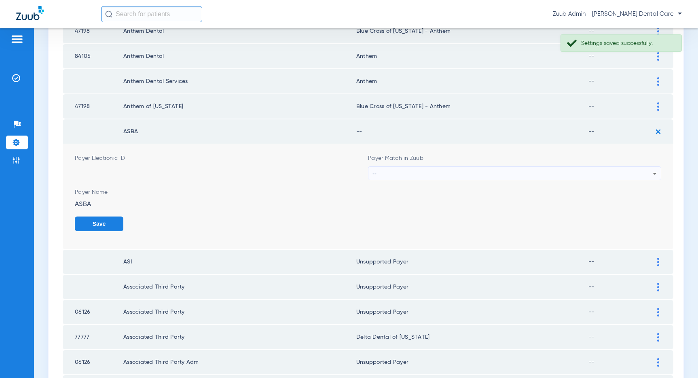
click at [514, 175] on div "--" at bounding box center [512, 174] width 280 height 14
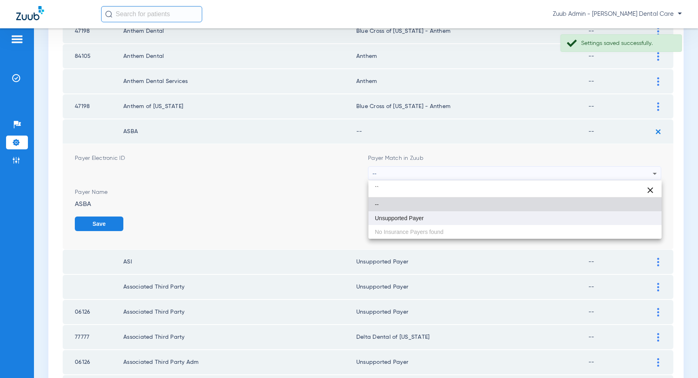
type input "``"
click at [430, 218] on mat-option "Unsupported Payer" at bounding box center [514, 218] width 293 height 14
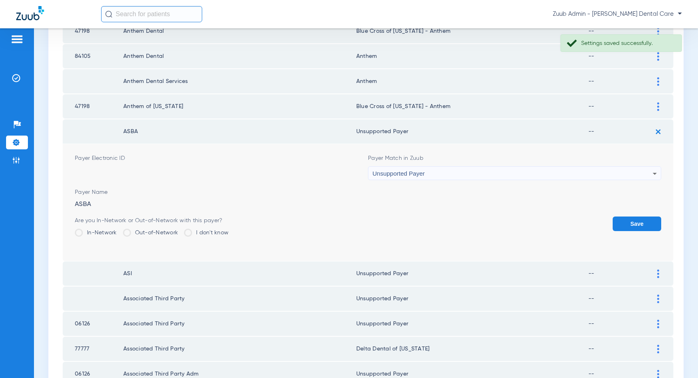
click at [625, 221] on button "Save" at bounding box center [637, 223] width 49 height 15
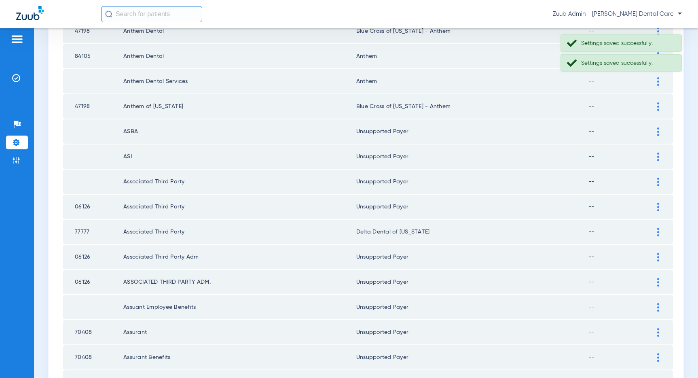
scroll to position [613, 0]
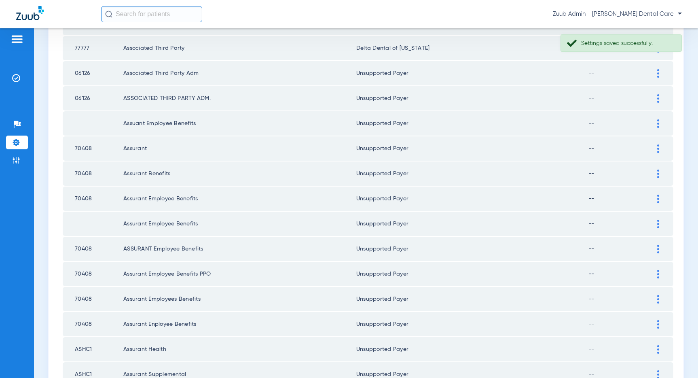
scroll to position [1084, 0]
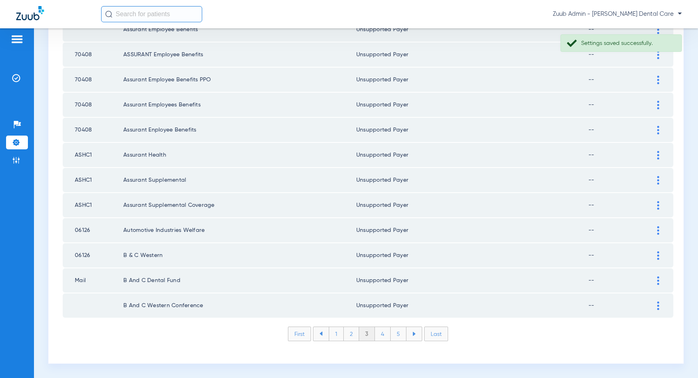
click at [382, 332] on li "4" at bounding box center [383, 334] width 16 height 14
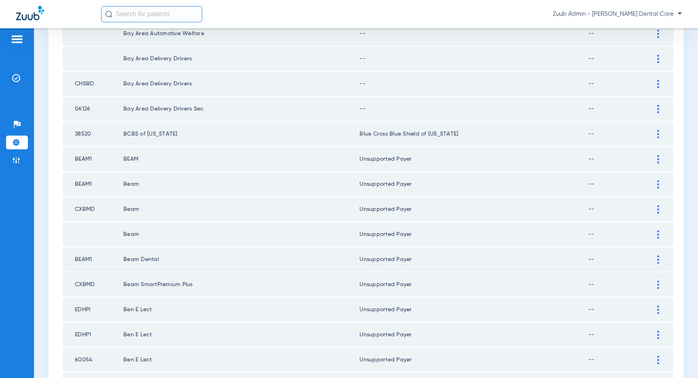
scroll to position [354, 0]
click at [659, 156] on img at bounding box center [658, 158] width 2 height 8
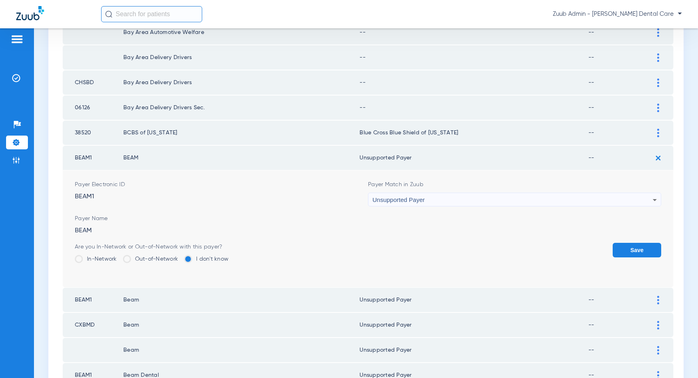
click at [634, 201] on div "Unsupported Payer" at bounding box center [512, 200] width 280 height 14
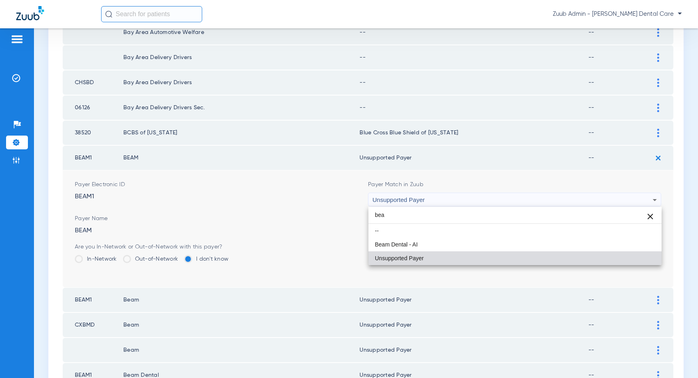
scroll to position [0, 0]
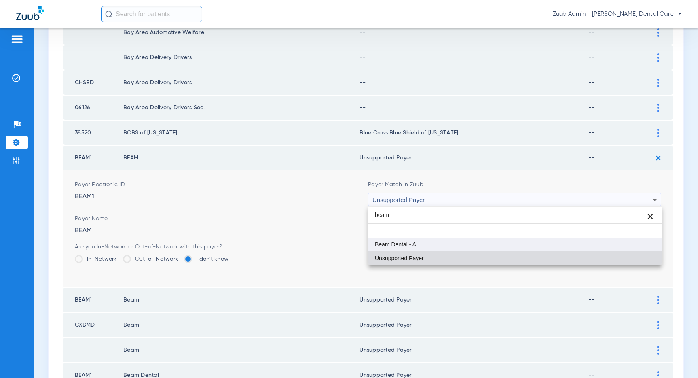
type input "beam"
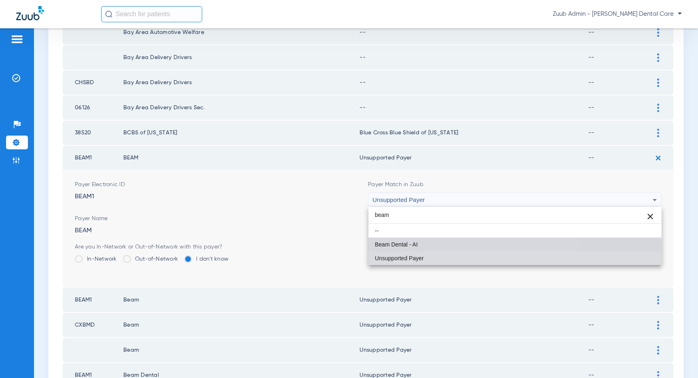
click at [415, 245] on span "Beam Dental - AI" at bounding box center [396, 244] width 43 height 6
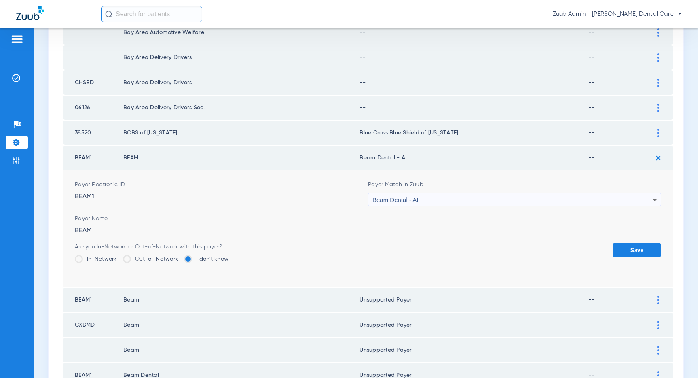
click at [632, 254] on button "Save" at bounding box center [637, 250] width 49 height 15
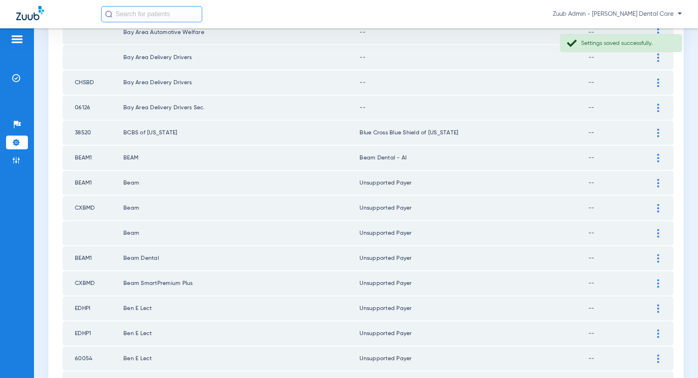
drag, startPoint x: 442, startPoint y: 163, endPoint x: 346, endPoint y: 154, distance: 96.6
click at [346, 154] on tr "BEAM1 BEAM Beam Dental - AI --" at bounding box center [368, 158] width 610 height 24
copy tr "Beam Dental - AI"
click at [656, 132] on div at bounding box center [658, 133] width 14 height 8
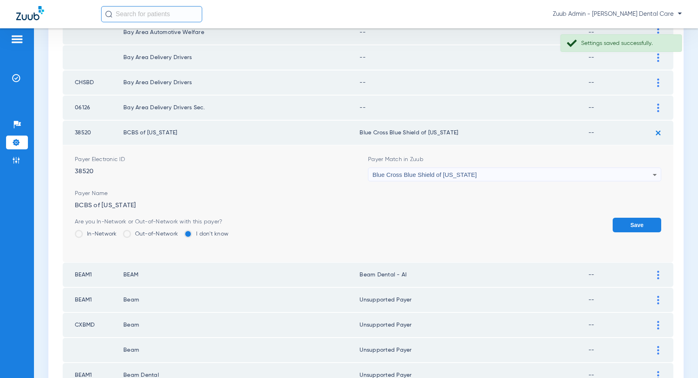
click at [515, 175] on div "Blue Cross Blue Shield of [US_STATE]" at bounding box center [512, 175] width 280 height 14
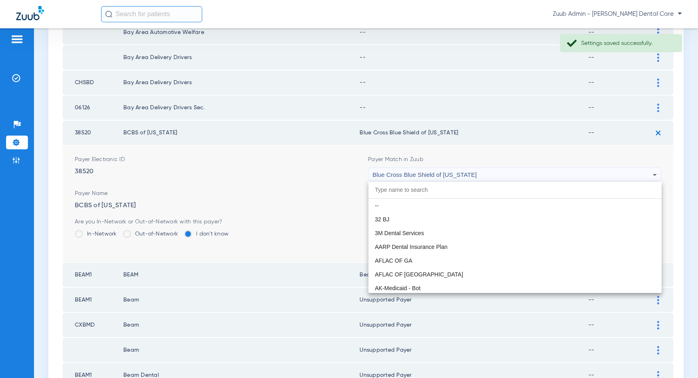
scroll to position [964, 0]
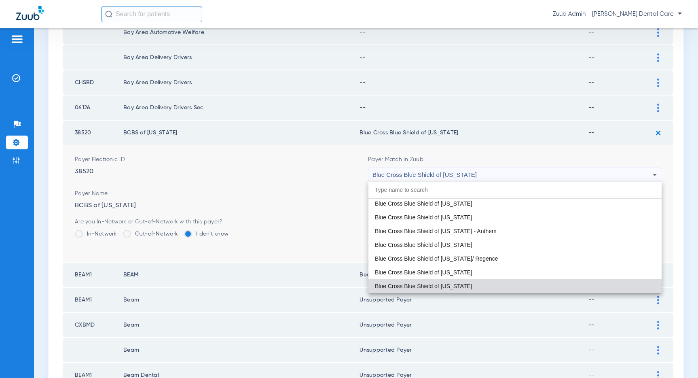
click at [520, 117] on div at bounding box center [349, 189] width 698 height 378
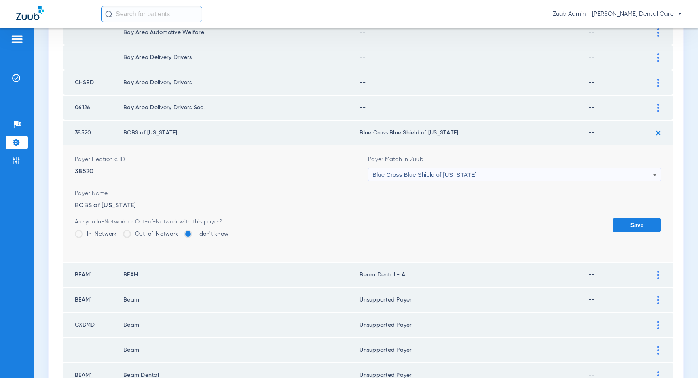
click at [640, 229] on button "Save" at bounding box center [637, 225] width 49 height 15
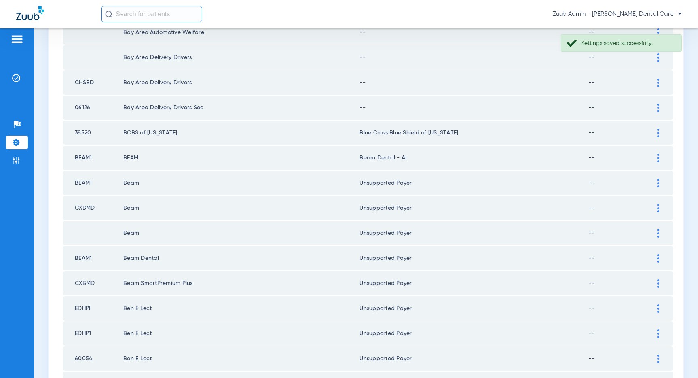
click at [659, 184] on div at bounding box center [658, 183] width 14 height 8
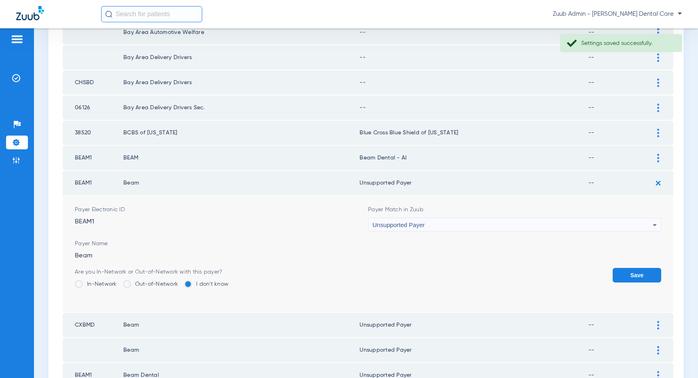
click at [627, 225] on div "Unsupported Payer" at bounding box center [512, 225] width 280 height 14
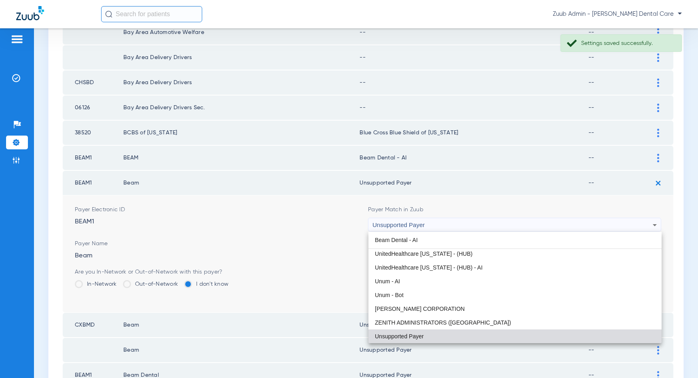
scroll to position [0, 0]
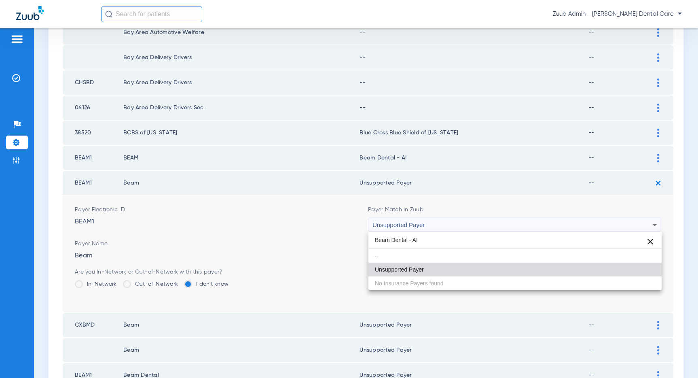
click at [389, 243] on input "Beam Dental - AI" at bounding box center [514, 240] width 293 height 17
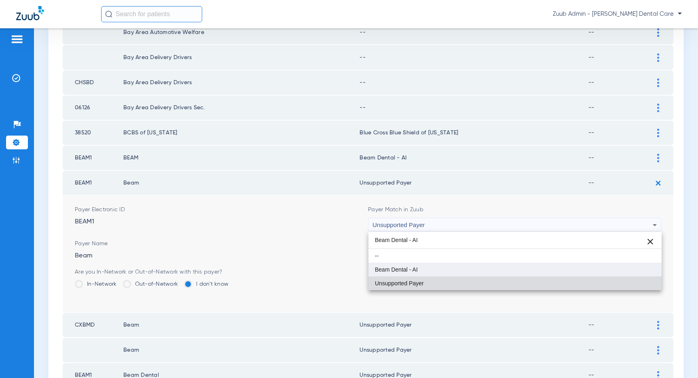
type input "Beam Dental - AI"
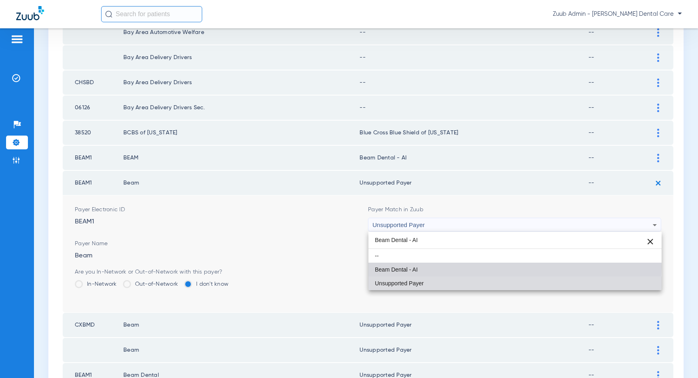
click at [394, 266] on span "Beam Dental - AI" at bounding box center [396, 269] width 43 height 6
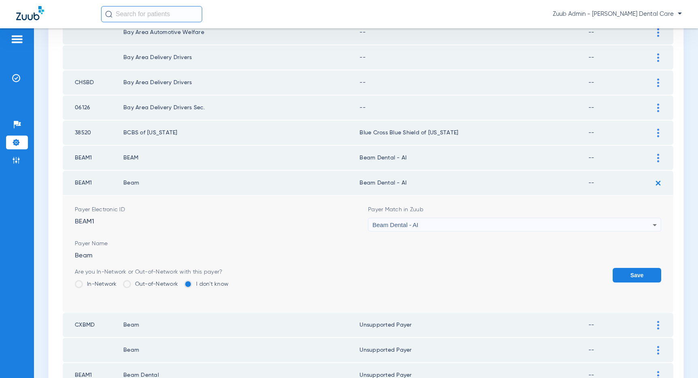
click at [639, 273] on button "Save" at bounding box center [637, 275] width 49 height 15
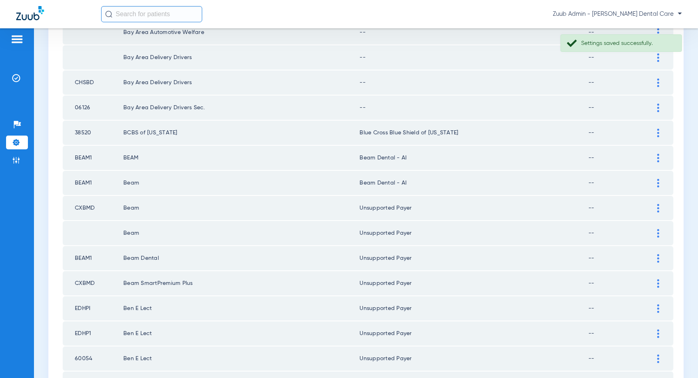
drag, startPoint x: 357, startPoint y: 184, endPoint x: 399, endPoint y: 183, distance: 42.1
click at [399, 183] on td "Beam Dental - AI" at bounding box center [473, 183] width 229 height 24
drag, startPoint x: 403, startPoint y: 183, endPoint x: 357, endPoint y: 185, distance: 46.5
click at [359, 185] on td "Beam Dental - AI" at bounding box center [473, 183] width 229 height 24
copy td "Beam Dental - AI"
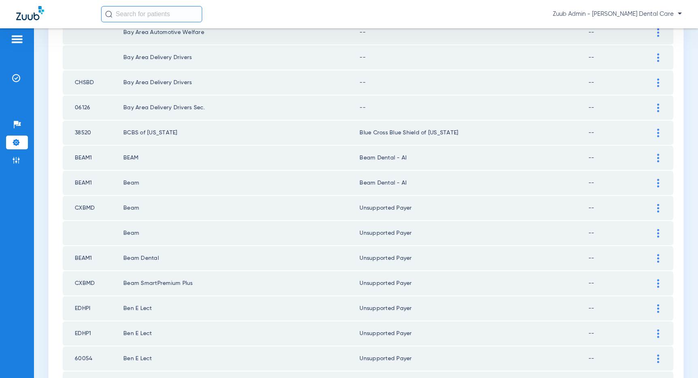
click at [654, 206] on div at bounding box center [658, 208] width 14 height 8
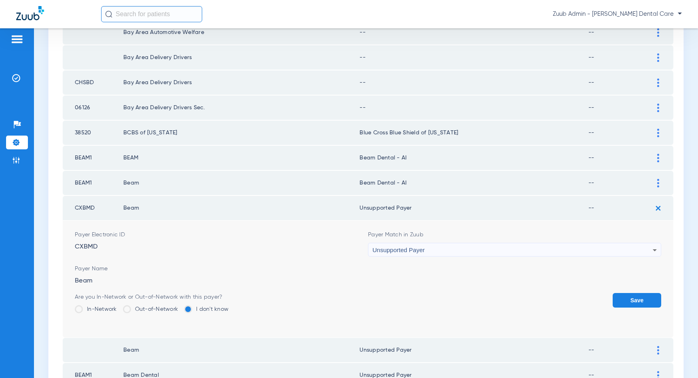
click at [559, 245] on div "Unsupported Payer" at bounding box center [512, 250] width 280 height 14
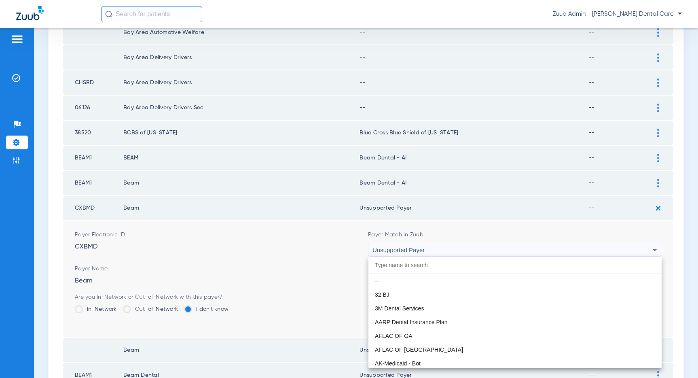
scroll to position [6531, 0]
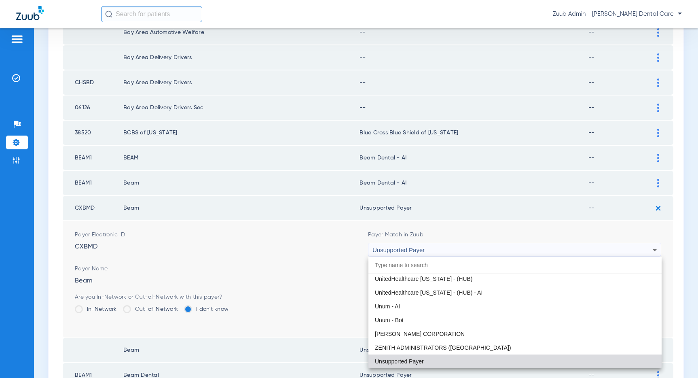
paste input "Beam Dental - AI"
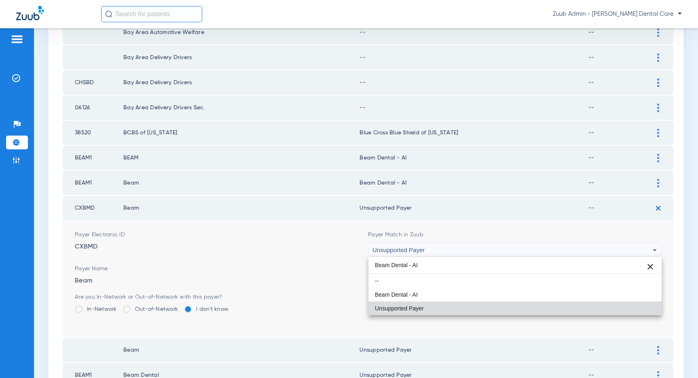
scroll to position [0, 0]
type input "Beam Dental - AI"
click at [425, 294] on mat-option "Beam Dental - AI" at bounding box center [514, 294] width 293 height 14
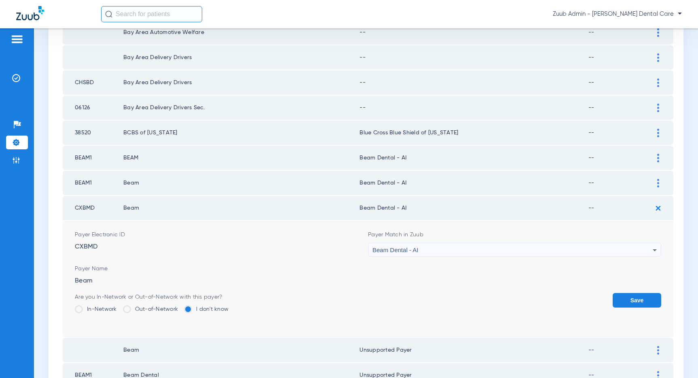
click at [636, 295] on button "Save" at bounding box center [637, 300] width 49 height 15
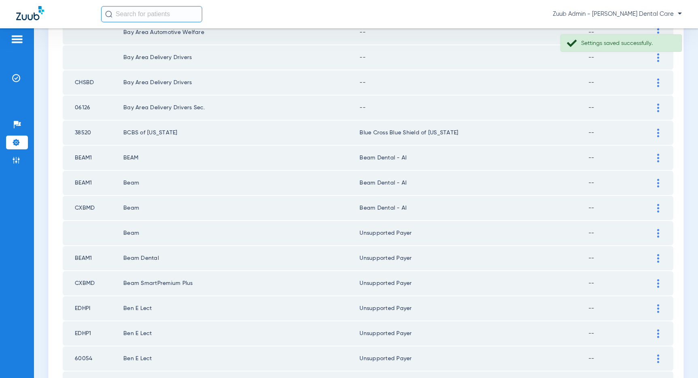
click at [656, 232] on div at bounding box center [658, 233] width 14 height 8
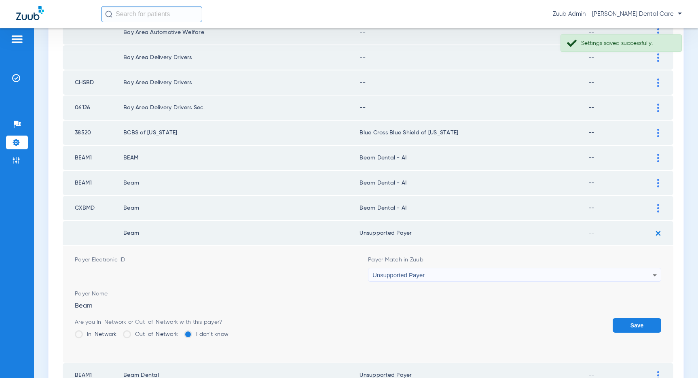
click at [584, 275] on div "Unsupported Payer" at bounding box center [512, 275] width 280 height 14
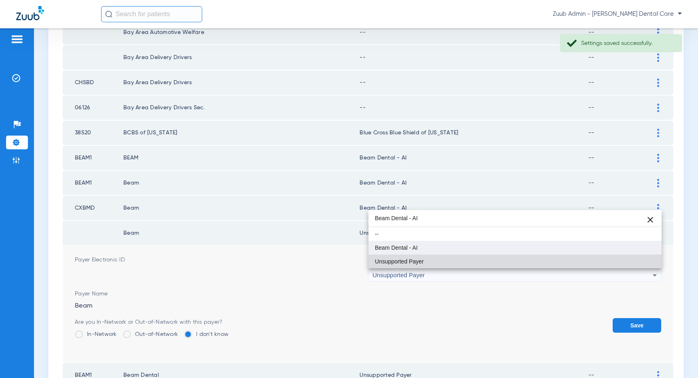
type input "Beam Dental - AI"
click at [421, 247] on mat-option "Beam Dental - AI" at bounding box center [514, 248] width 293 height 14
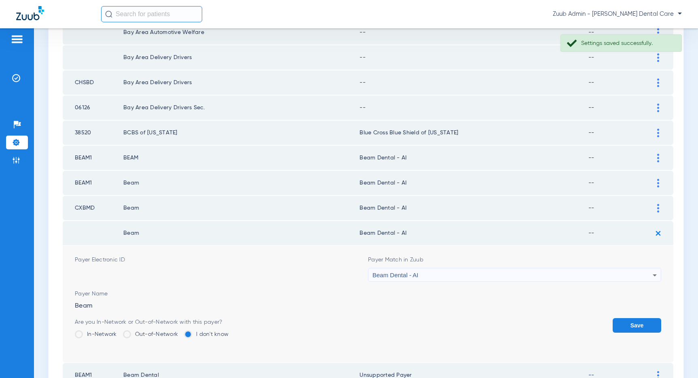
click at [638, 329] on button "Save" at bounding box center [637, 325] width 49 height 15
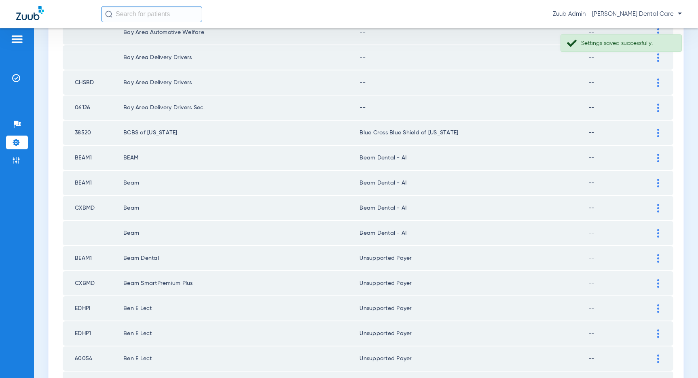
click at [658, 260] on img at bounding box center [658, 258] width 2 height 8
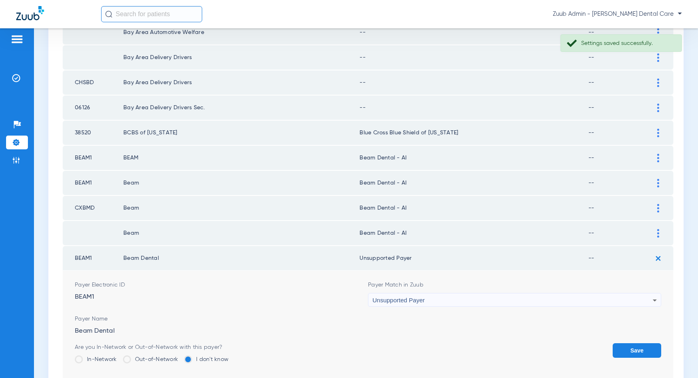
click at [605, 296] on div "Unsupported Payer" at bounding box center [512, 300] width 280 height 14
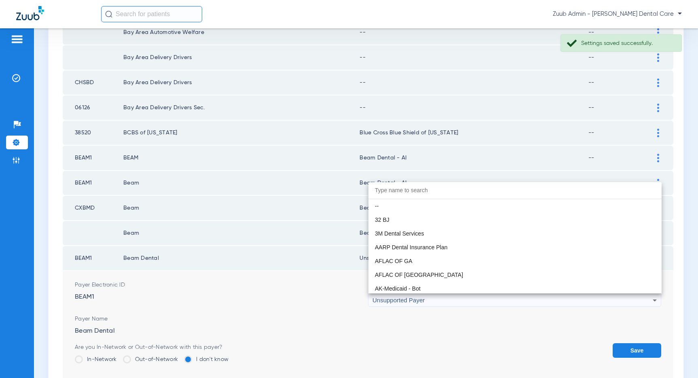
scroll to position [6531, 0]
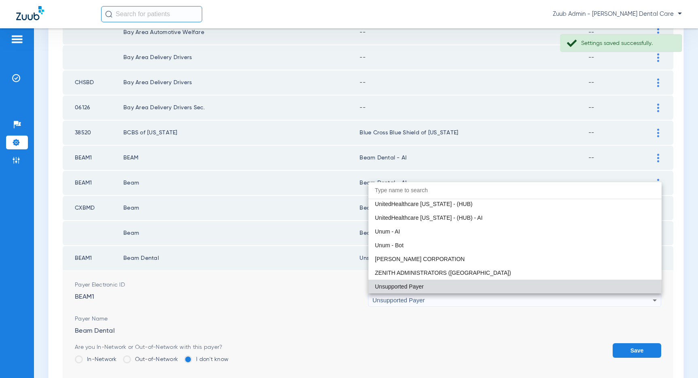
paste input "Beam Dental - AI"
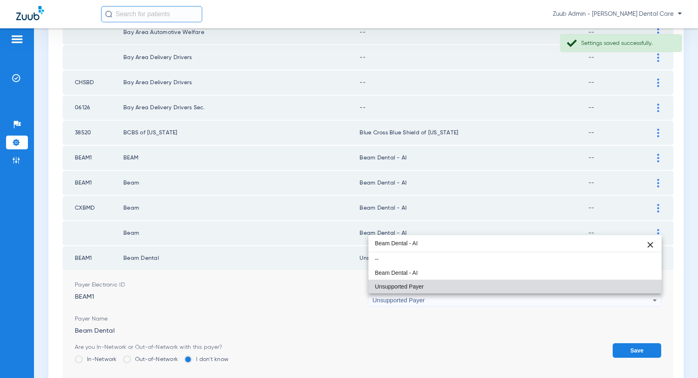
scroll to position [0, 0]
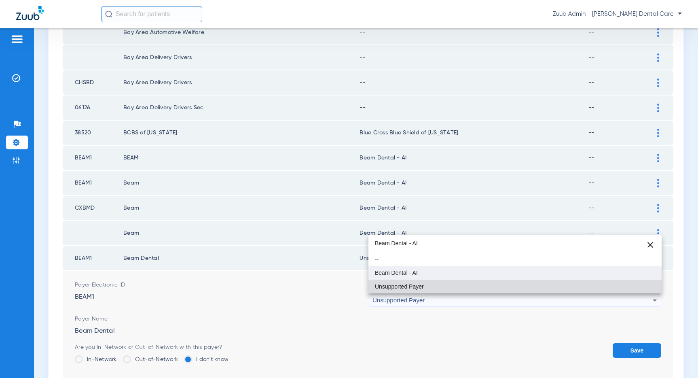
type input "Beam Dental - AI"
click at [417, 273] on span "Beam Dental - AI" at bounding box center [396, 273] width 43 height 6
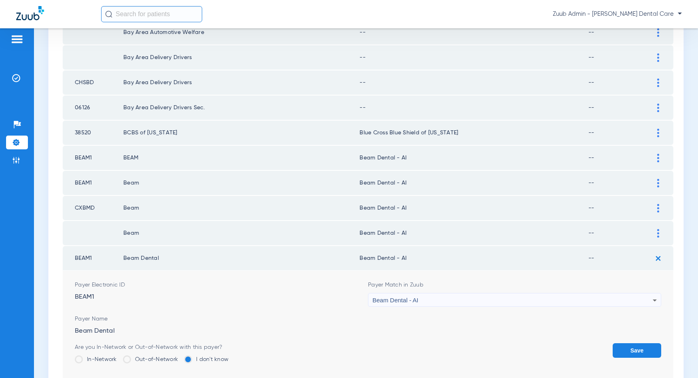
click at [627, 351] on button "Save" at bounding box center [637, 350] width 49 height 15
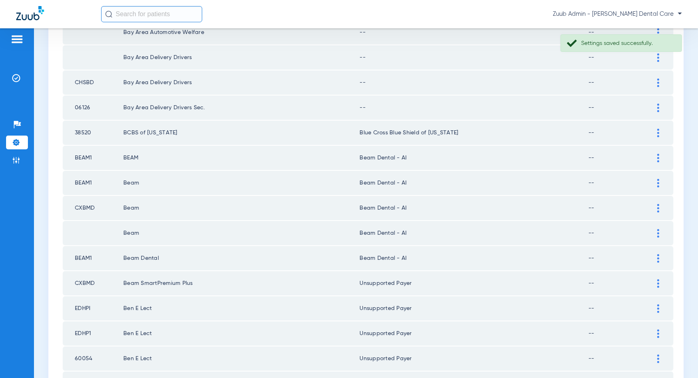
click at [658, 282] on img at bounding box center [658, 283] width 2 height 8
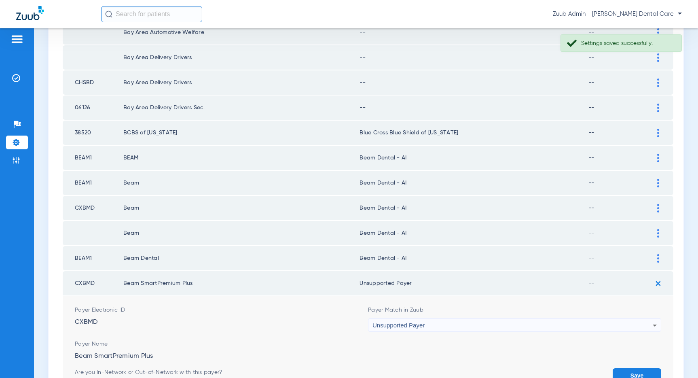
click at [626, 322] on div "Unsupported Payer" at bounding box center [512, 325] width 280 height 14
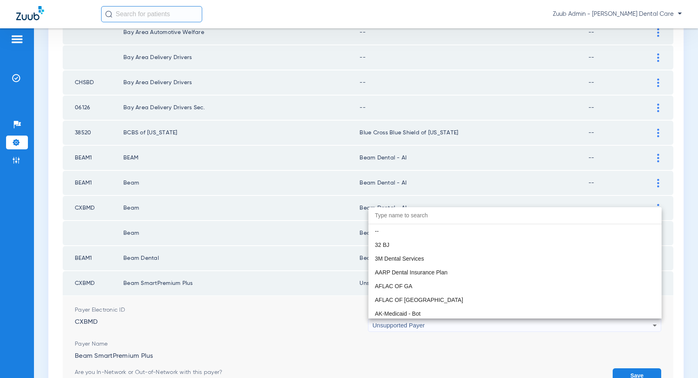
scroll to position [6531, 0]
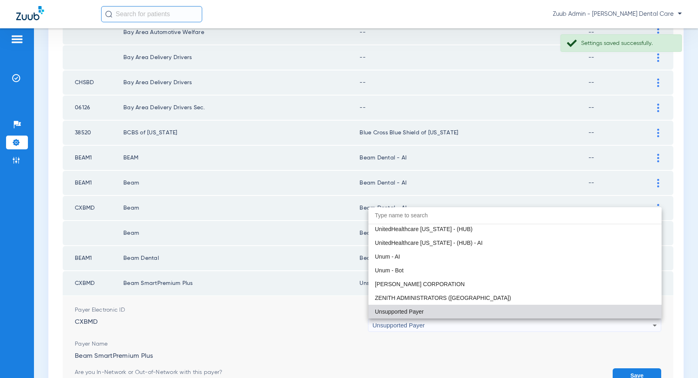
paste input "Beam Dental - AI"
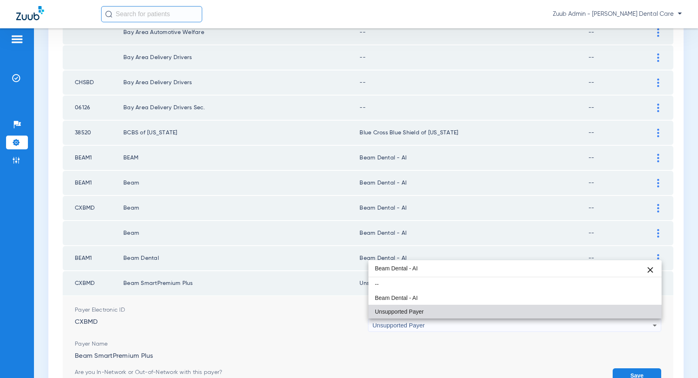
scroll to position [0, 0]
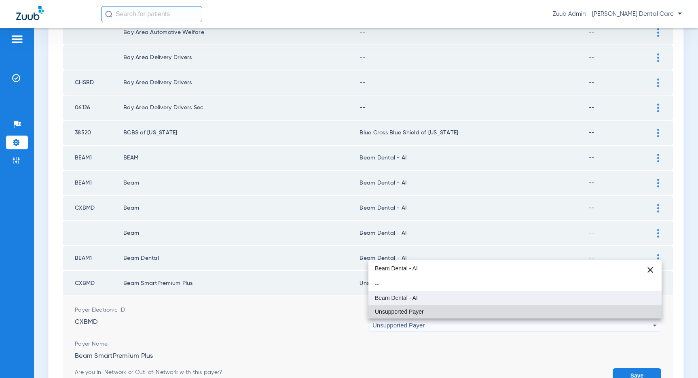
type input "Beam Dental - AI"
click at [446, 299] on mat-option "Beam Dental - AI" at bounding box center [514, 298] width 293 height 14
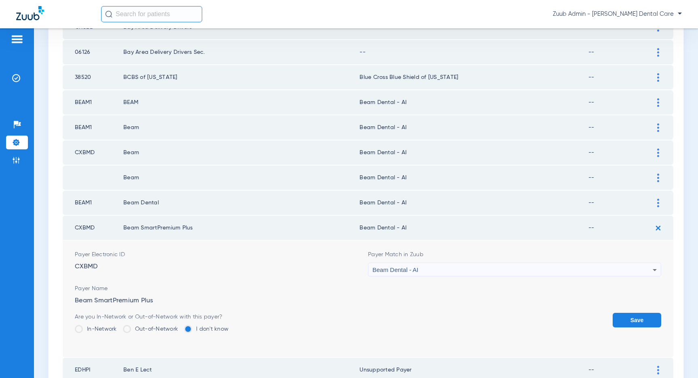
scroll to position [408, 0]
click at [634, 321] on button "Save" at bounding box center [637, 320] width 49 height 15
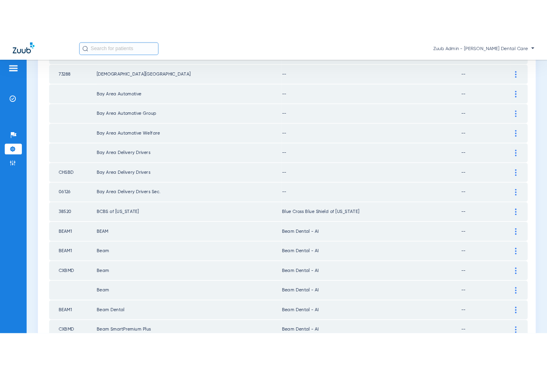
scroll to position [264, 0]
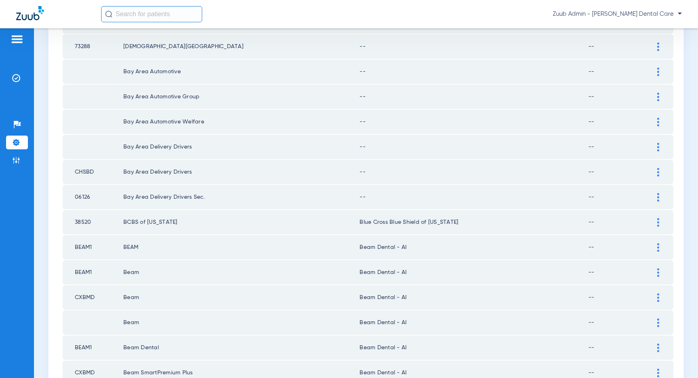
click at [659, 198] on div at bounding box center [658, 197] width 14 height 8
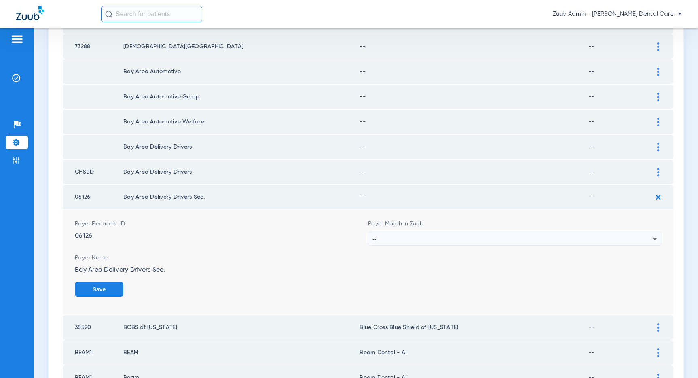
click at [615, 239] on div "--" at bounding box center [512, 239] width 280 height 14
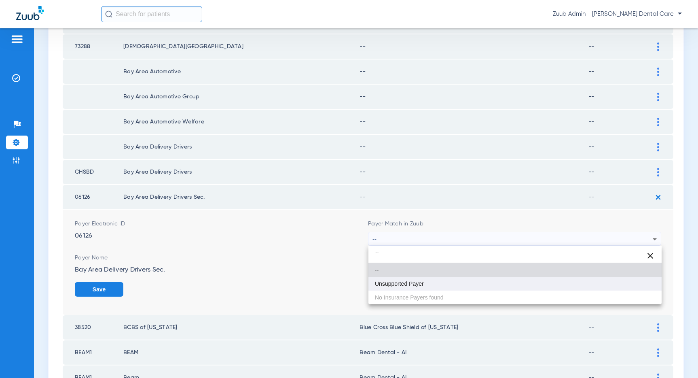
type input "``"
click at [492, 280] on mat-option "Unsupported Payer" at bounding box center [514, 284] width 293 height 14
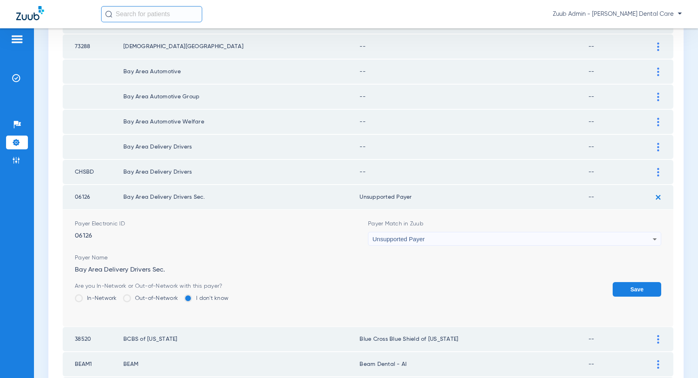
drag, startPoint x: 628, startPoint y: 285, endPoint x: 644, endPoint y: 222, distance: 64.6
click at [629, 282] on button "Save" at bounding box center [637, 289] width 49 height 15
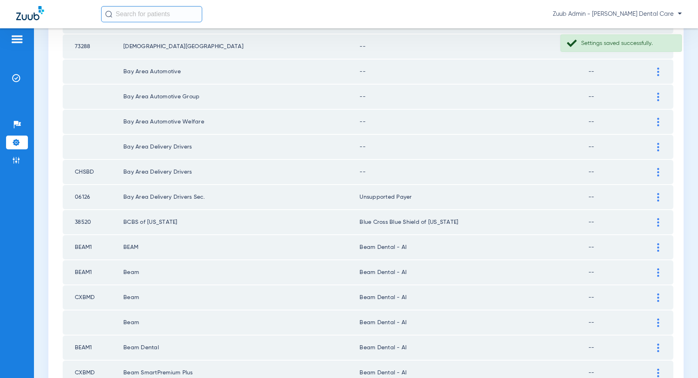
click at [657, 169] on img at bounding box center [658, 172] width 2 height 8
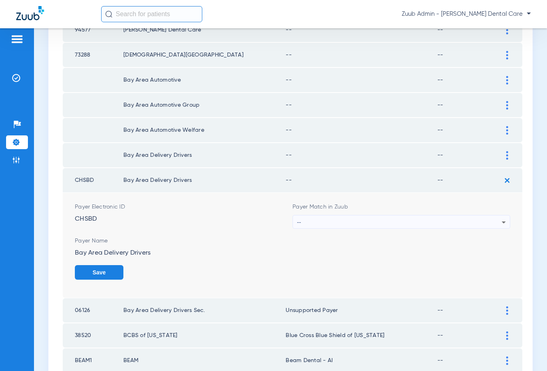
click at [499, 219] on icon at bounding box center [503, 223] width 10 height 10
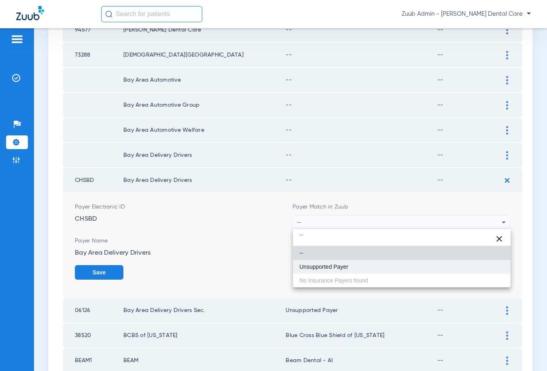
type input "``"
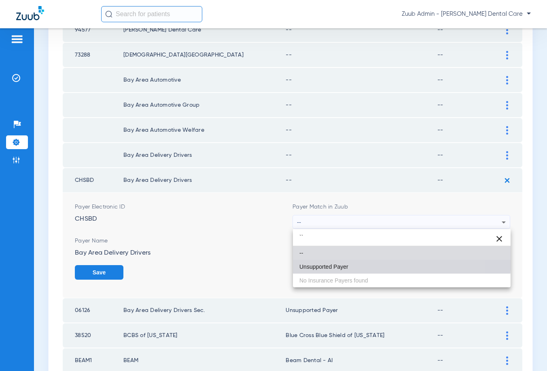
click at [343, 260] on mat-option "Unsupported Payer" at bounding box center [402, 267] width 218 height 14
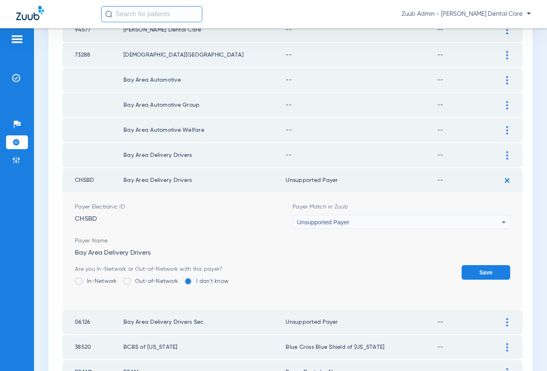
drag, startPoint x: 465, startPoint y: 269, endPoint x: 475, endPoint y: 228, distance: 42.1
click at [464, 268] on button "Save" at bounding box center [485, 272] width 49 height 15
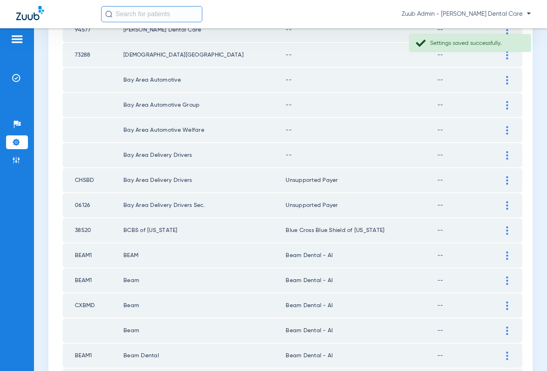
click at [506, 153] on img at bounding box center [507, 155] width 2 height 8
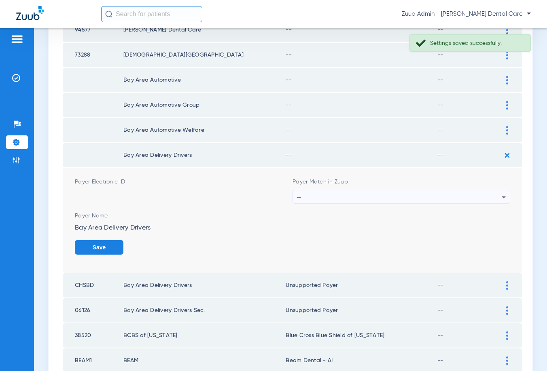
click at [456, 193] on div "--" at bounding box center [399, 197] width 205 height 14
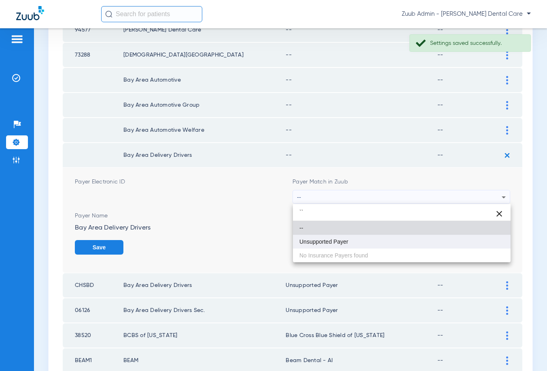
type input "``"
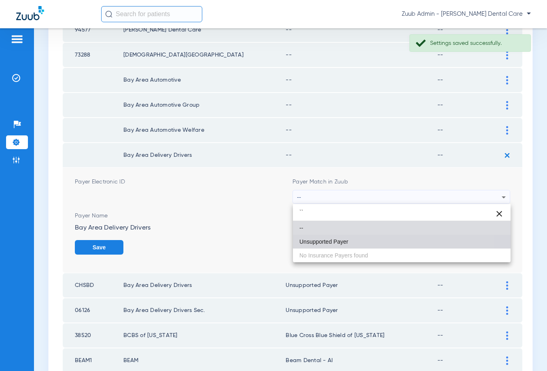
click at [348, 243] on span "Unsupported Payer" at bounding box center [323, 242] width 49 height 6
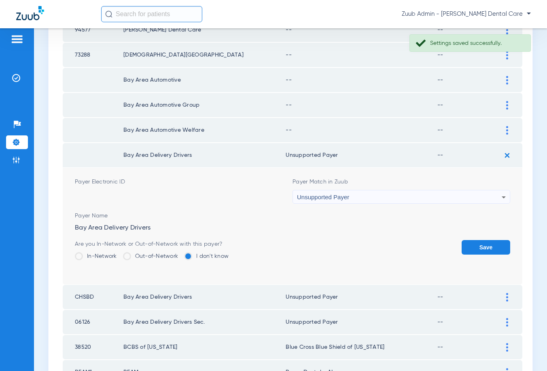
click at [471, 246] on button "Save" at bounding box center [485, 247] width 49 height 15
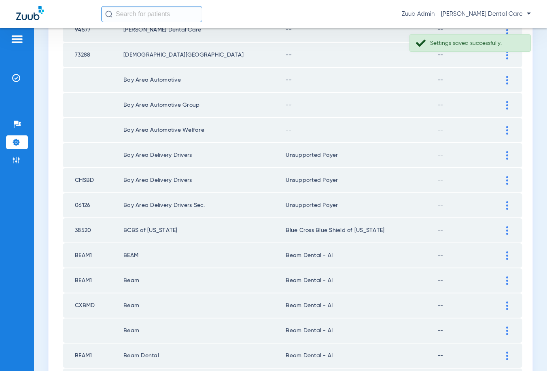
click at [509, 129] on div at bounding box center [507, 130] width 14 height 8
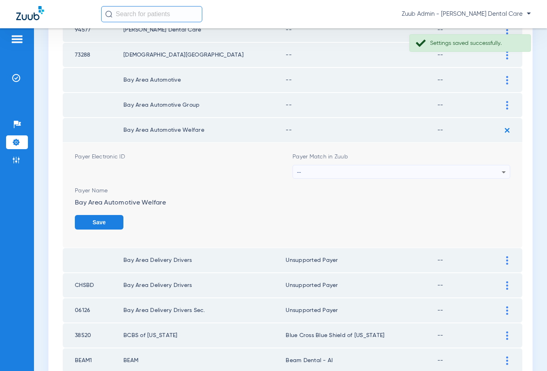
click at [473, 173] on div "--" at bounding box center [399, 172] width 205 height 14
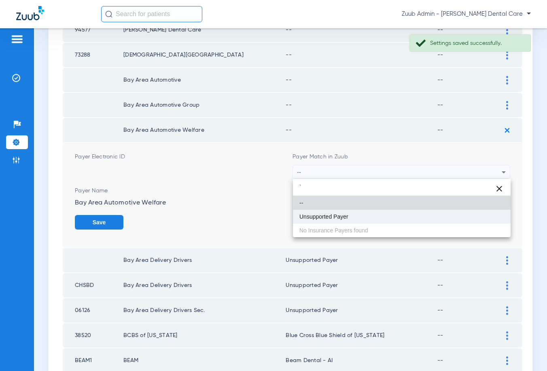
type input "`"
click at [366, 217] on mat-option "Unsupported Payer" at bounding box center [402, 217] width 218 height 14
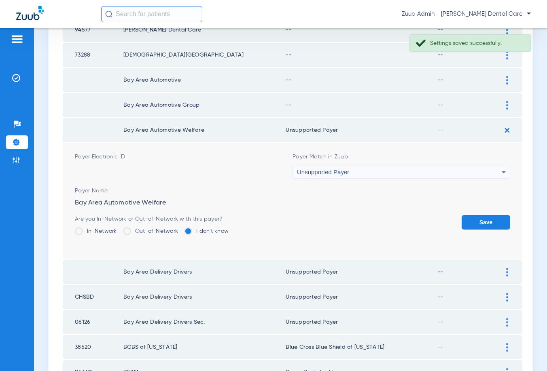
drag, startPoint x: 484, startPoint y: 221, endPoint x: 496, endPoint y: 150, distance: 71.9
click at [484, 220] on button "Save" at bounding box center [485, 222] width 49 height 15
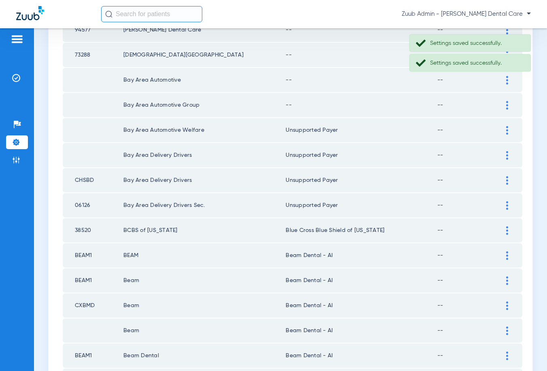
click at [505, 107] on div at bounding box center [507, 105] width 14 height 8
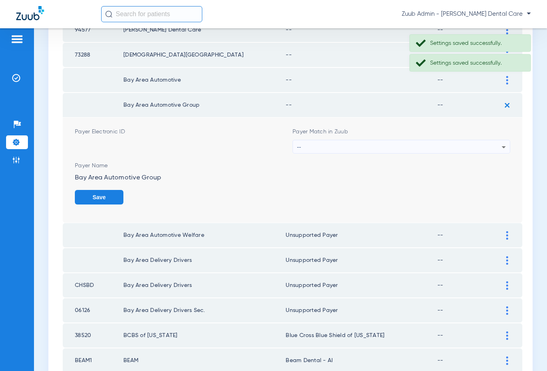
click at [462, 142] on div "--" at bounding box center [399, 147] width 205 height 14
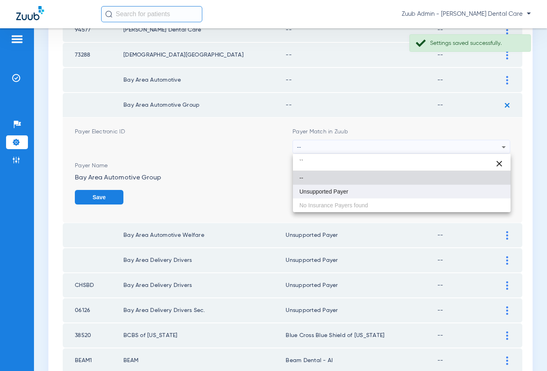
type input "``"
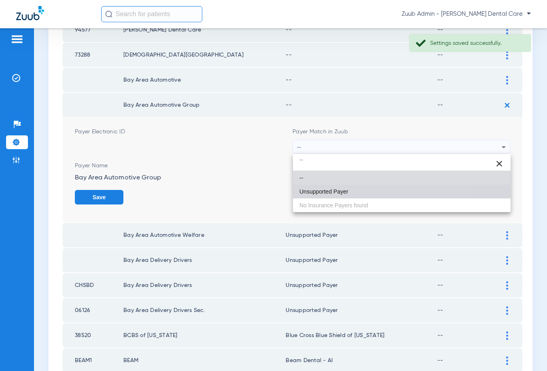
click at [336, 192] on span "Unsupported Payer" at bounding box center [323, 192] width 49 height 6
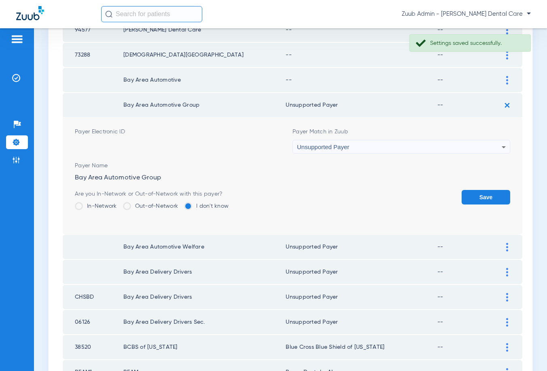
click at [474, 199] on button "Save" at bounding box center [485, 197] width 49 height 15
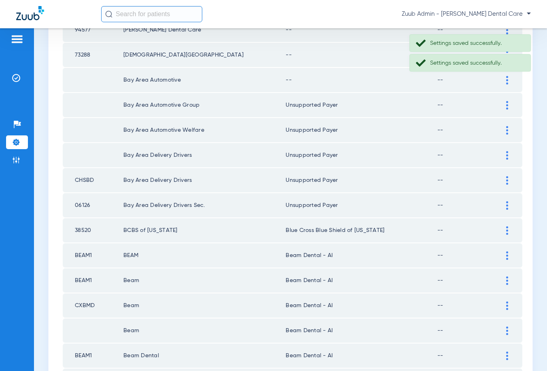
click at [507, 76] on img at bounding box center [507, 80] width 2 height 8
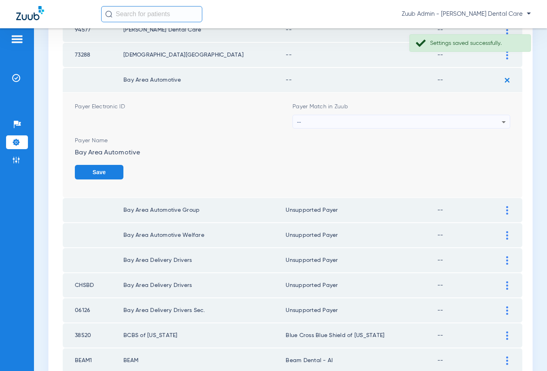
click at [398, 118] on div "--" at bounding box center [399, 122] width 205 height 14
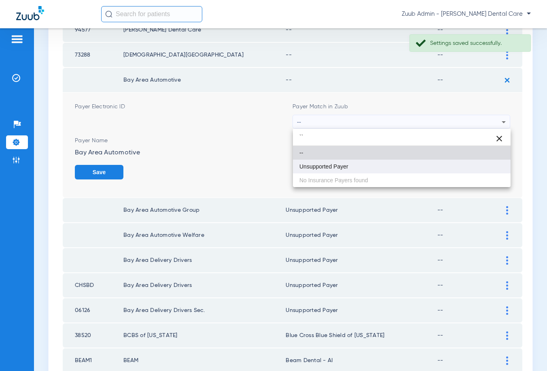
type input "``"
click at [341, 164] on span "Unsupported Payer" at bounding box center [323, 167] width 49 height 6
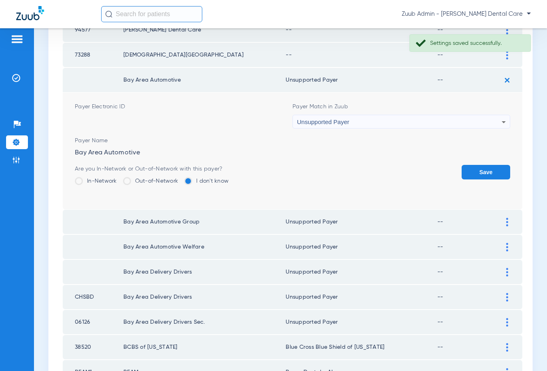
click at [467, 169] on button "Save" at bounding box center [485, 172] width 49 height 15
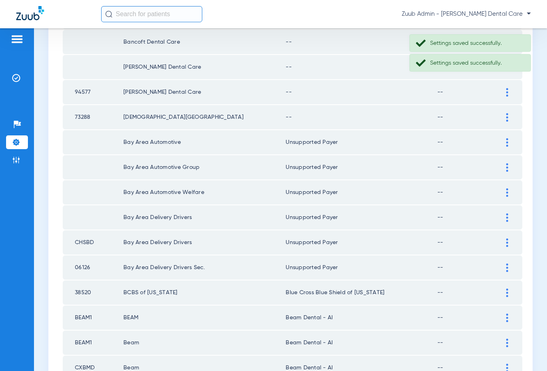
scroll to position [203, 0]
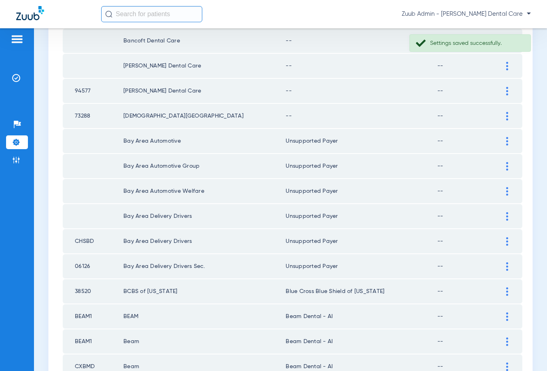
click at [502, 115] on div at bounding box center [507, 116] width 14 height 8
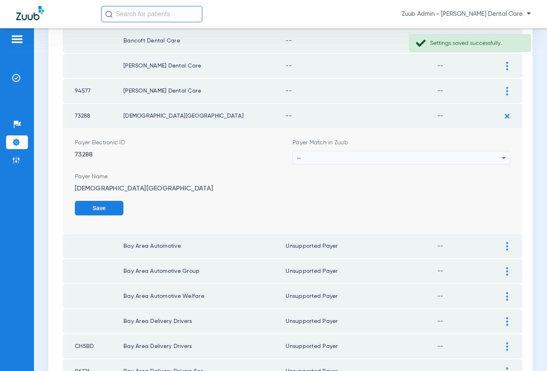
click at [465, 160] on div "--" at bounding box center [399, 158] width 205 height 14
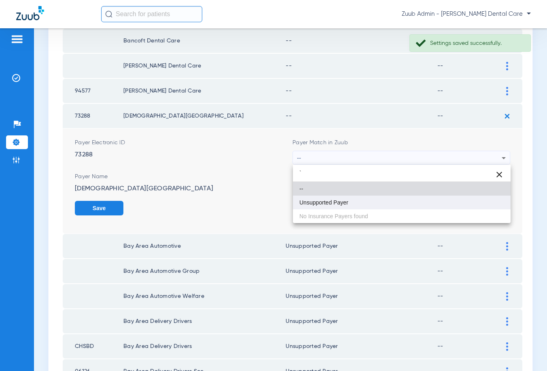
type input "`"
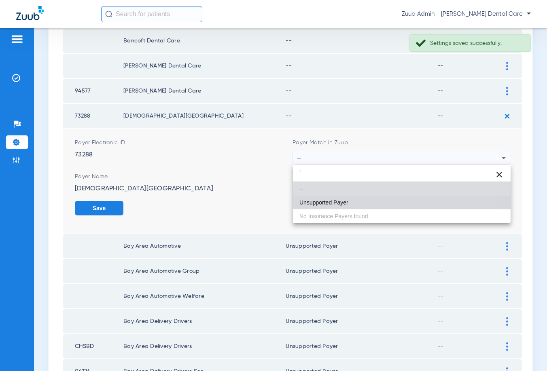
click at [349, 204] on mat-option "Unsupported Payer" at bounding box center [402, 203] width 218 height 14
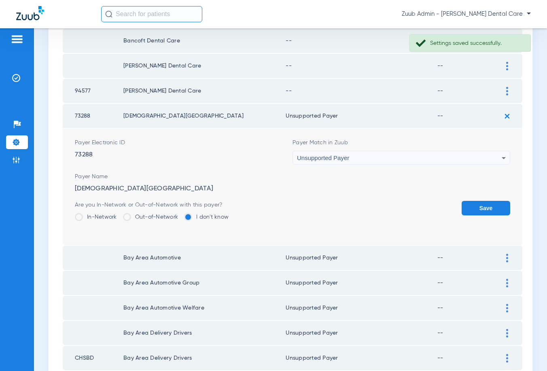
click at [488, 203] on button "Save" at bounding box center [485, 208] width 49 height 15
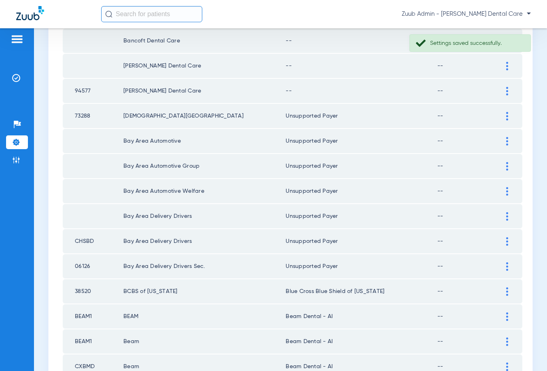
click at [507, 94] on img at bounding box center [507, 91] width 2 height 8
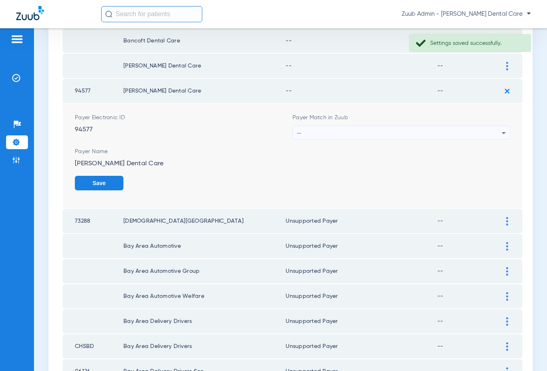
click at [447, 129] on div "--" at bounding box center [399, 133] width 205 height 14
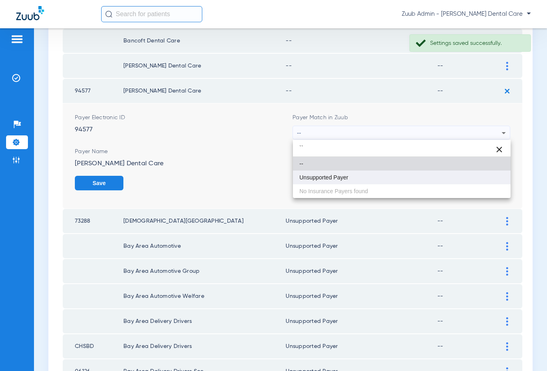
type input "``"
click at [376, 177] on mat-option "Unsupported Payer" at bounding box center [402, 178] width 218 height 14
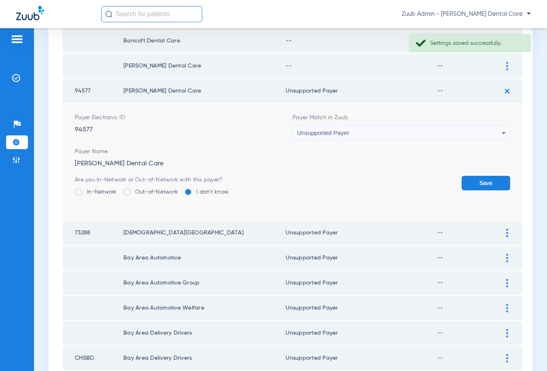
click at [486, 182] on button "Save" at bounding box center [485, 183] width 49 height 15
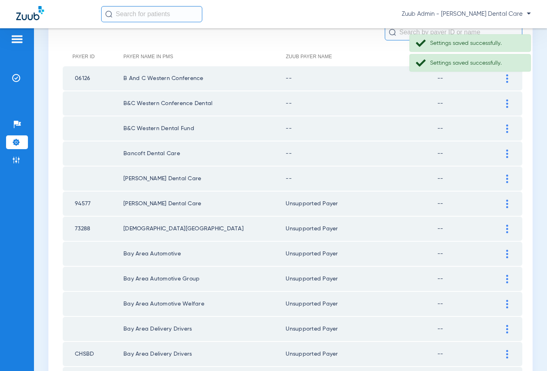
scroll to position [90, 0]
click at [507, 178] on img at bounding box center [507, 179] width 2 height 8
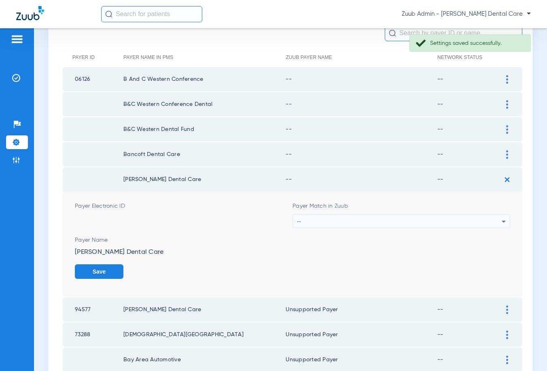
click at [466, 222] on div "--" at bounding box center [399, 222] width 205 height 14
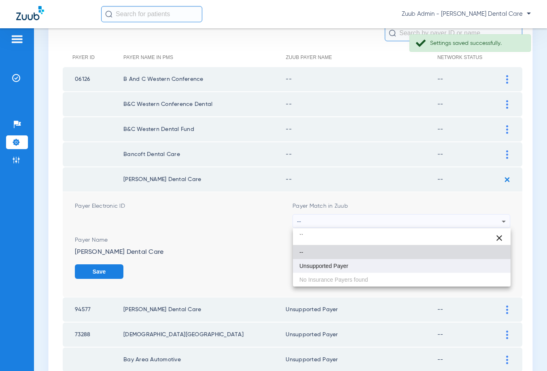
type input "``"
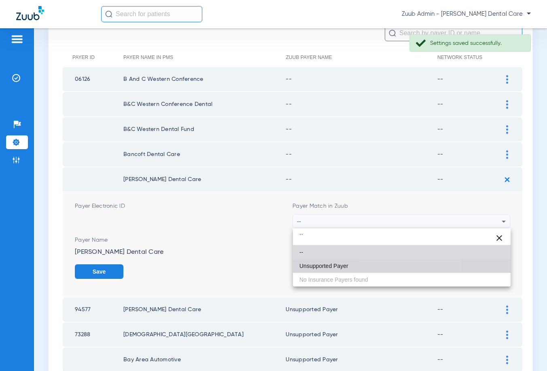
click at [383, 262] on mat-option "Unsupported Payer" at bounding box center [402, 266] width 218 height 14
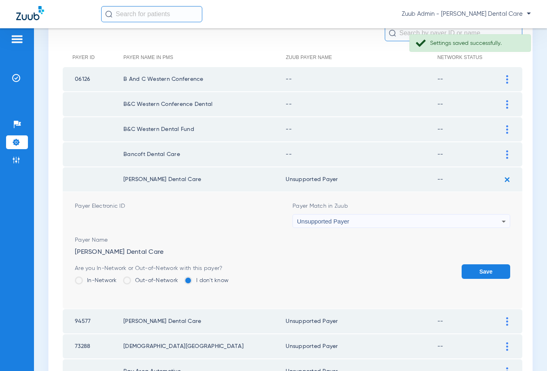
drag, startPoint x: 482, startPoint y: 268, endPoint x: 498, endPoint y: 198, distance: 72.6
click at [481, 268] on button "Save" at bounding box center [485, 271] width 49 height 15
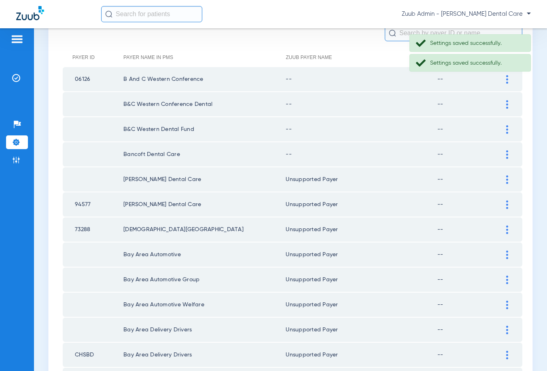
click at [504, 158] on td at bounding box center [511, 154] width 22 height 24
click at [506, 153] on img at bounding box center [507, 154] width 2 height 8
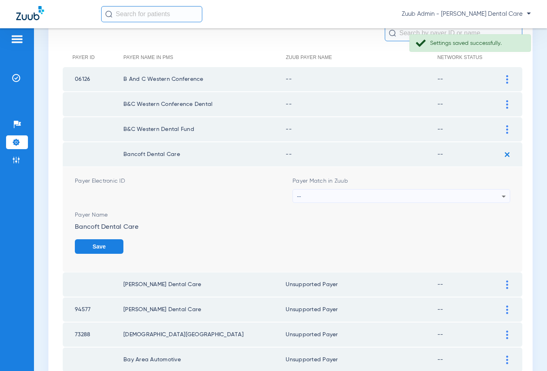
click at [443, 196] on div "--" at bounding box center [399, 197] width 205 height 14
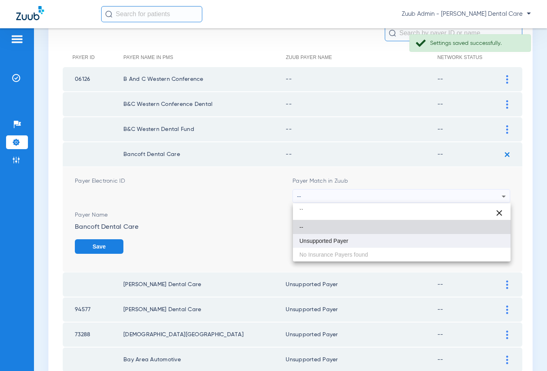
type input "``"
click at [349, 236] on mat-option "Unsupported Payer" at bounding box center [402, 241] width 218 height 14
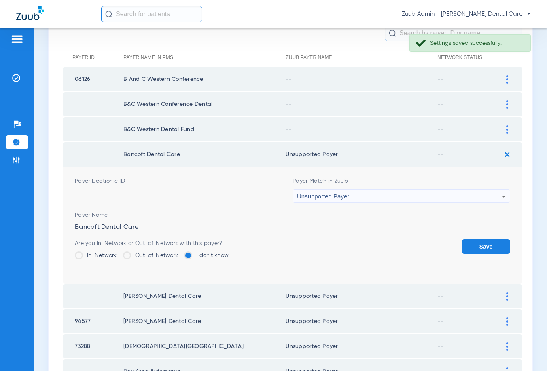
click at [485, 245] on button "Save" at bounding box center [485, 246] width 49 height 15
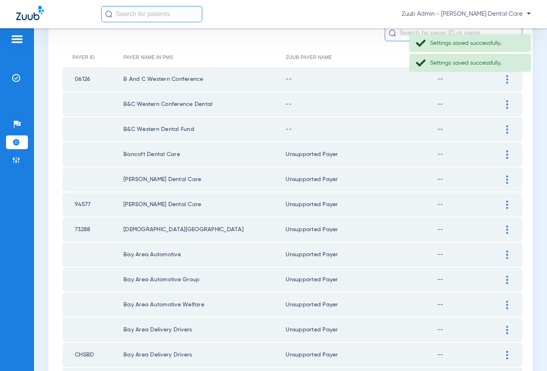
click at [506, 131] on img at bounding box center [507, 129] width 2 height 8
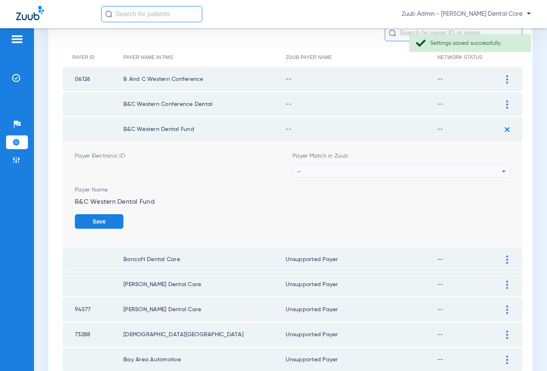
click at [421, 167] on div "--" at bounding box center [399, 172] width 205 height 14
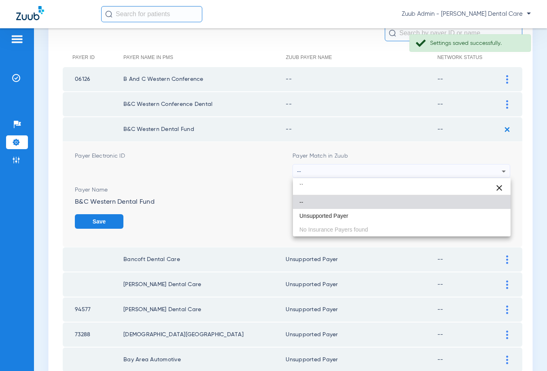
type input "``"
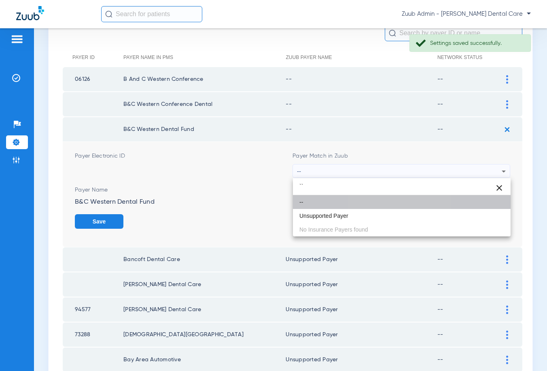
click at [378, 206] on mat-option "--" at bounding box center [402, 202] width 218 height 14
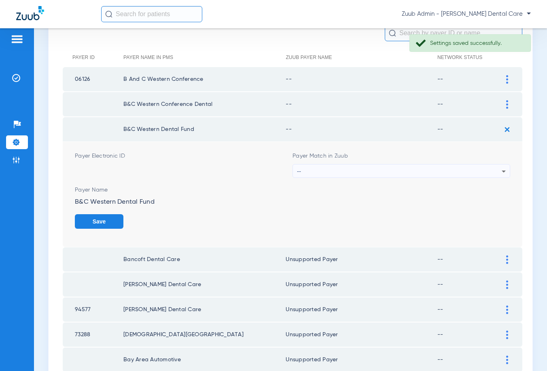
click at [473, 172] on div "--" at bounding box center [399, 172] width 205 height 14
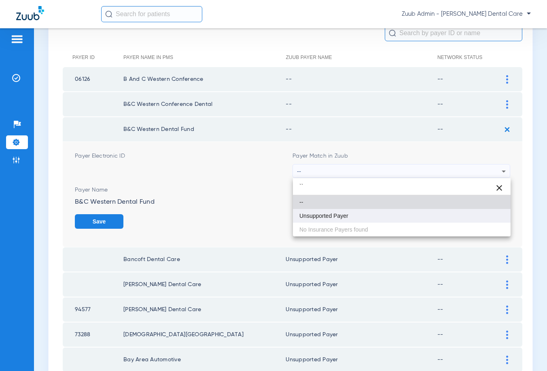
type input "``"
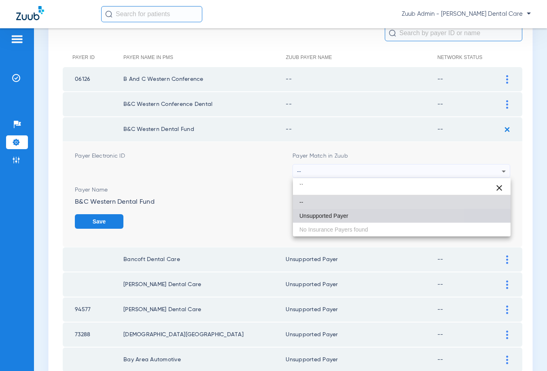
click at [333, 222] on mat-option "Unsupported Payer" at bounding box center [402, 216] width 218 height 14
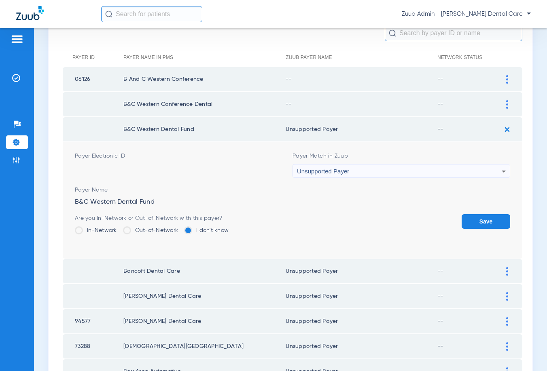
click at [475, 223] on button "Save" at bounding box center [485, 221] width 49 height 15
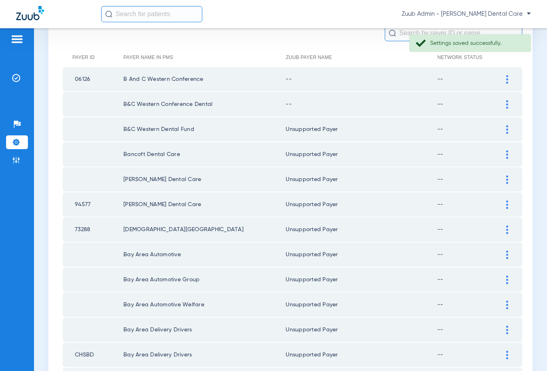
click at [507, 105] on img at bounding box center [507, 104] width 2 height 8
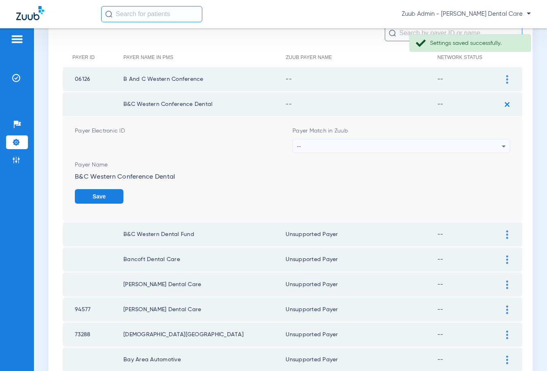
click at [423, 149] on div "--" at bounding box center [399, 146] width 205 height 14
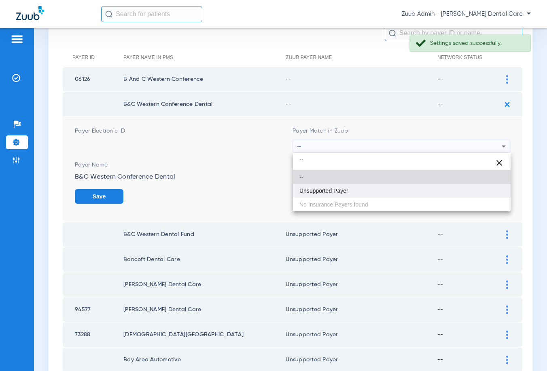
type input "``"
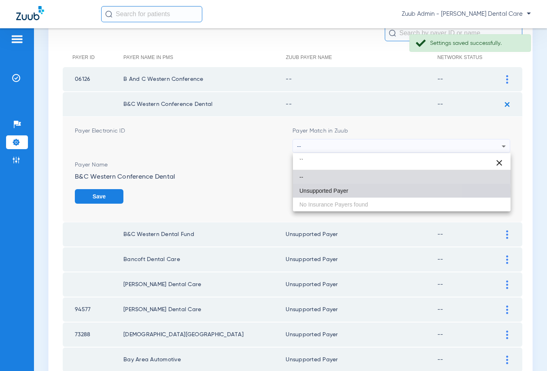
click at [332, 191] on span "Unsupported Payer" at bounding box center [323, 191] width 49 height 6
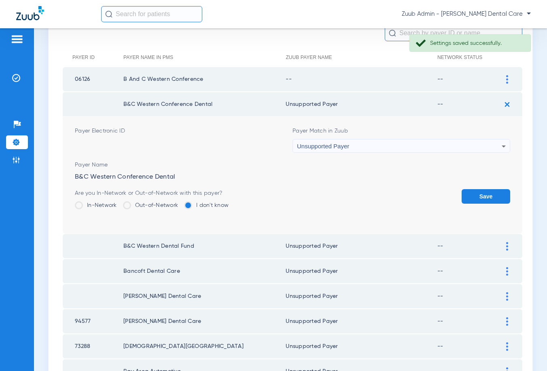
click at [492, 195] on button "Save" at bounding box center [485, 196] width 49 height 15
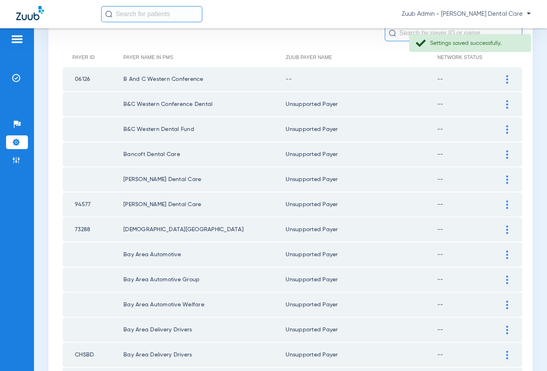
click at [506, 80] on img at bounding box center [507, 79] width 2 height 8
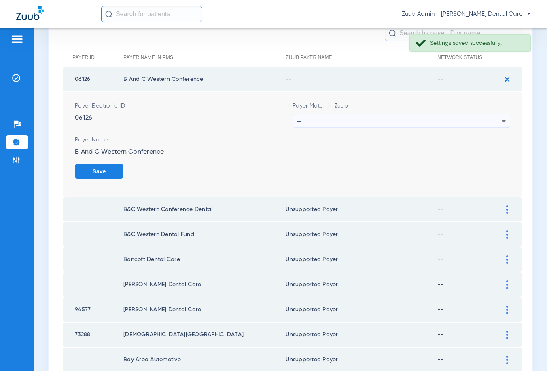
click at [366, 125] on div "--" at bounding box center [399, 121] width 205 height 14
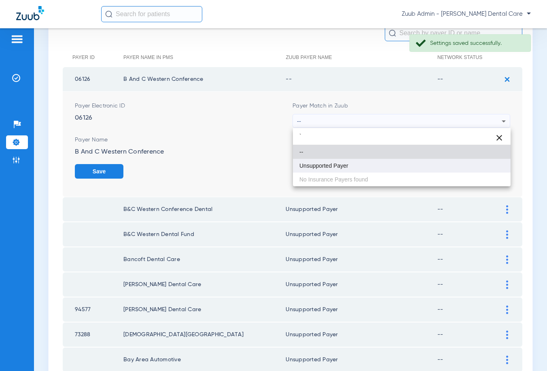
type input "`"
click at [332, 164] on span "Unsupported Payer" at bounding box center [323, 166] width 49 height 6
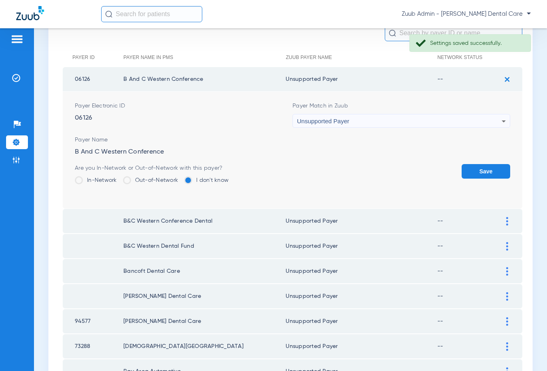
click at [472, 169] on button "Save" at bounding box center [485, 171] width 49 height 15
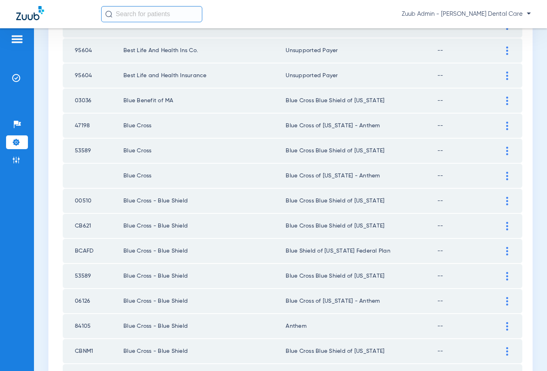
scroll to position [868, 0]
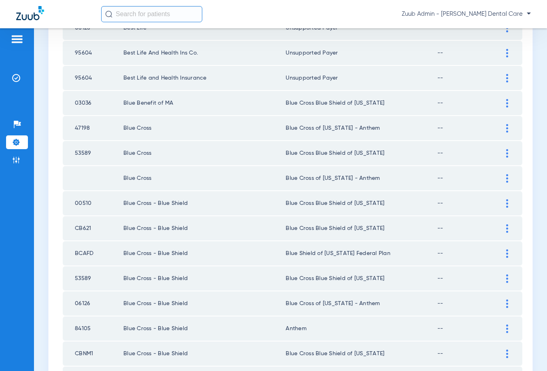
click at [507, 177] on img at bounding box center [507, 178] width 2 height 8
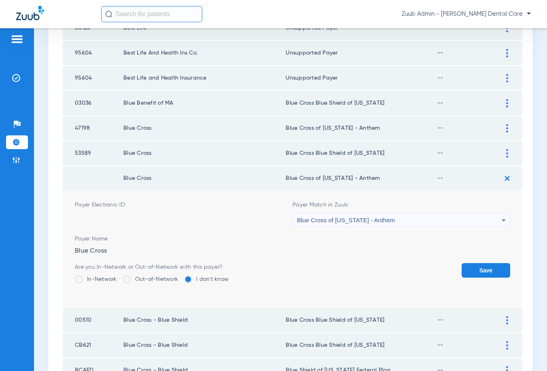
click at [494, 222] on div "Blue Cross of [US_STATE] - Anthem" at bounding box center [399, 220] width 205 height 14
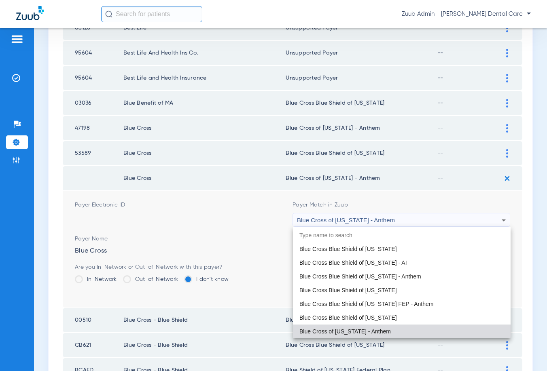
type input "r"
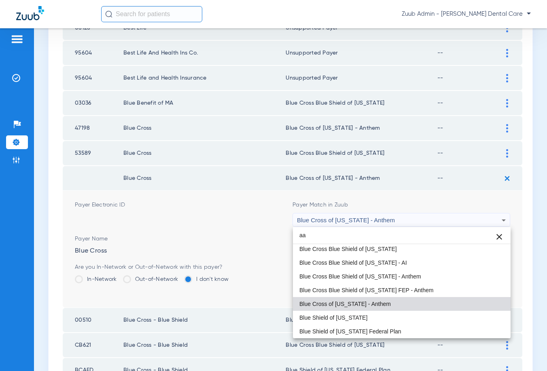
scroll to position [0, 0]
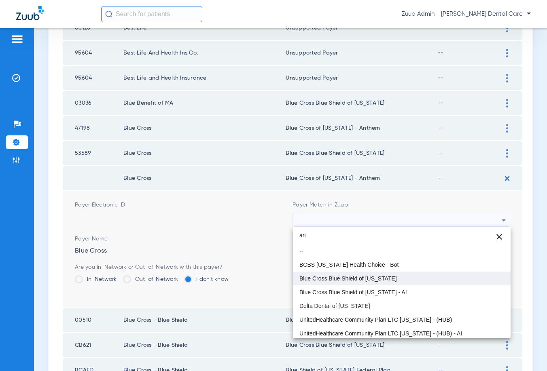
type input "ari"
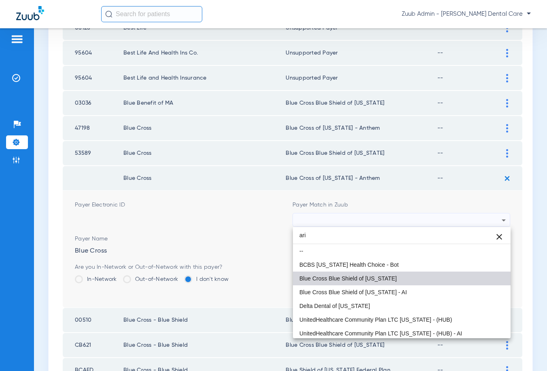
click at [397, 281] on mat-option "Blue Cross Blue Shield of [US_STATE]" at bounding box center [402, 279] width 218 height 14
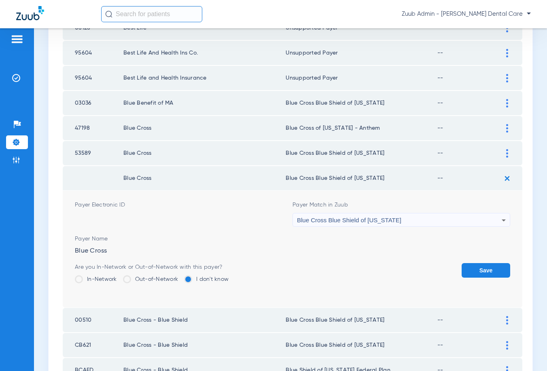
click at [486, 274] on button "Save" at bounding box center [485, 270] width 49 height 15
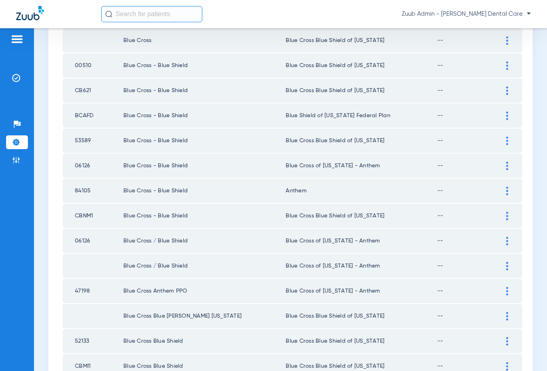
scroll to position [1098, 0]
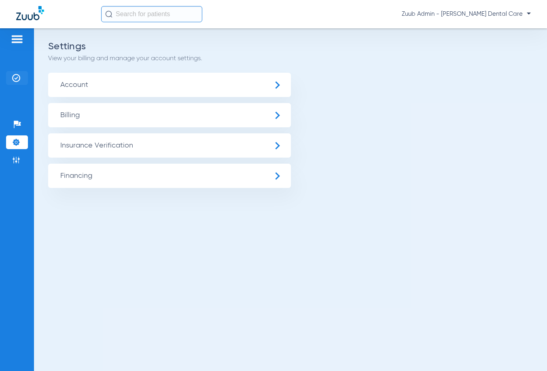
click at [17, 77] on img at bounding box center [16, 78] width 8 height 8
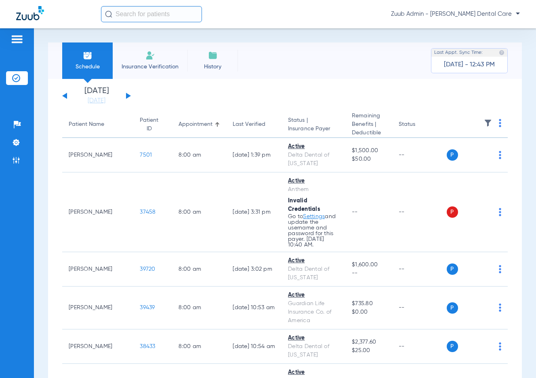
click at [128, 96] on button at bounding box center [128, 96] width 5 height 6
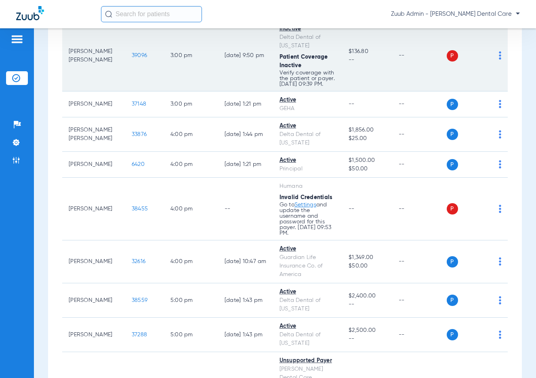
scroll to position [1485, 0]
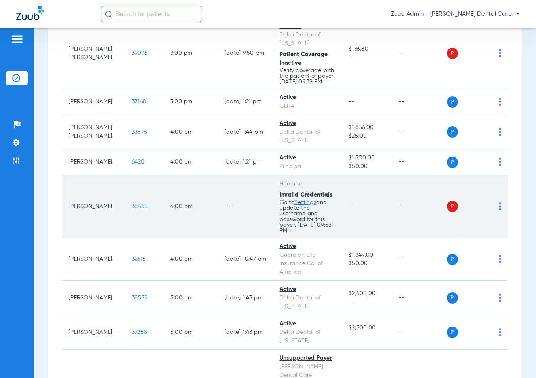
click at [500, 207] on img at bounding box center [500, 206] width 2 height 8
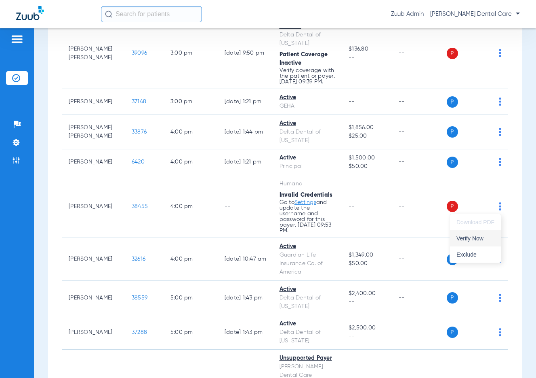
click at [483, 239] on span "Verify Now" at bounding box center [476, 238] width 38 height 6
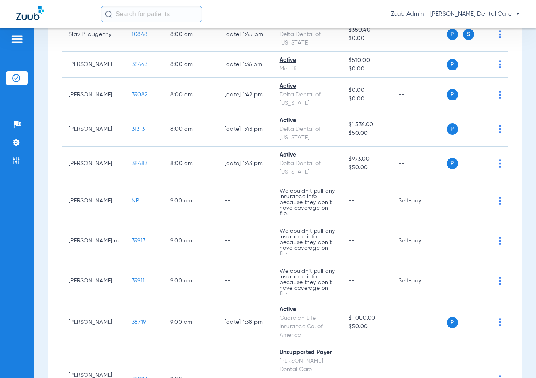
scroll to position [0, 0]
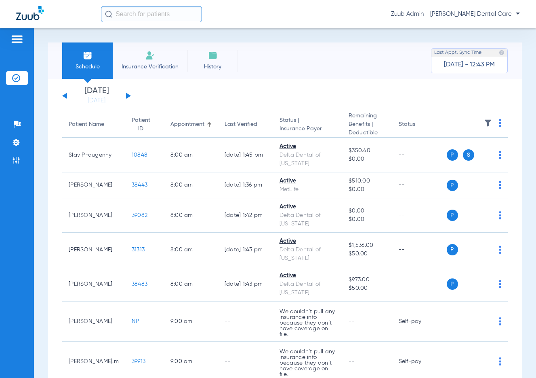
click at [129, 95] on div "Tuesday 06-10-2025 Wednesday 06-11-2025 Thursday 06-12-2025 Friday 06-13-2025 S…" at bounding box center [96, 96] width 69 height 18
click at [127, 94] on button at bounding box center [128, 96] width 5 height 6
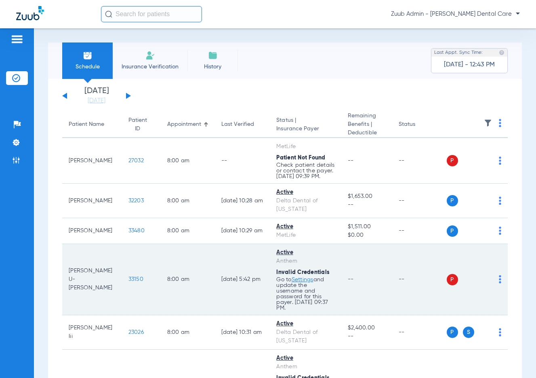
click at [500, 277] on img at bounding box center [500, 279] width 2 height 8
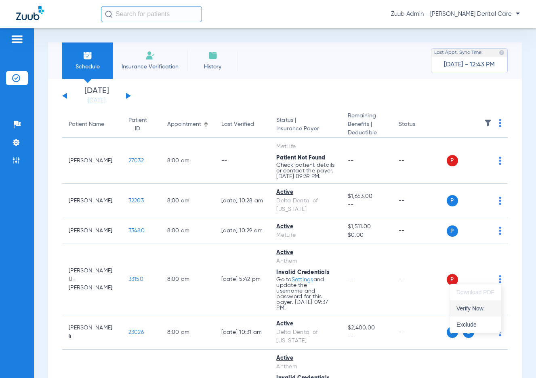
click at [475, 308] on span "Verify Now" at bounding box center [476, 308] width 38 height 6
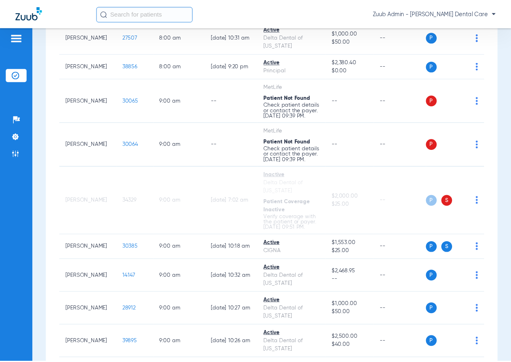
scroll to position [466, 0]
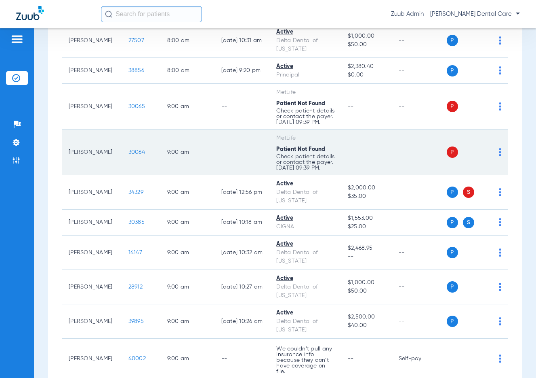
click at [129, 149] on span "30064" at bounding box center [137, 152] width 17 height 6
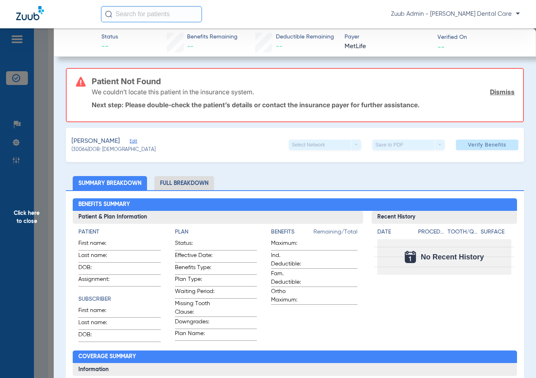
click at [132, 139] on span "Edit" at bounding box center [133, 142] width 7 height 8
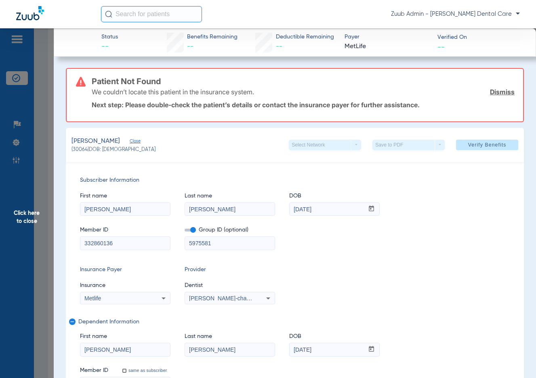
drag, startPoint x: 121, startPoint y: 243, endPoint x: 72, endPoint y: 238, distance: 50.0
click at [72, 238] on div "Subscriber Information First name Ricardo Last name Pedroza DOB mm / dd / yyyy …" at bounding box center [295, 283] width 459 height 243
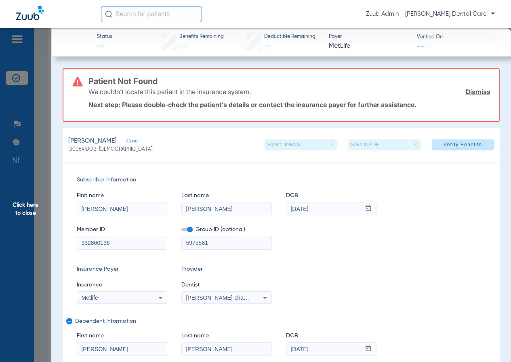
click at [23, 213] on span "Click here to close" at bounding box center [25, 209] width 51 height 362
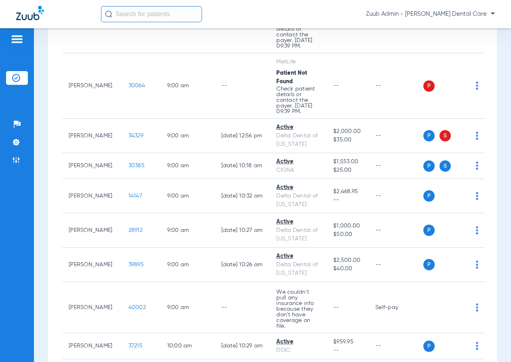
scroll to position [0, 0]
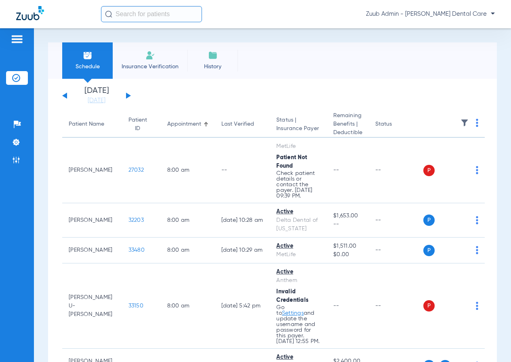
click at [128, 94] on button at bounding box center [128, 96] width 5 height 6
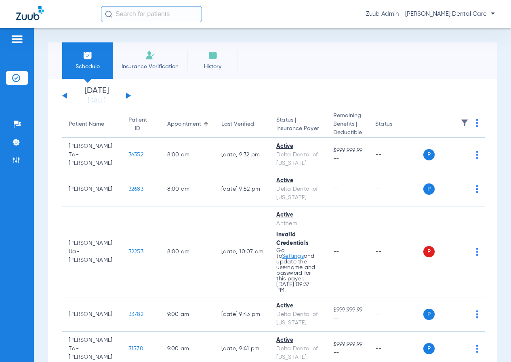
click at [130, 95] on button at bounding box center [128, 96] width 5 height 6
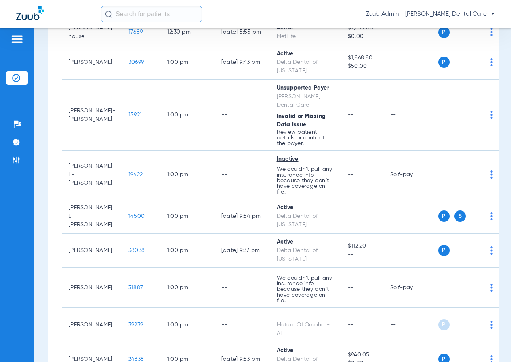
scroll to position [2247, 0]
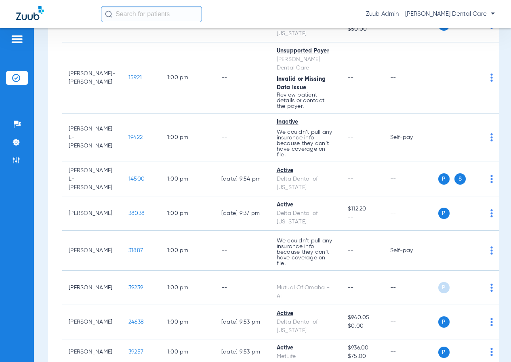
click at [452, 151] on span "Verify Now" at bounding box center [451, 151] width 38 height 6
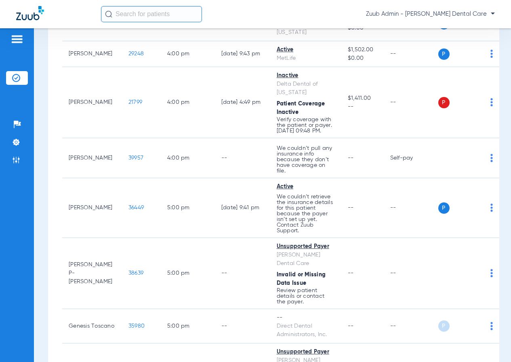
scroll to position [3717, 0]
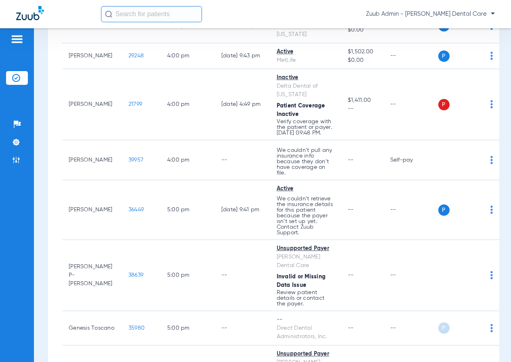
click at [458, 173] on span "Verify Now" at bounding box center [451, 175] width 38 height 6
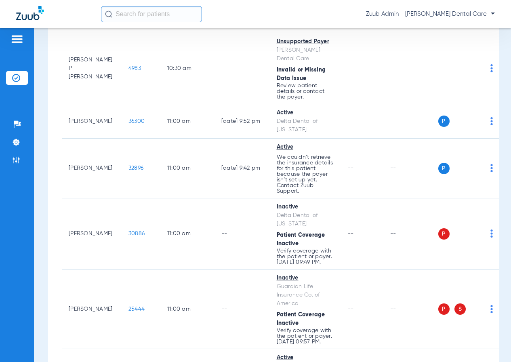
scroll to position [1267, 0]
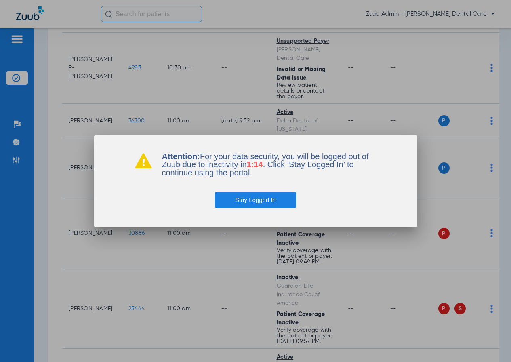
click at [265, 199] on button "Stay Logged In" at bounding box center [255, 200] width 81 height 16
